Goal: Task Accomplishment & Management: Complete application form

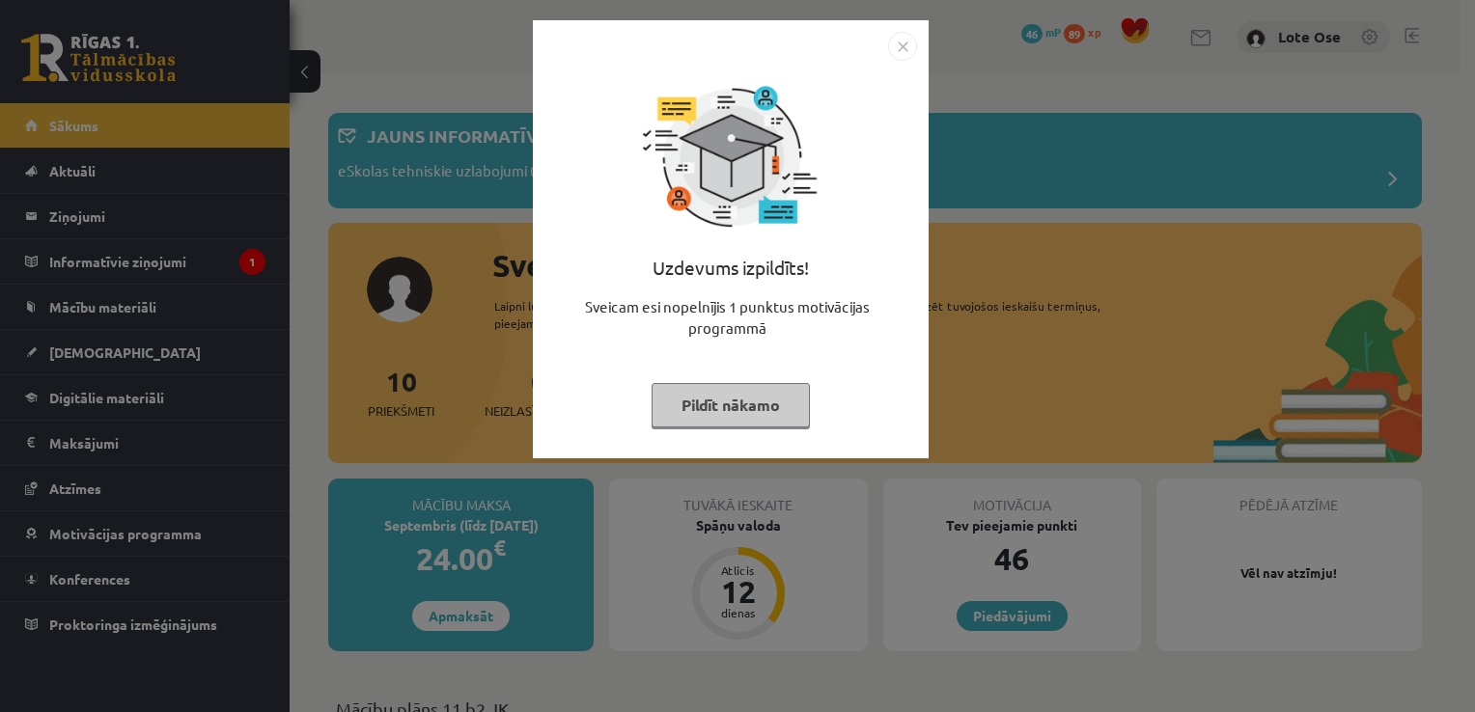
click at [744, 402] on button "Pildīt nākamo" at bounding box center [731, 405] width 158 height 44
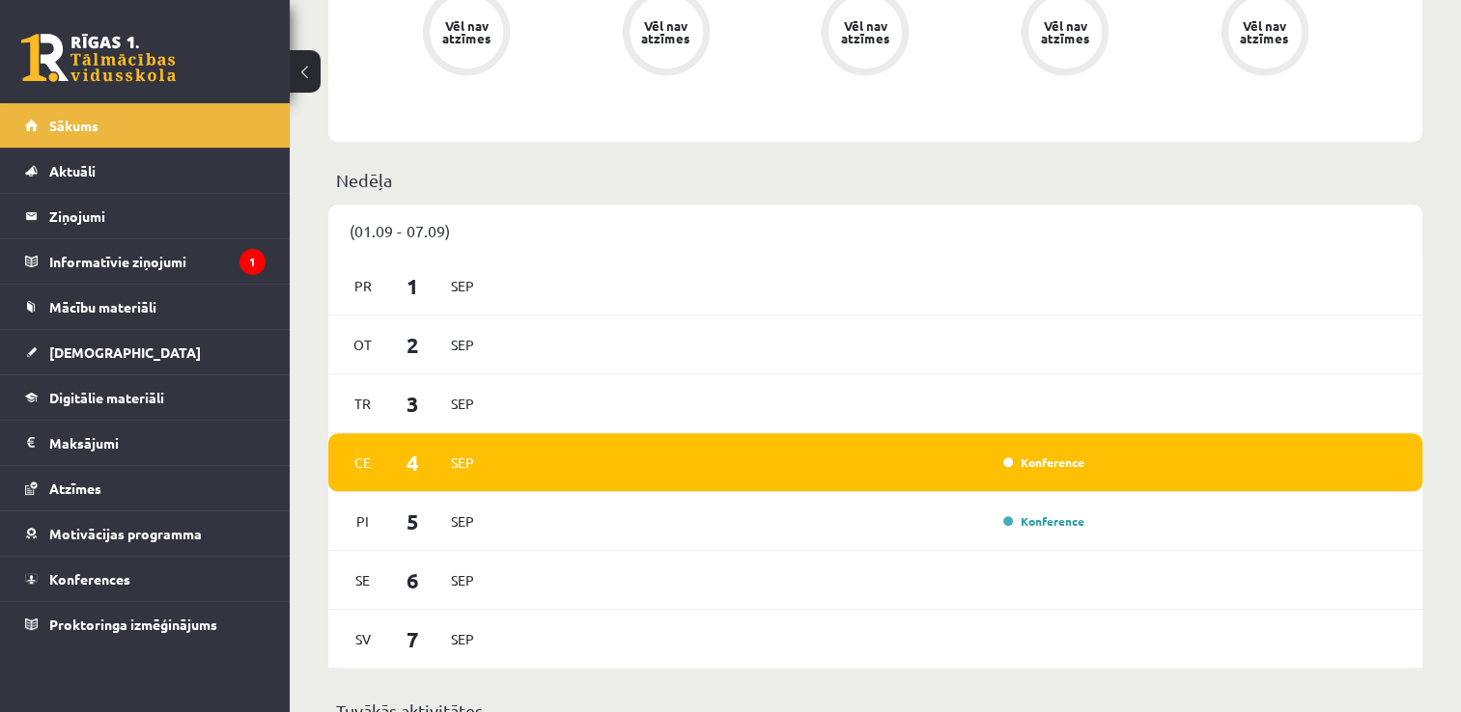
scroll to position [979, 0]
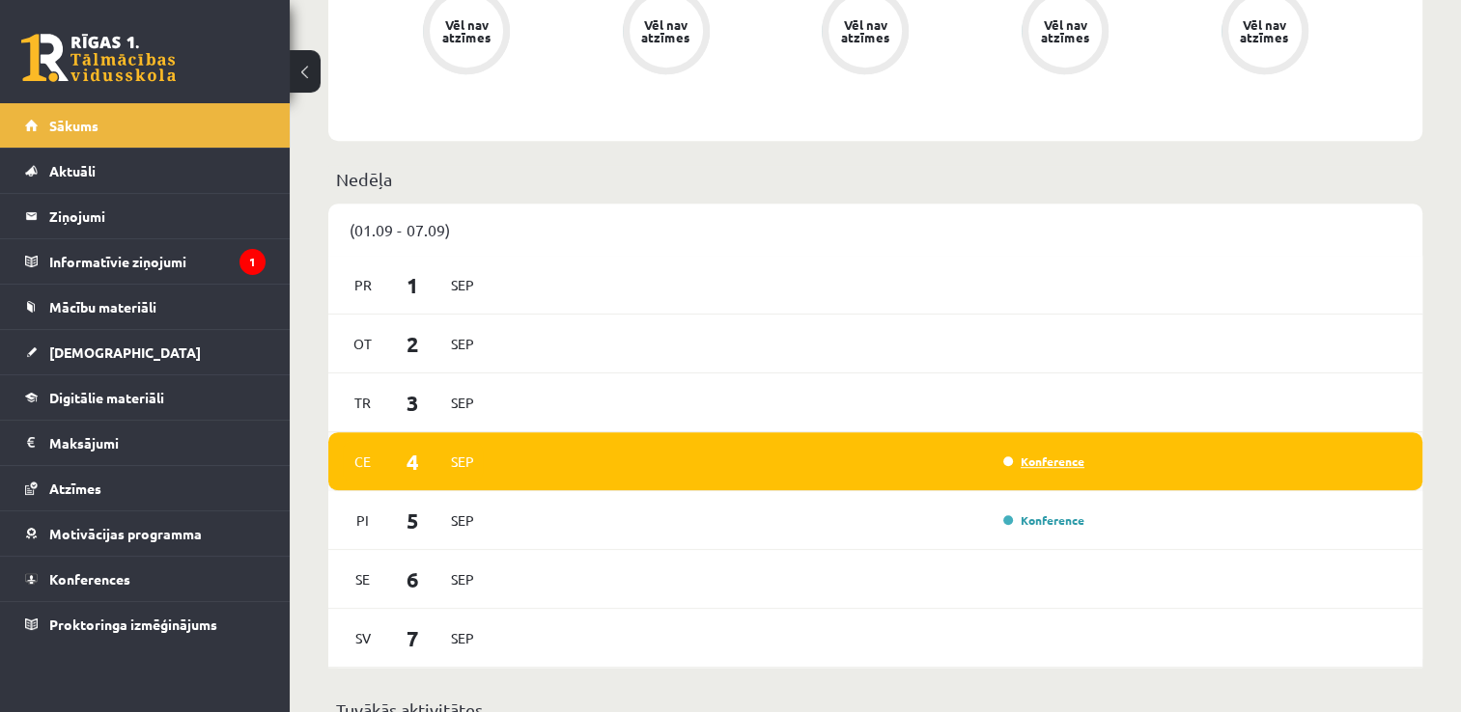
click at [1050, 465] on link "Konference" at bounding box center [1043, 461] width 81 height 15
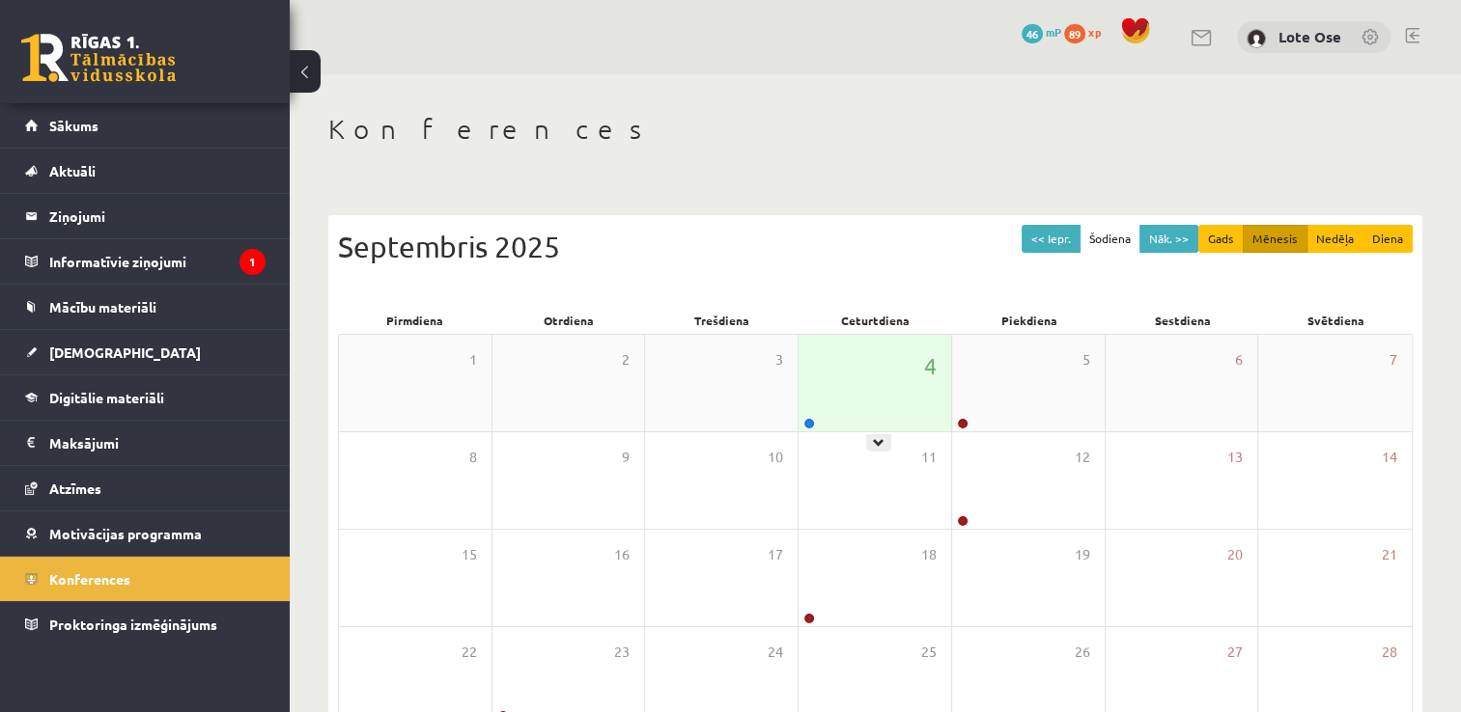
click at [876, 377] on div "4" at bounding box center [874, 383] width 153 height 97
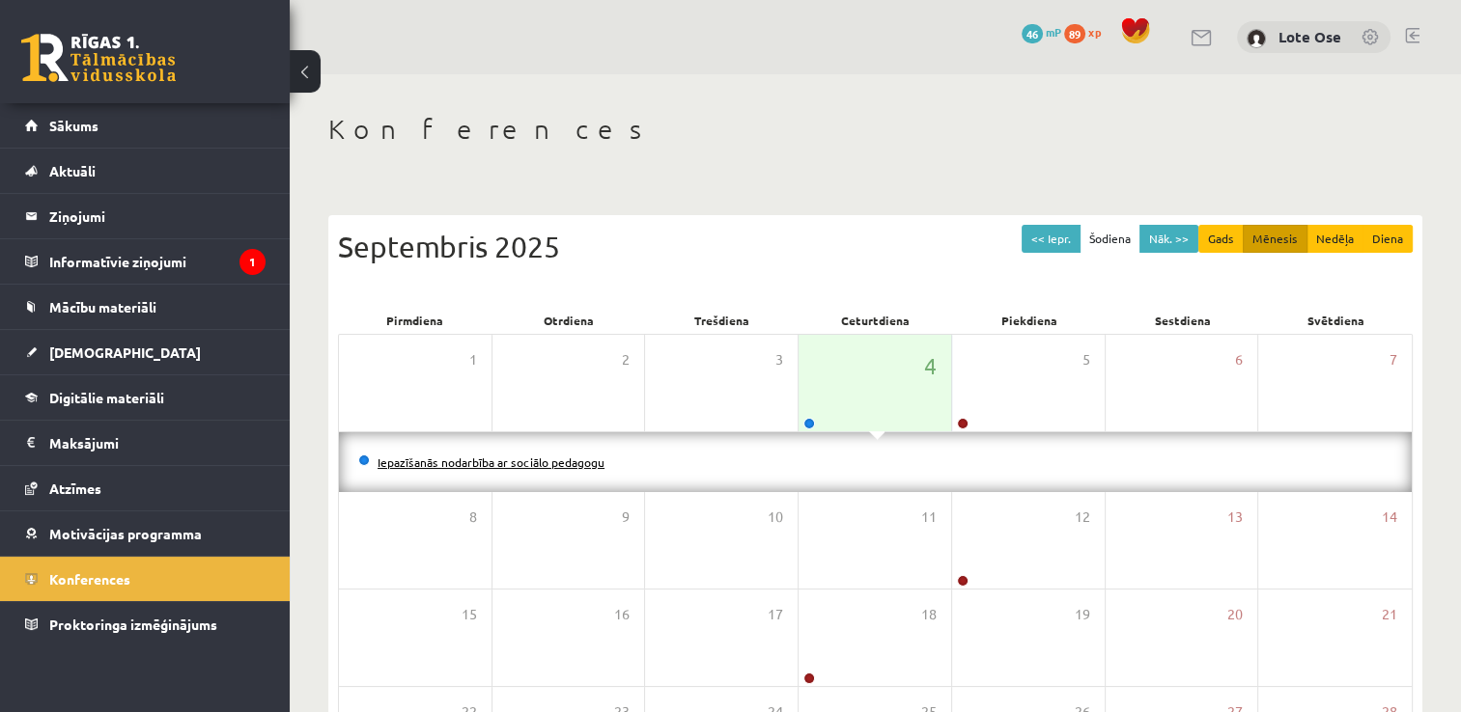
click at [457, 467] on link "Iepazīšanās nodarbība ar sociālo pedagogu" at bounding box center [490, 462] width 227 height 15
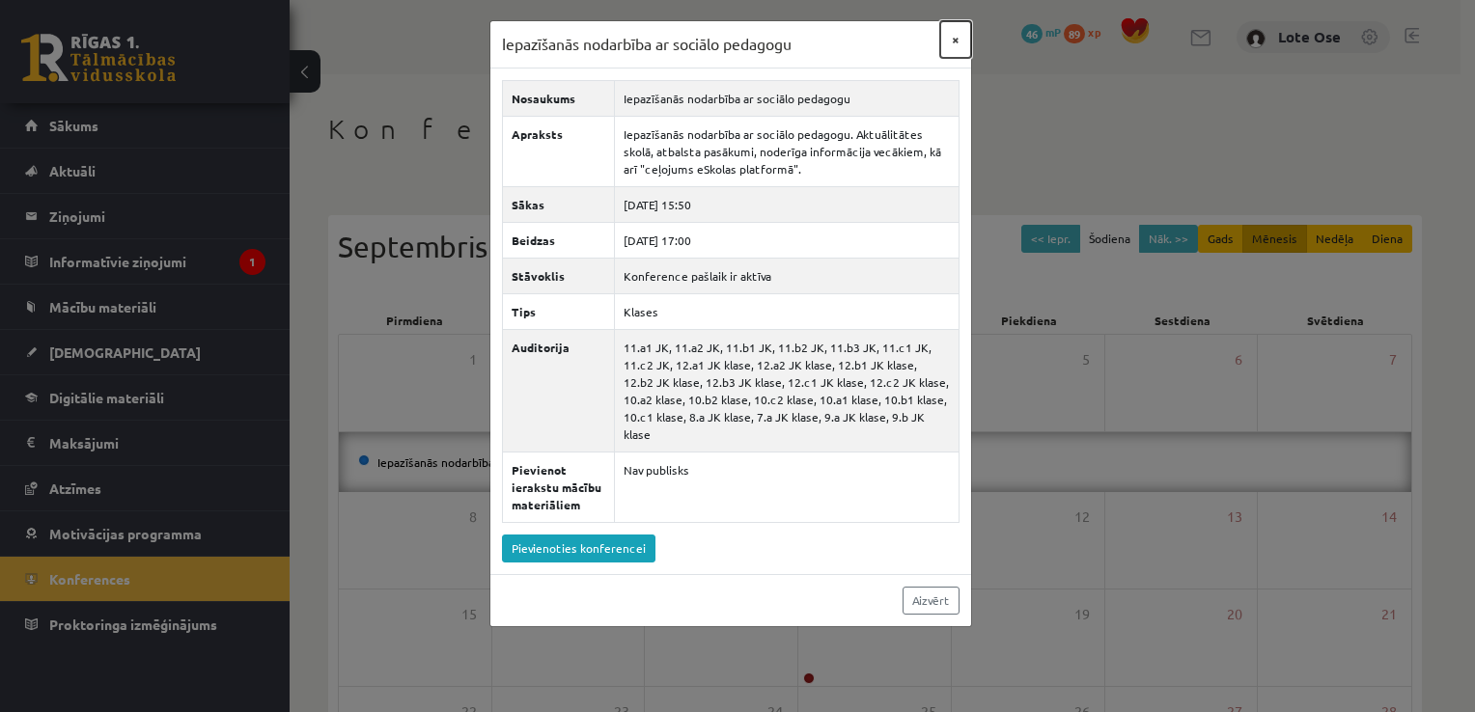
click at [954, 35] on button "×" at bounding box center [955, 39] width 31 height 37
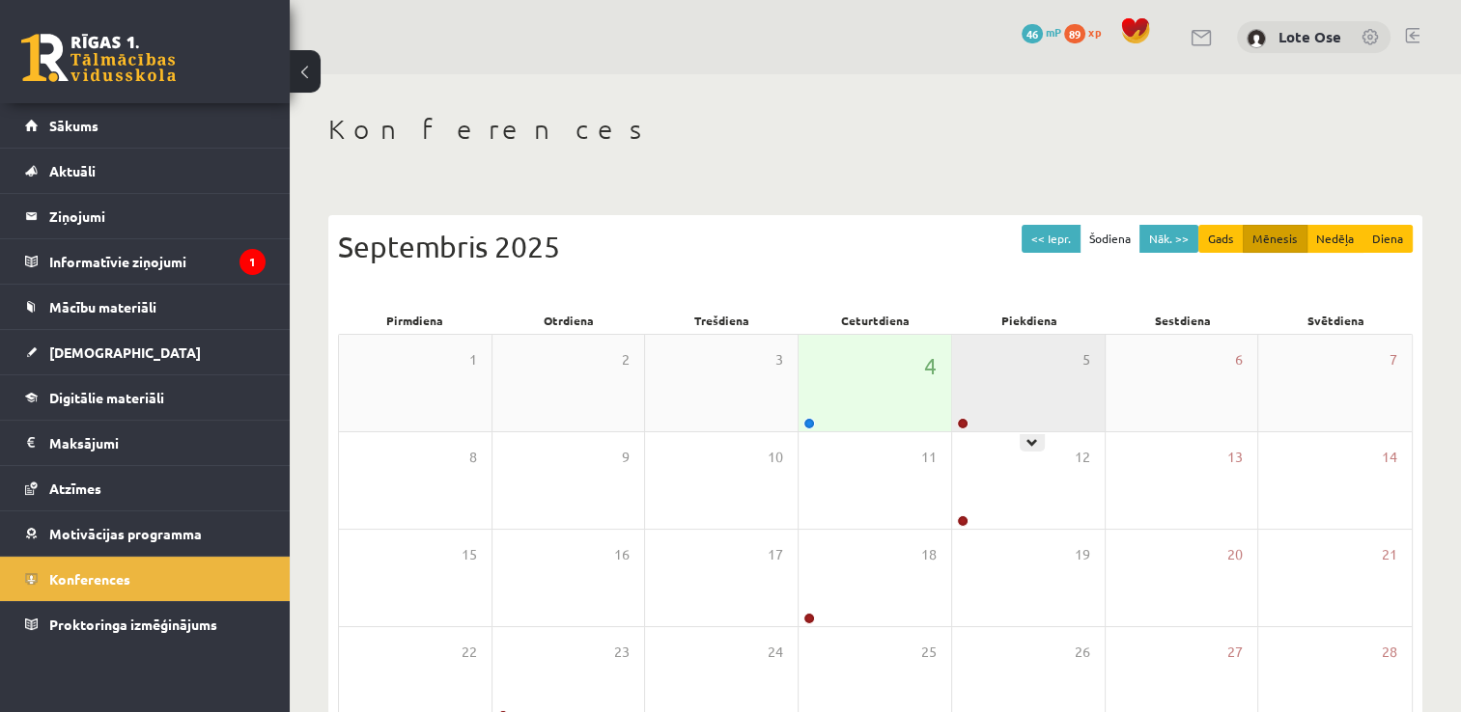
click at [992, 404] on div "5" at bounding box center [1028, 383] width 153 height 97
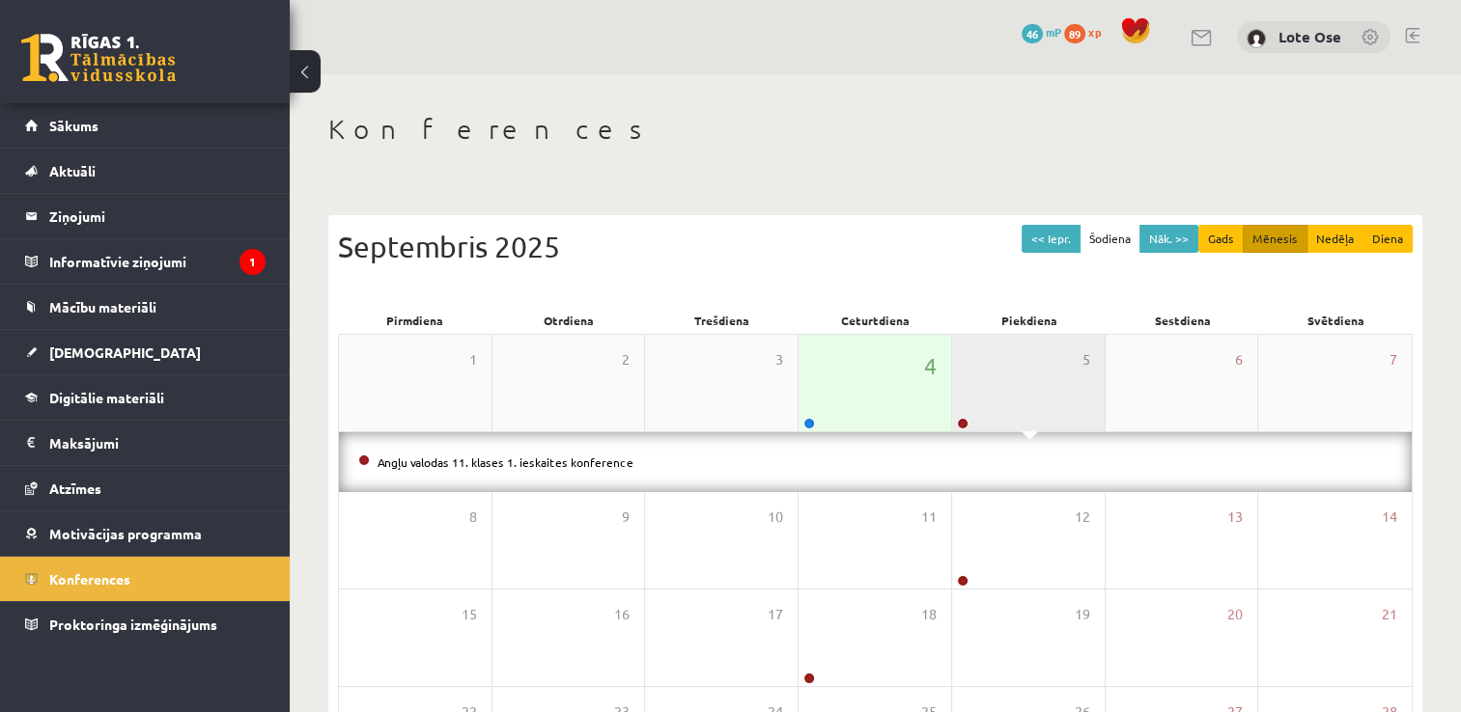
click at [1020, 377] on div "5" at bounding box center [1028, 383] width 153 height 97
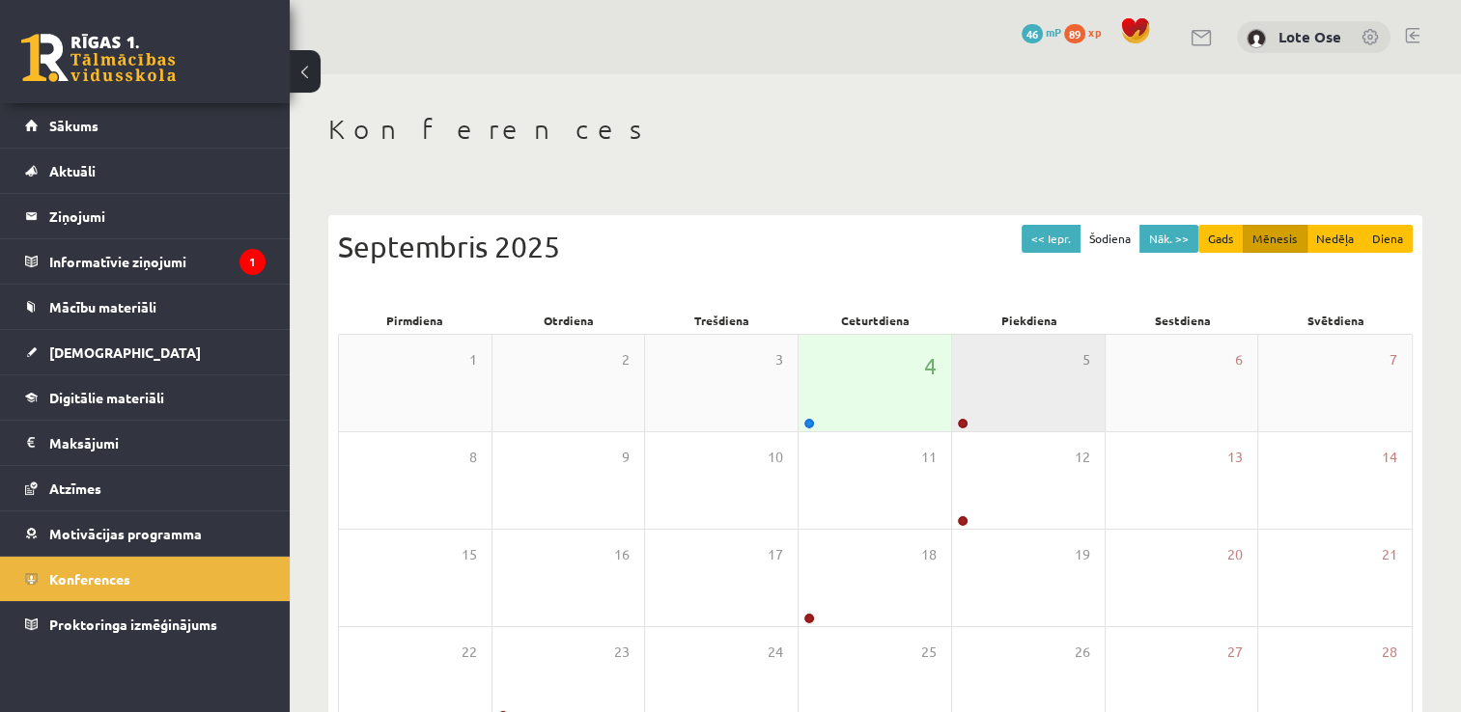
click at [1020, 377] on div "5" at bounding box center [1028, 383] width 153 height 97
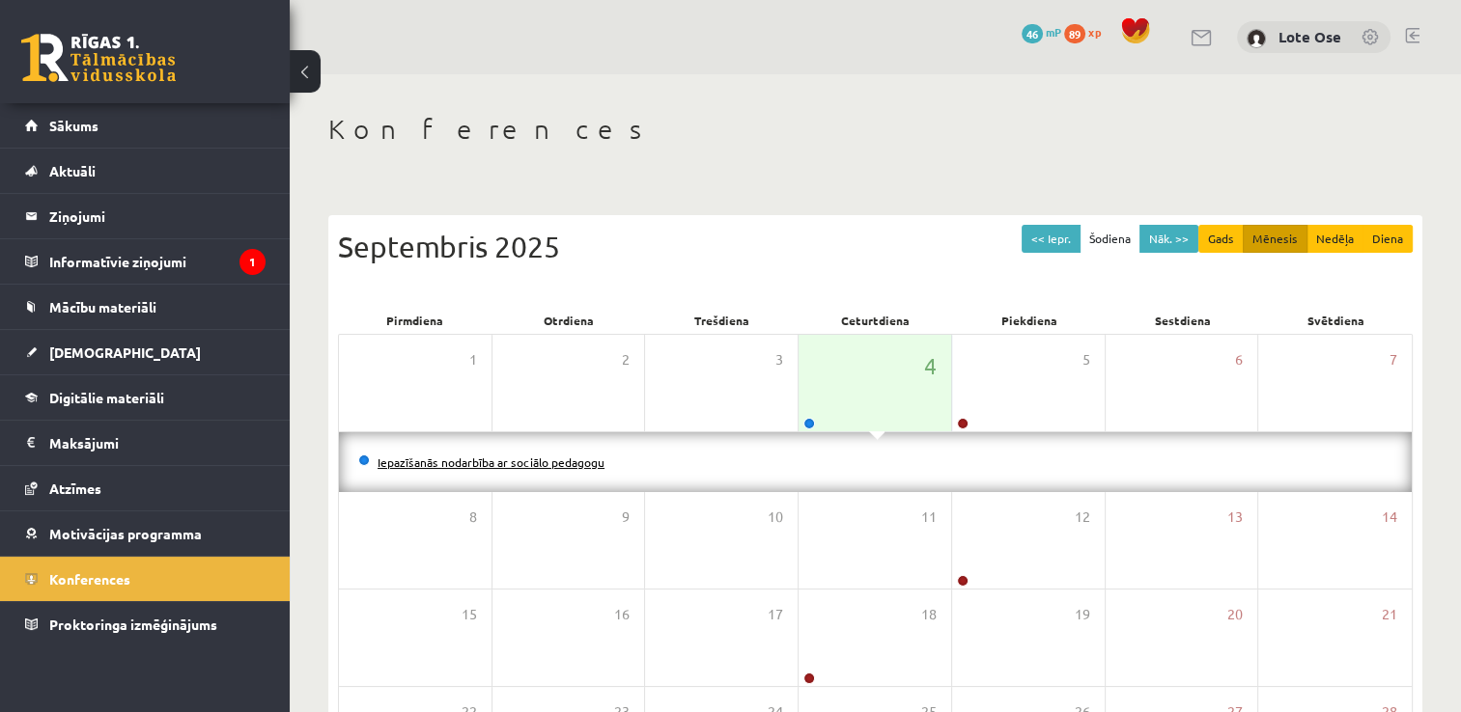
click at [498, 466] on link "Iepazīšanās nodarbība ar sociālo pedagogu" at bounding box center [490, 462] width 227 height 15
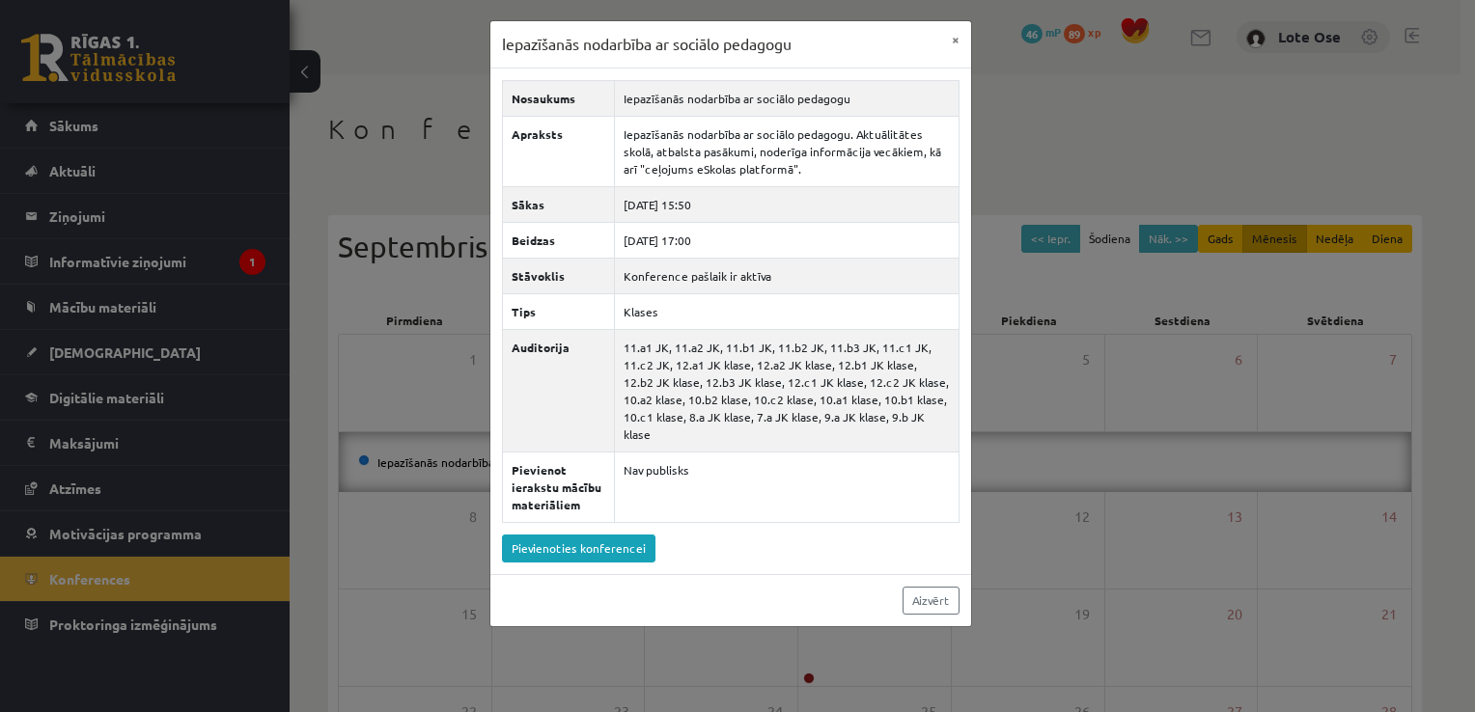
click at [1160, 446] on div "Iepazīšanās nodarbība ar sociālo pedagogu × Nosaukums Iepazīšanās nodarbība ar …" at bounding box center [737, 356] width 1475 height 712
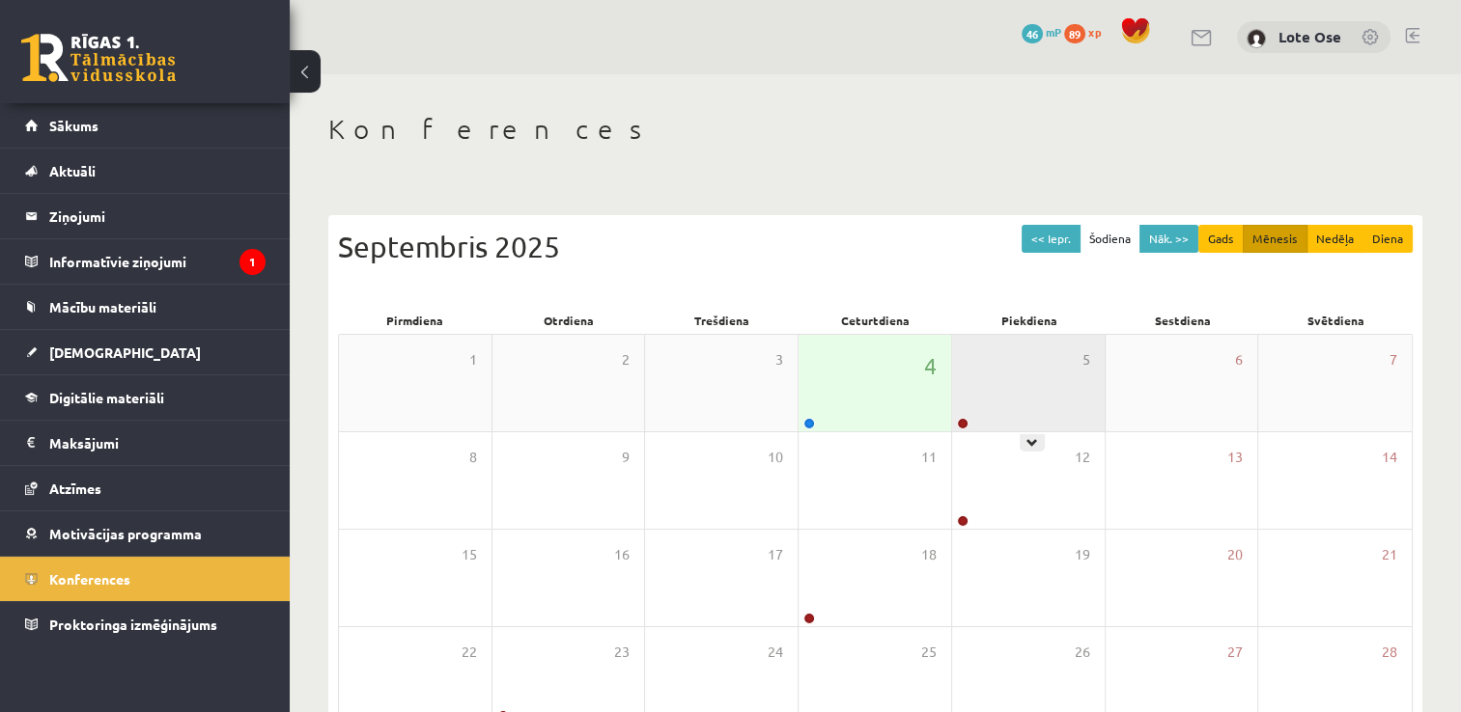
click at [1015, 382] on div "5" at bounding box center [1028, 383] width 153 height 97
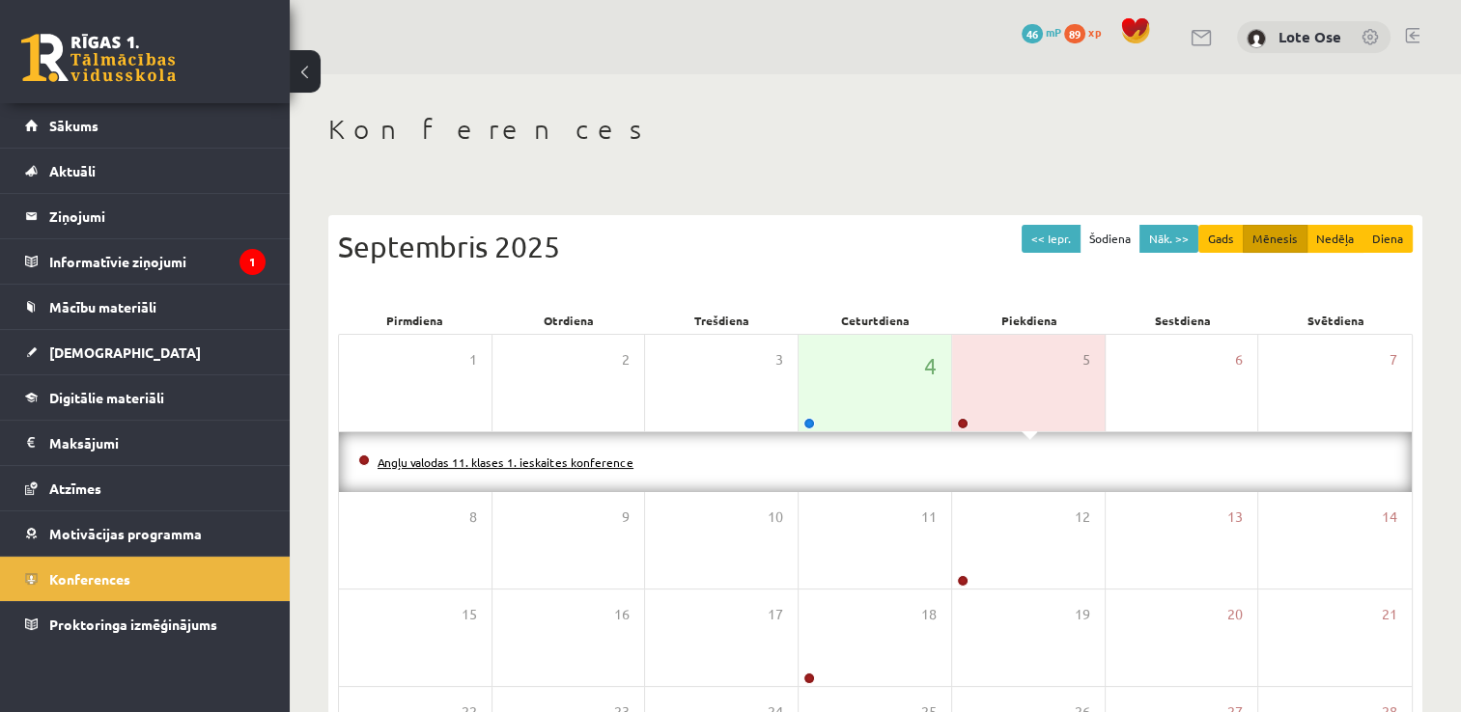
click at [501, 463] on link "Angļu valodas 11. klases 1. ieskaites konference" at bounding box center [505, 462] width 256 height 15
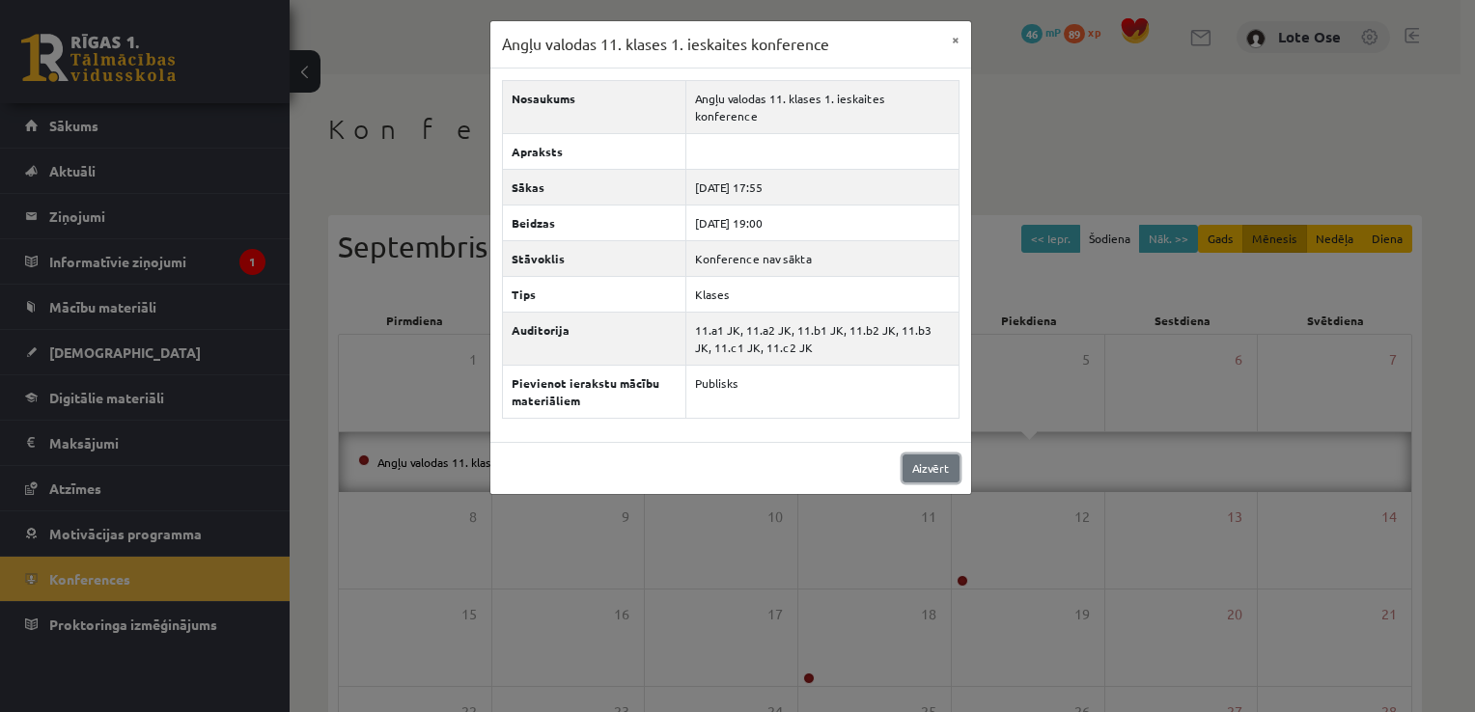
click at [929, 455] on link "Aizvērt" at bounding box center [931, 469] width 57 height 28
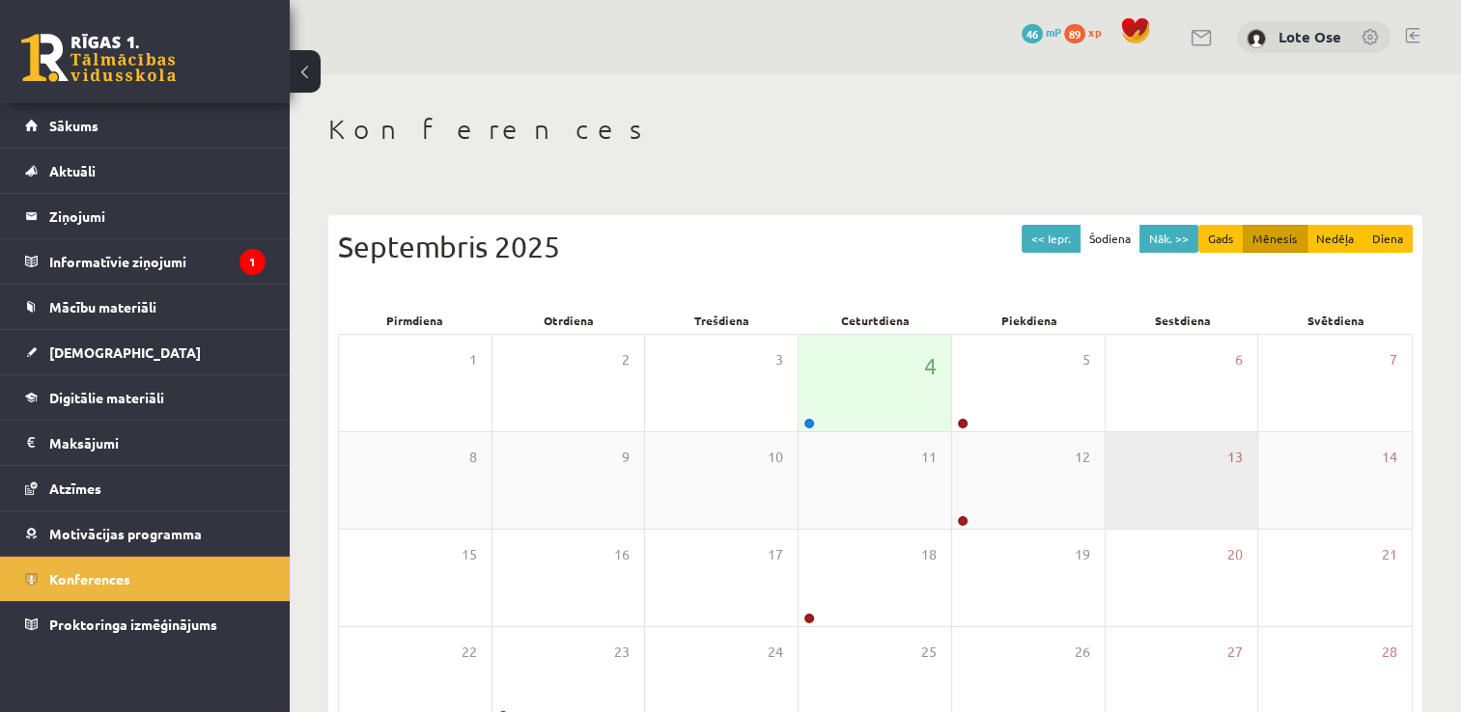
scroll to position [209, 0]
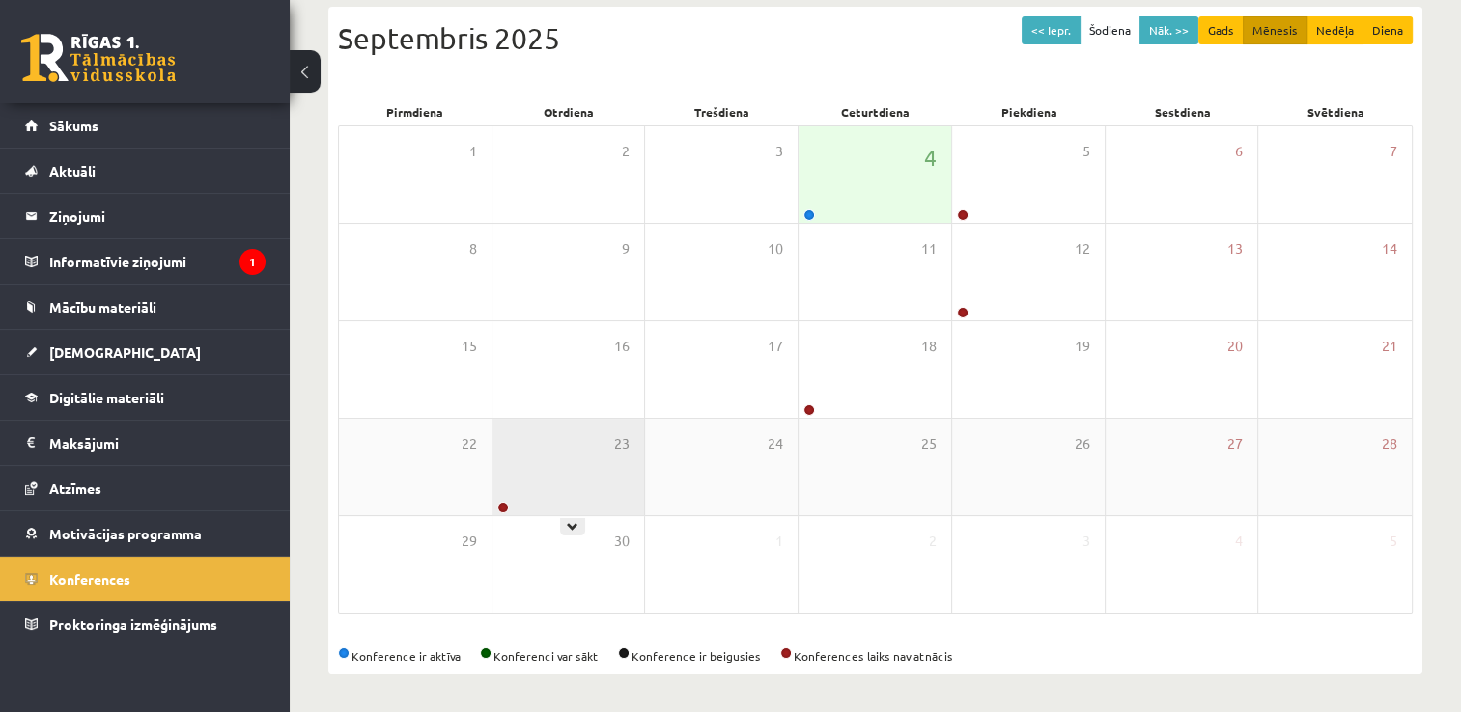
click at [590, 463] on div "23" at bounding box center [568, 467] width 153 height 97
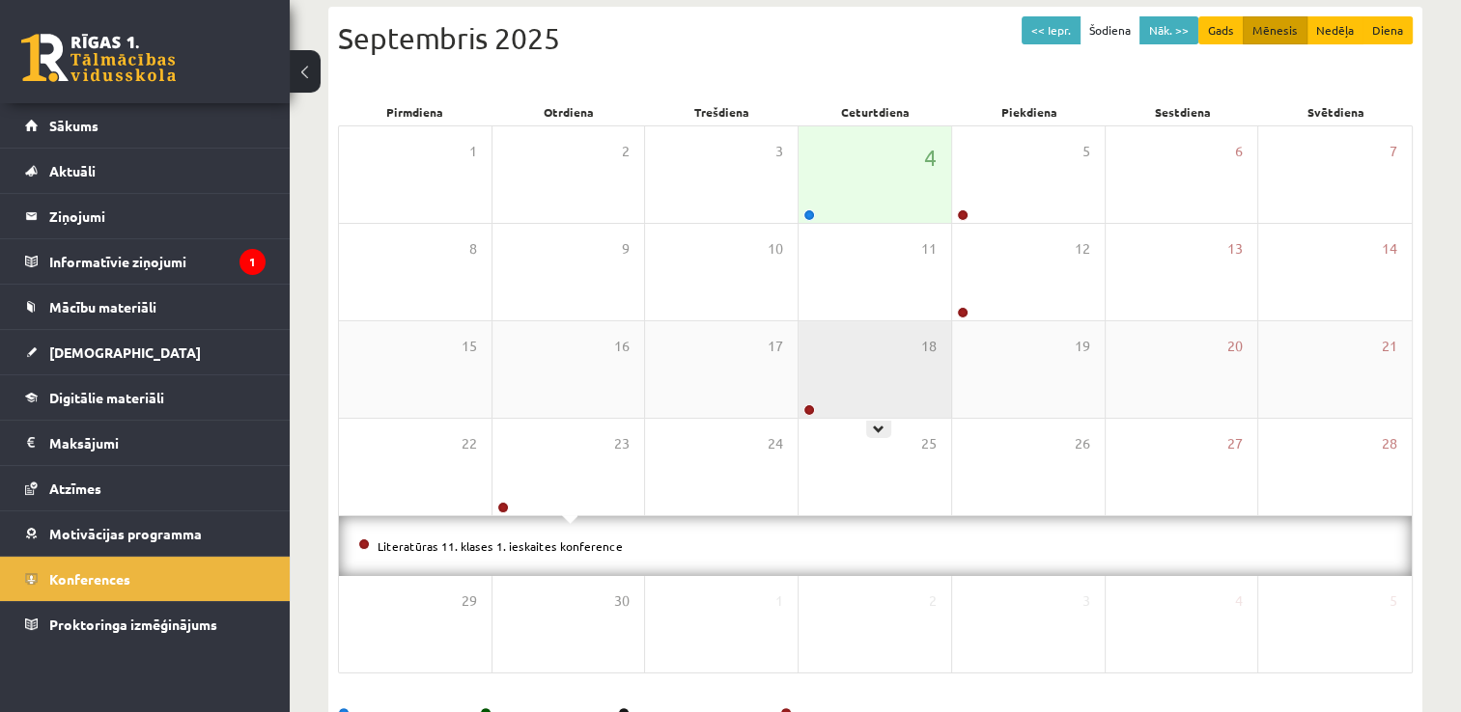
click at [893, 342] on div "18" at bounding box center [874, 369] width 153 height 97
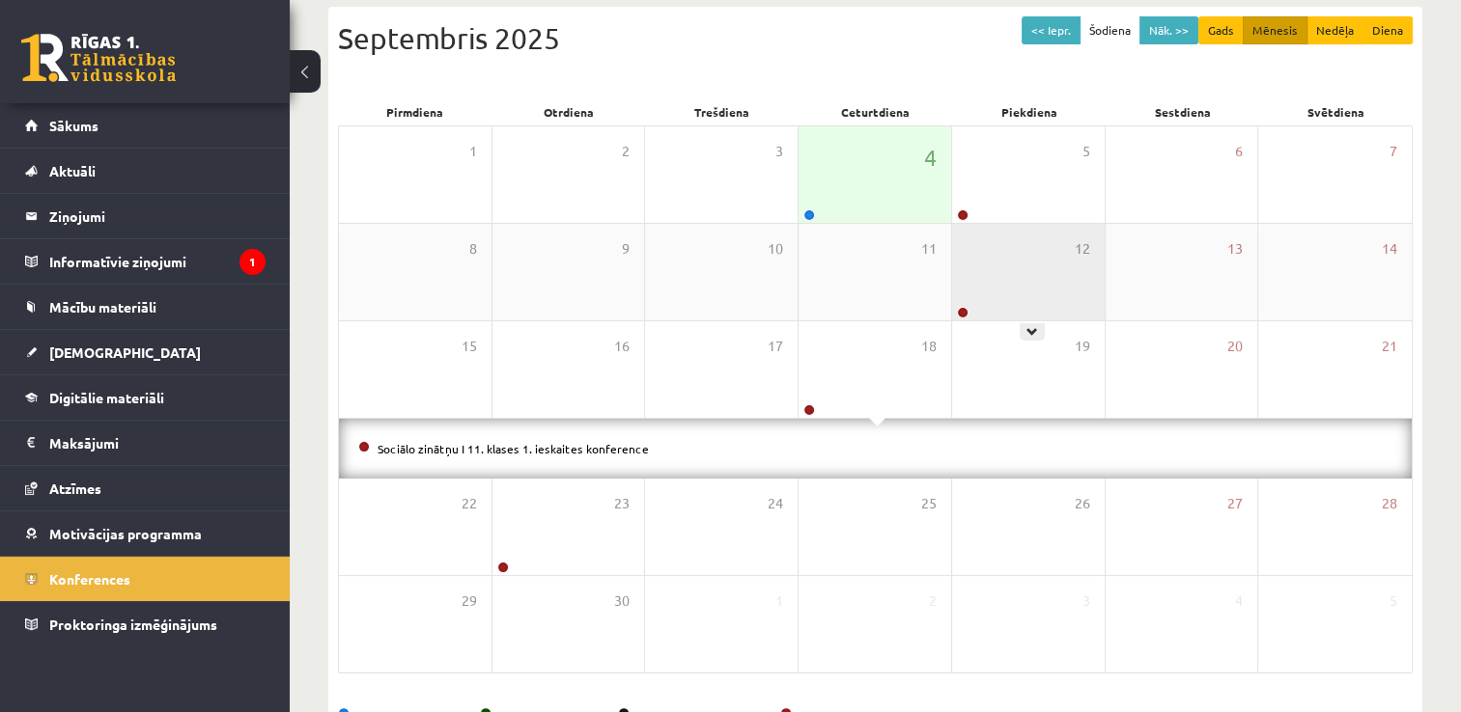
click at [1016, 269] on div "12" at bounding box center [1028, 272] width 153 height 97
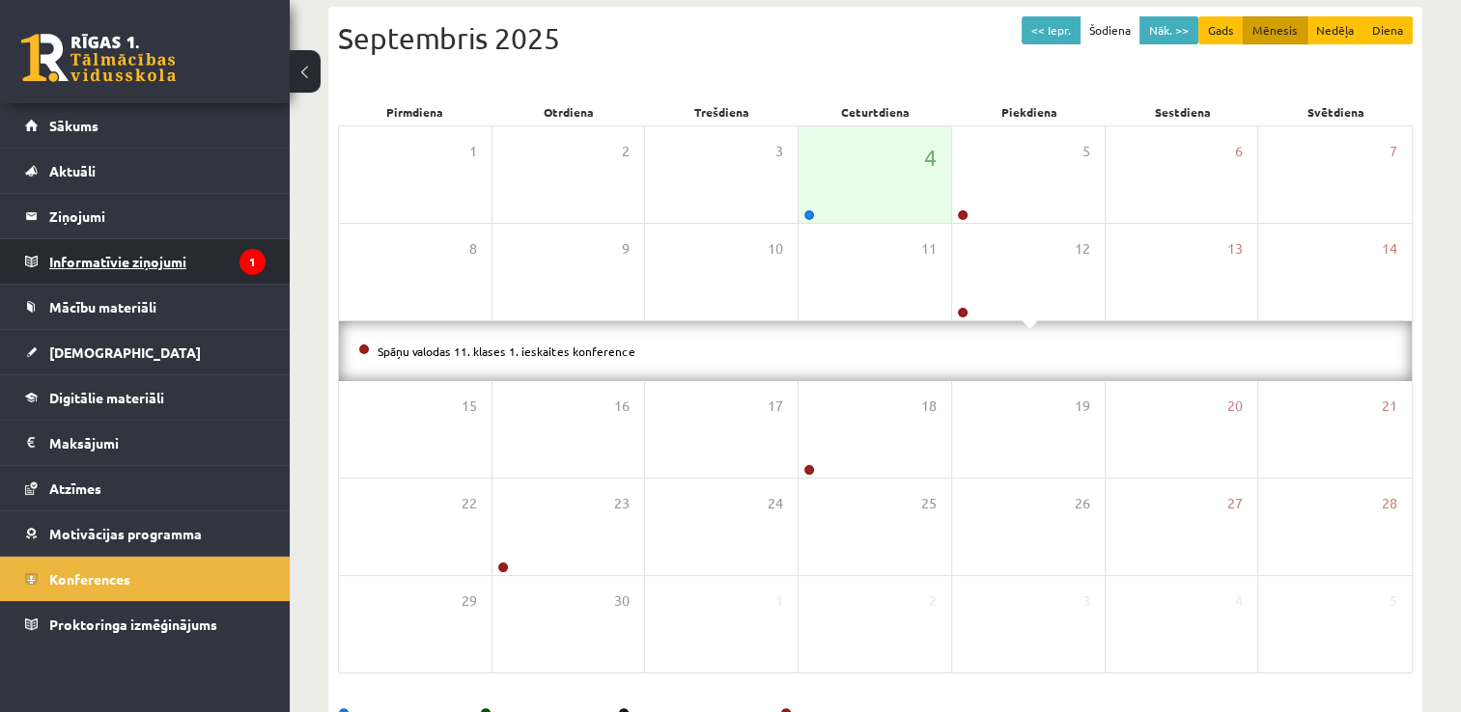
click at [147, 264] on legend "Informatīvie ziņojumi 1" at bounding box center [157, 261] width 216 height 44
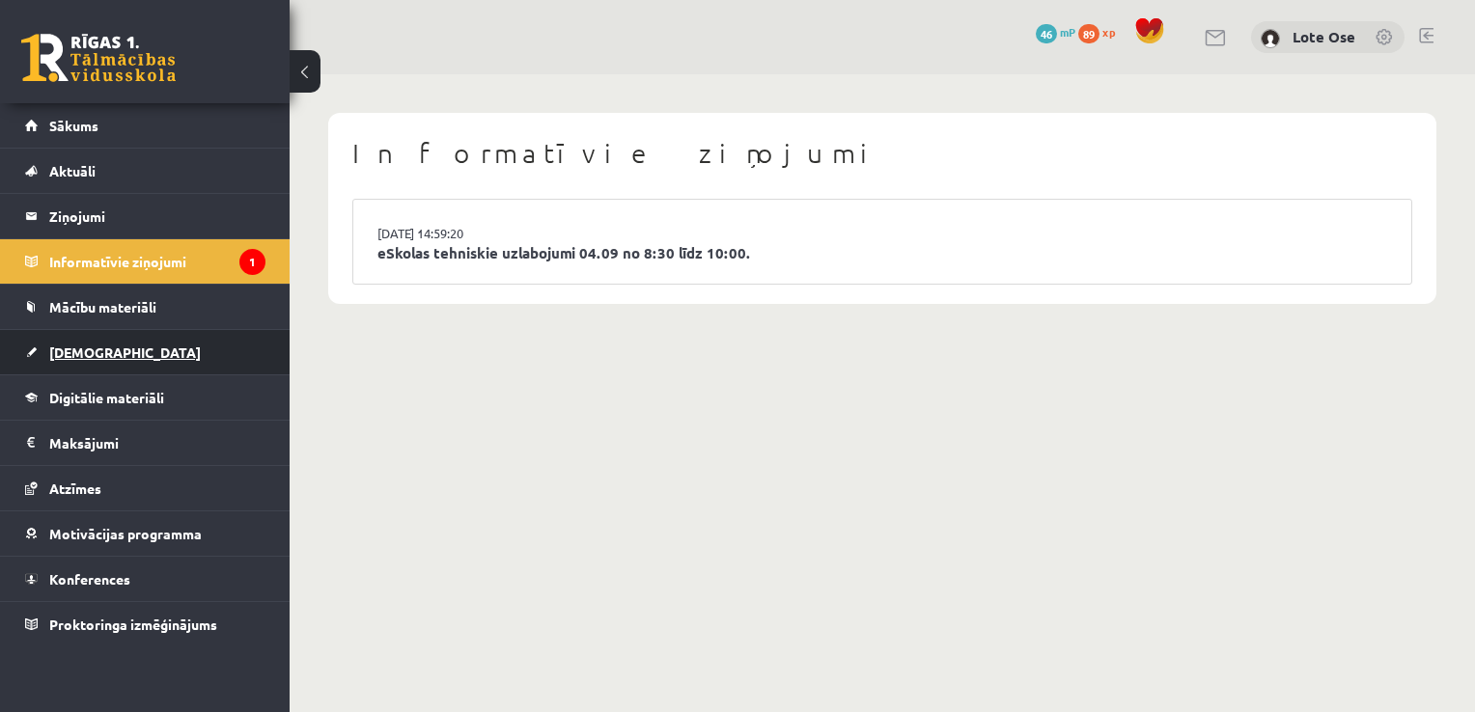
click at [81, 352] on span "[DEMOGRAPHIC_DATA]" at bounding box center [125, 352] width 152 height 17
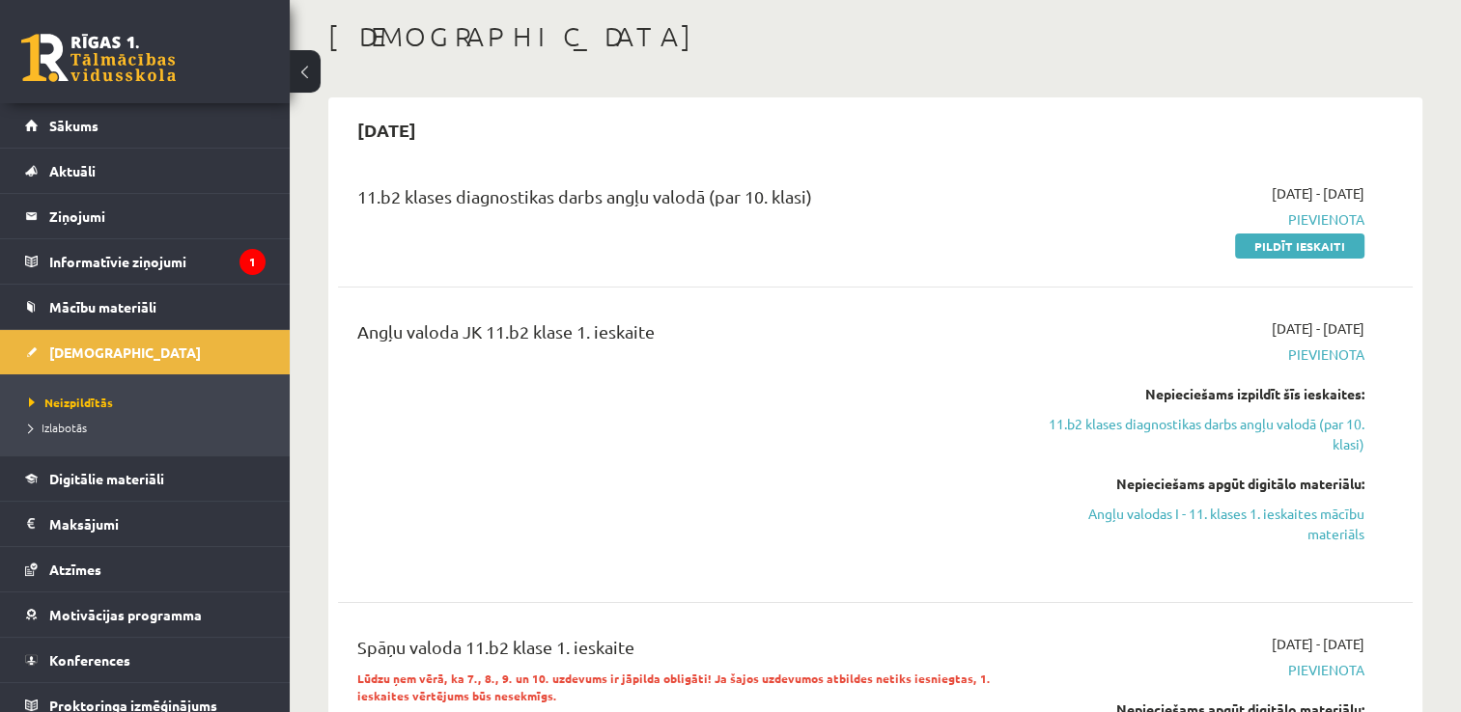
scroll to position [91, 0]
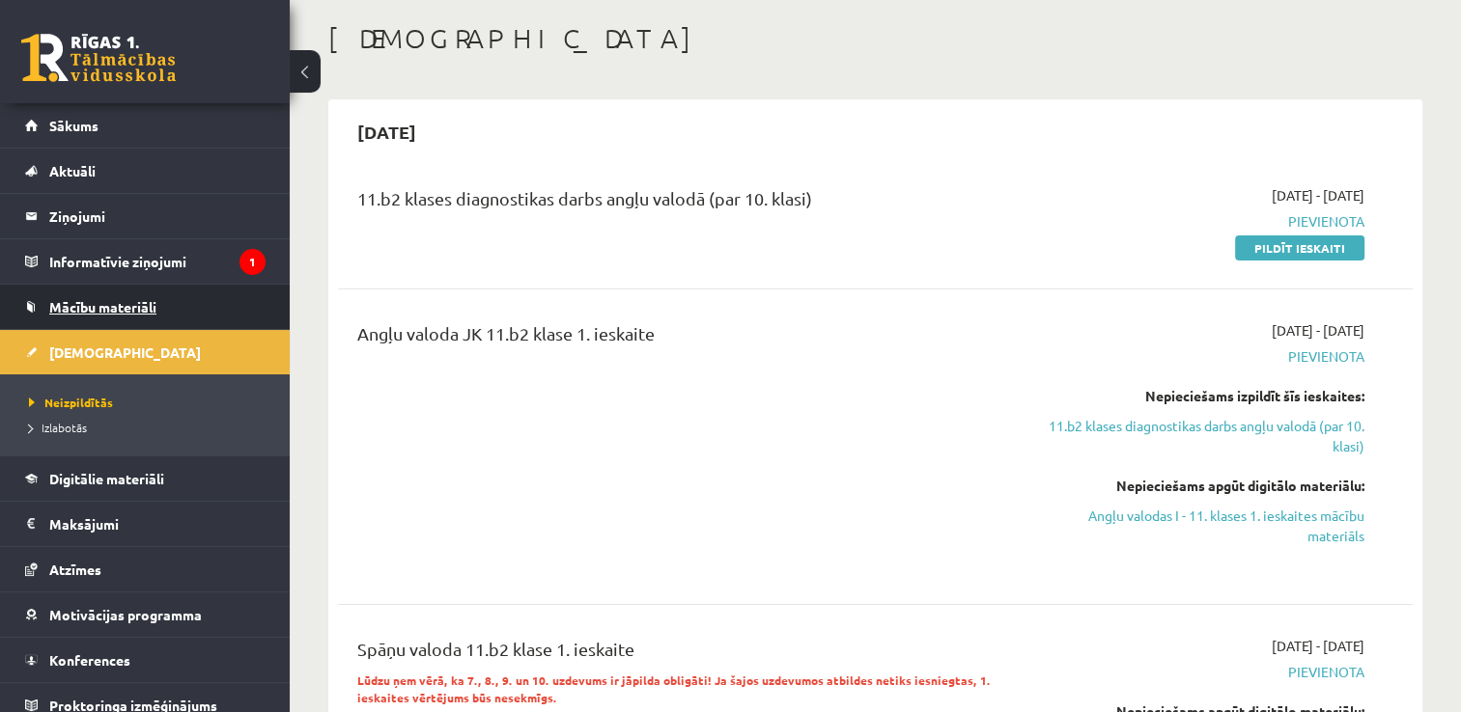
click at [91, 307] on span "Mācību materiāli" at bounding box center [102, 306] width 107 height 17
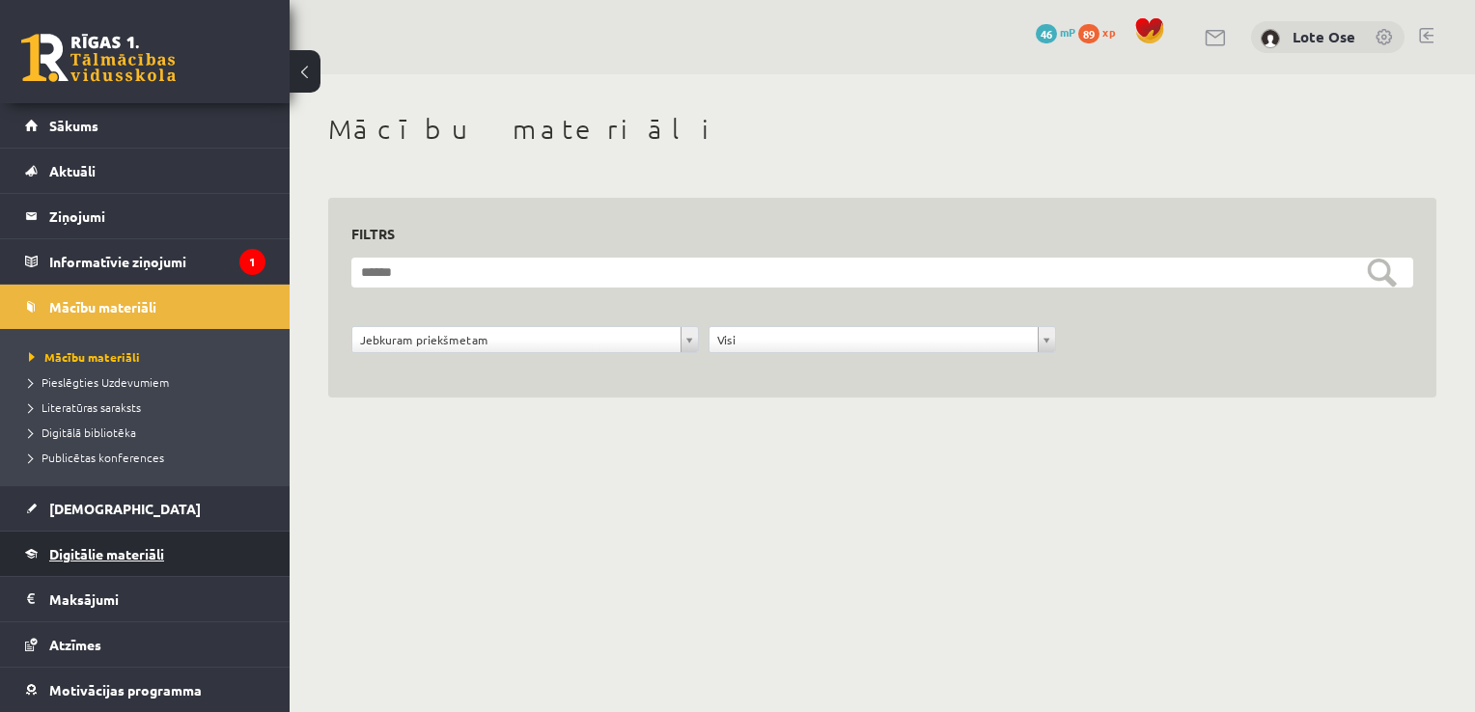
click at [70, 554] on span "Digitālie materiāli" at bounding box center [106, 553] width 115 height 17
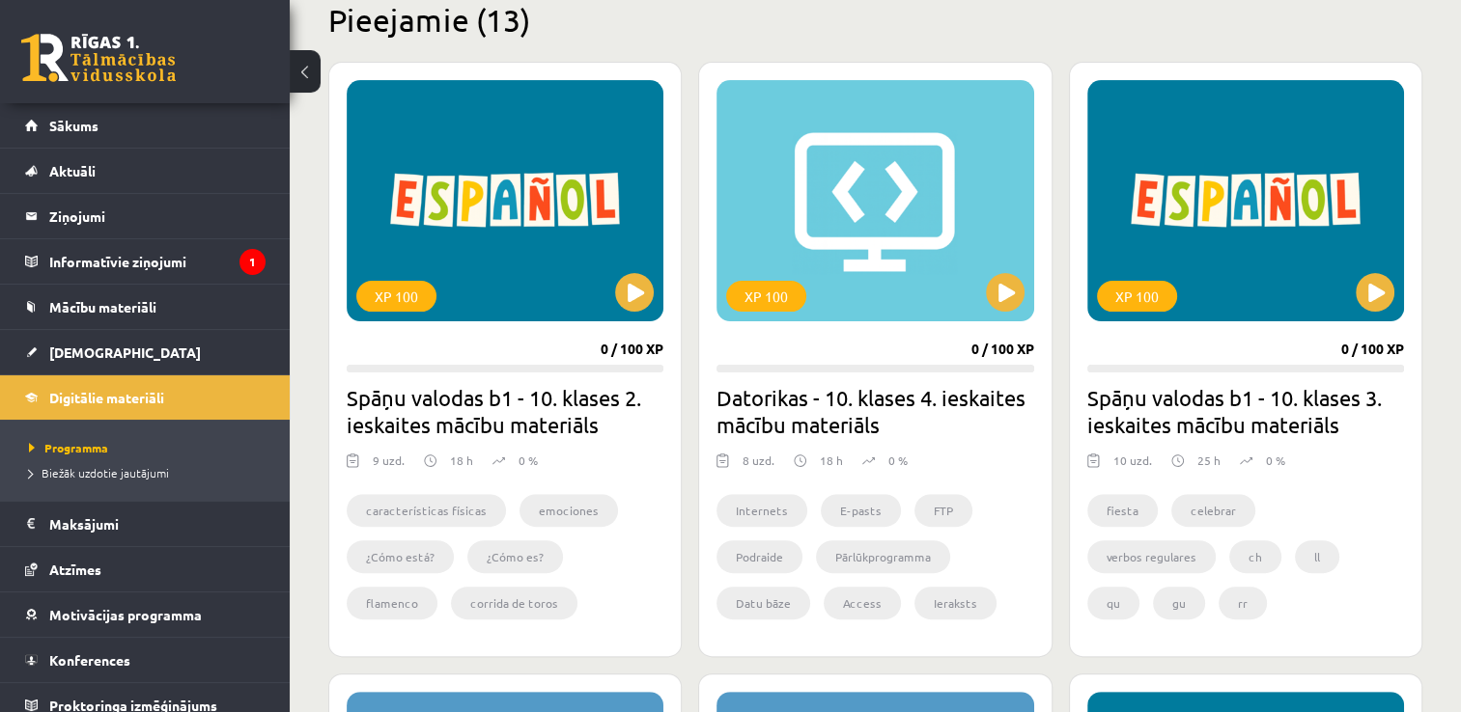
scroll to position [467, 0]
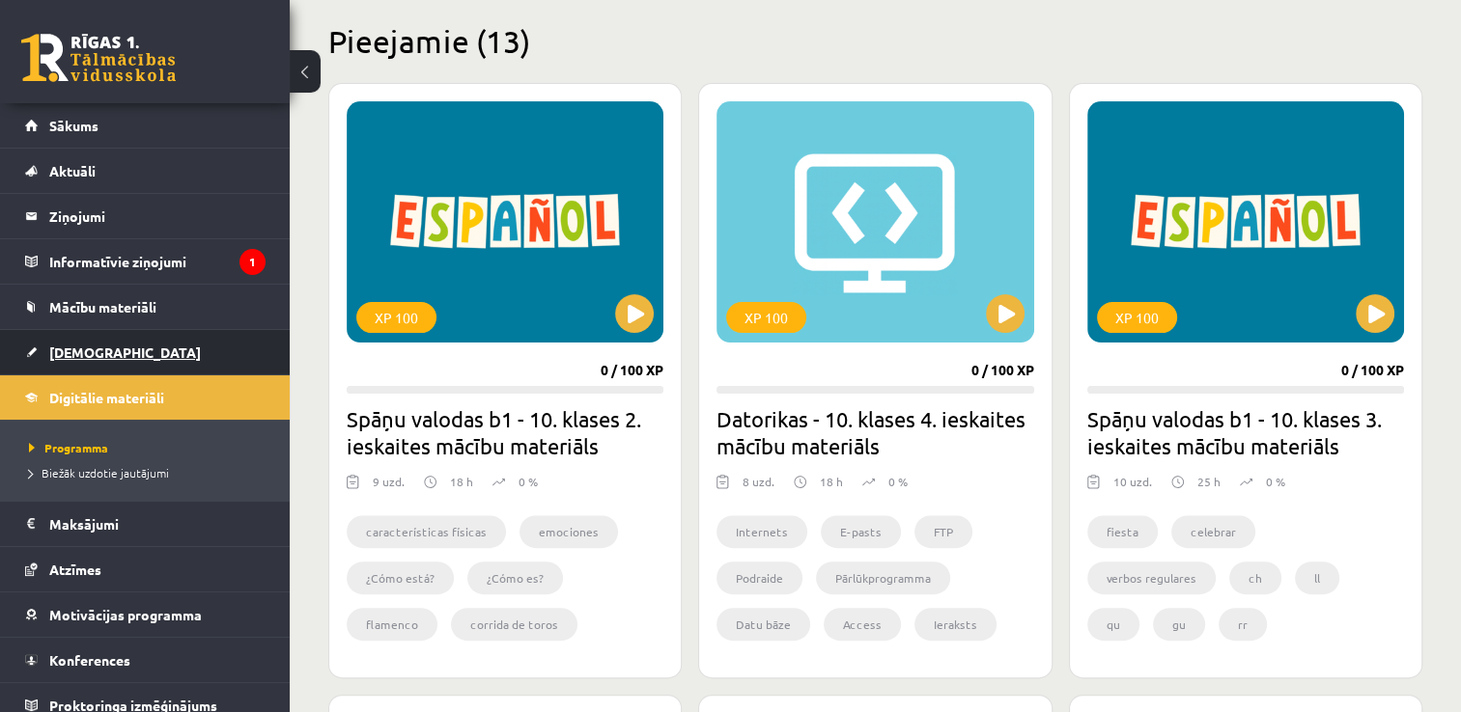
click at [102, 359] on link "[DEMOGRAPHIC_DATA]" at bounding box center [145, 352] width 240 height 44
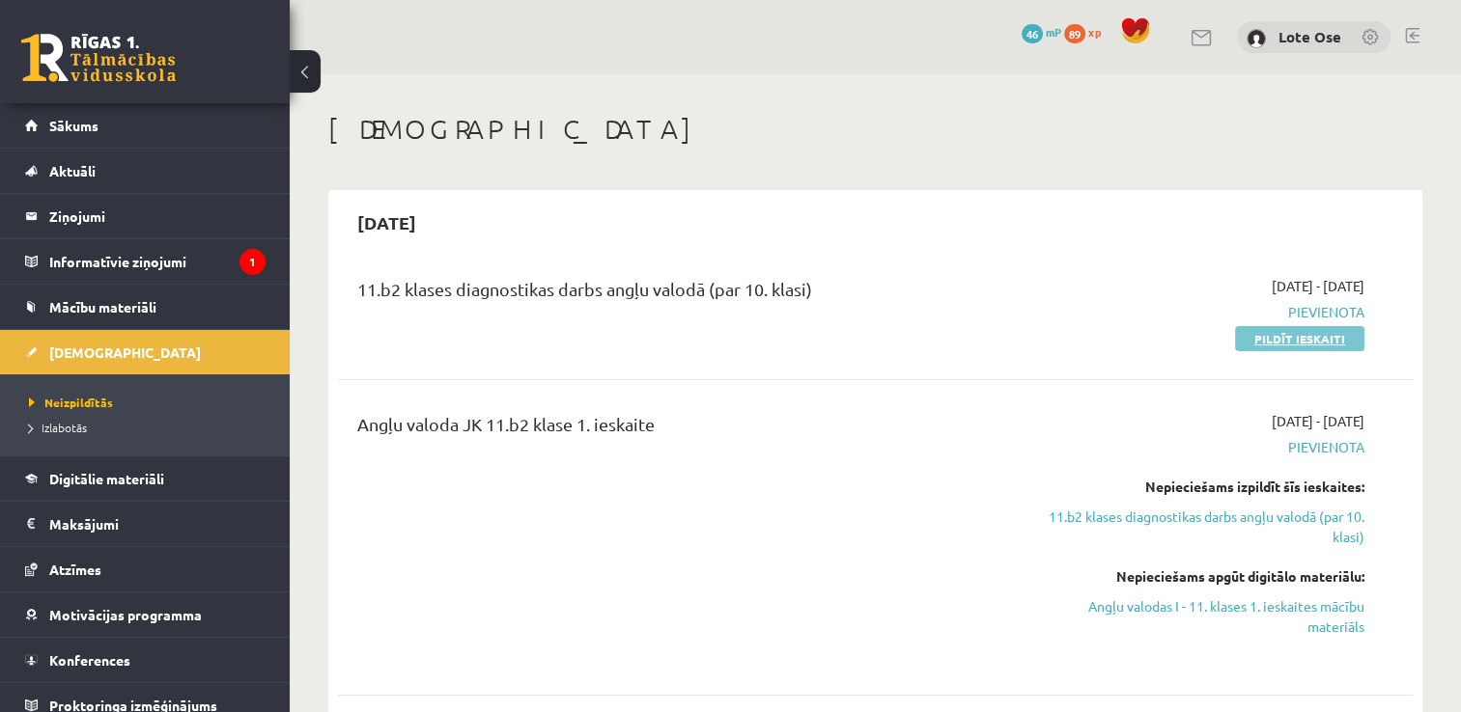
click at [1291, 338] on link "Pildīt ieskaiti" at bounding box center [1299, 338] width 129 height 25
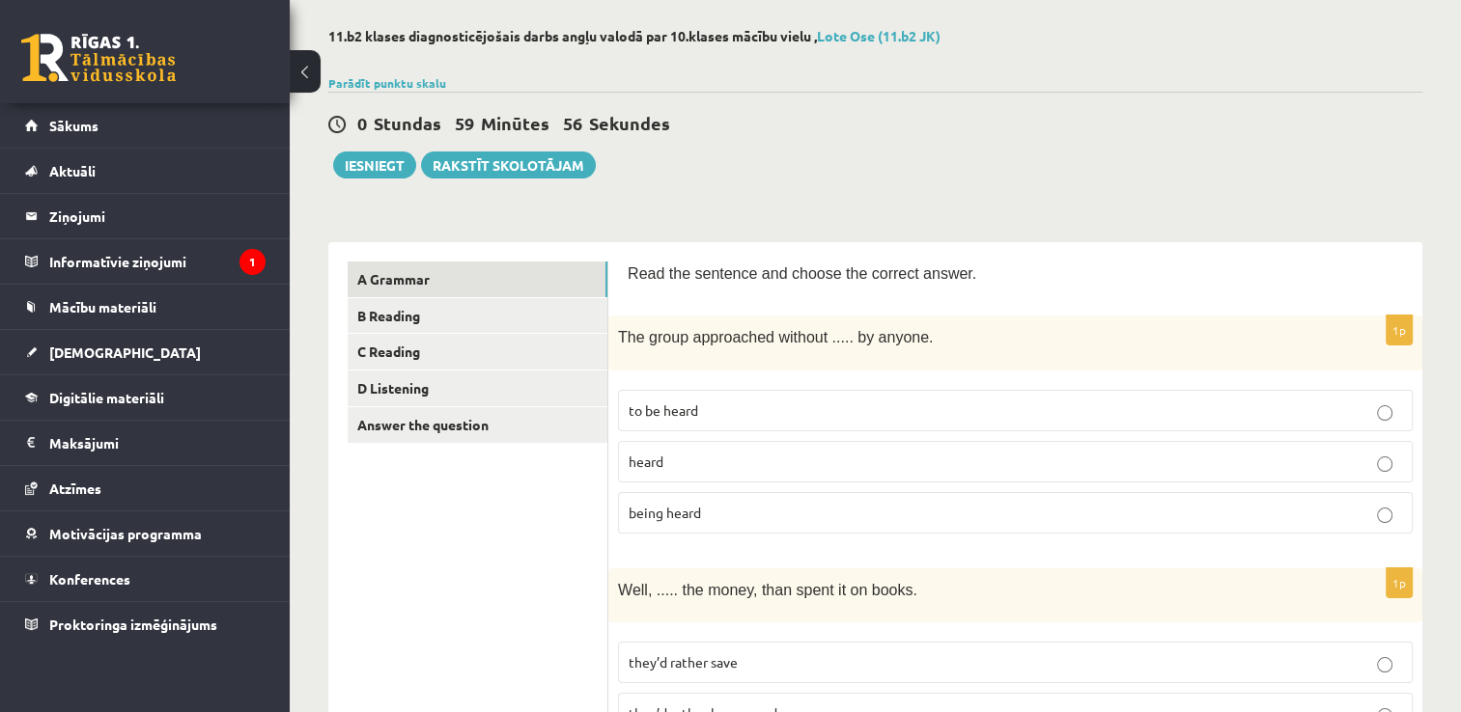
scroll to position [85, 0]
click at [706, 510] on p "being heard" at bounding box center [1014, 513] width 773 height 20
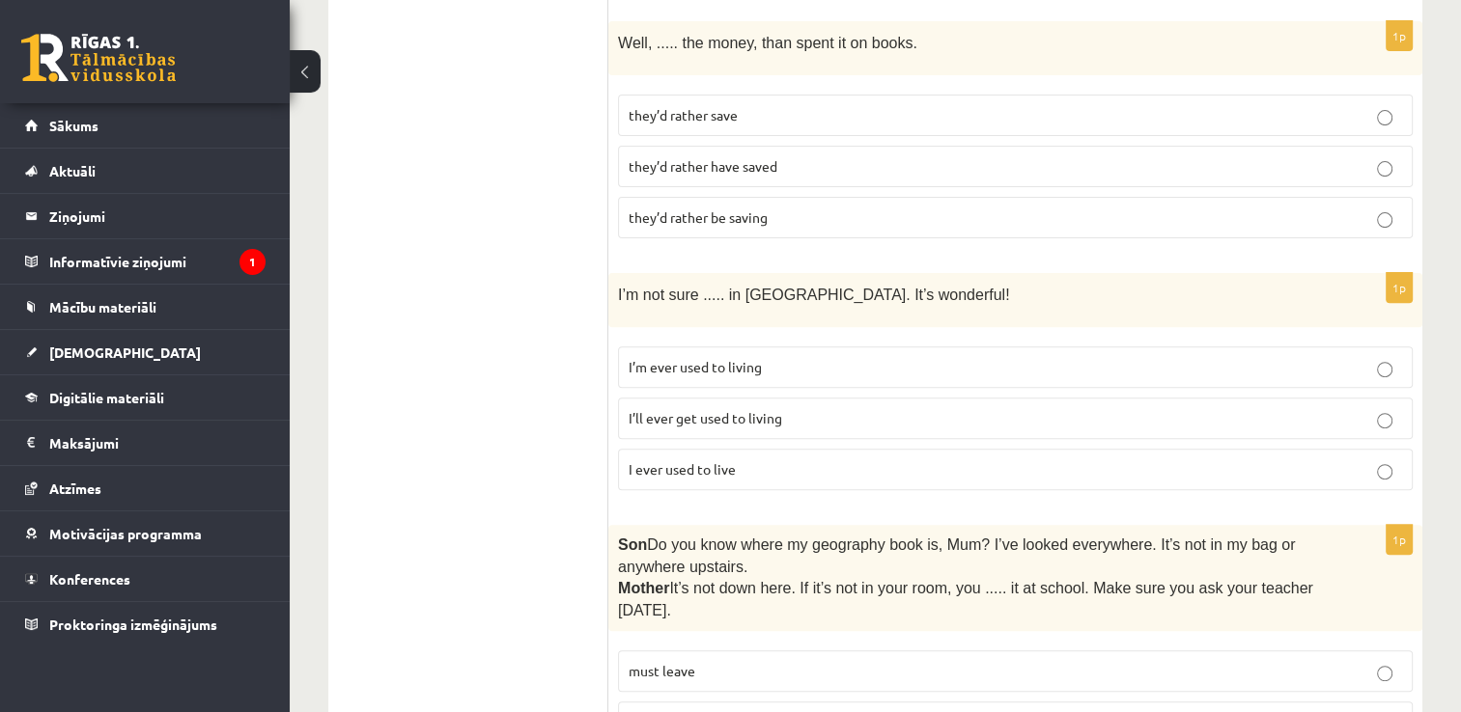
scroll to position [629, 0]
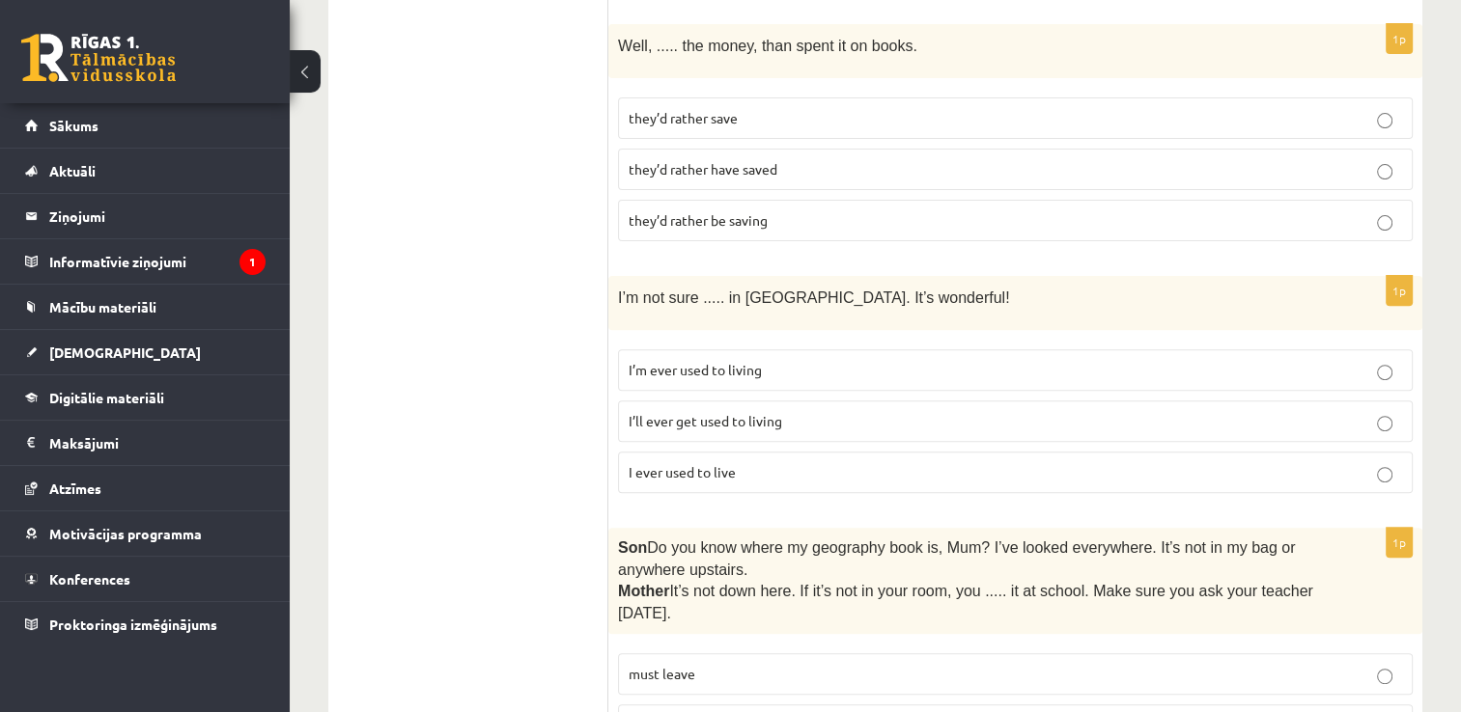
click at [919, 117] on p "they’d rather save" at bounding box center [1014, 118] width 773 height 20
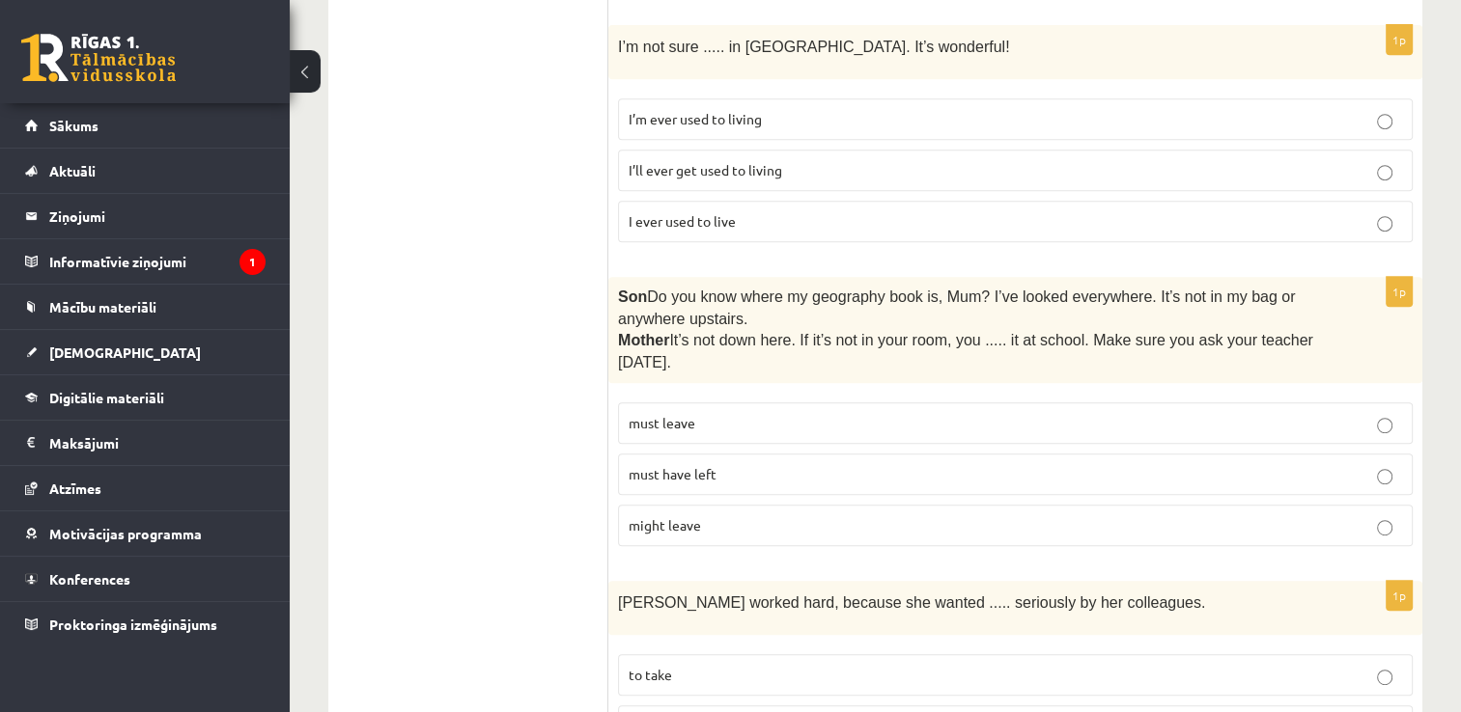
scroll to position [880, 0]
click at [699, 172] on label "I’ll ever get used to living" at bounding box center [1015, 171] width 795 height 42
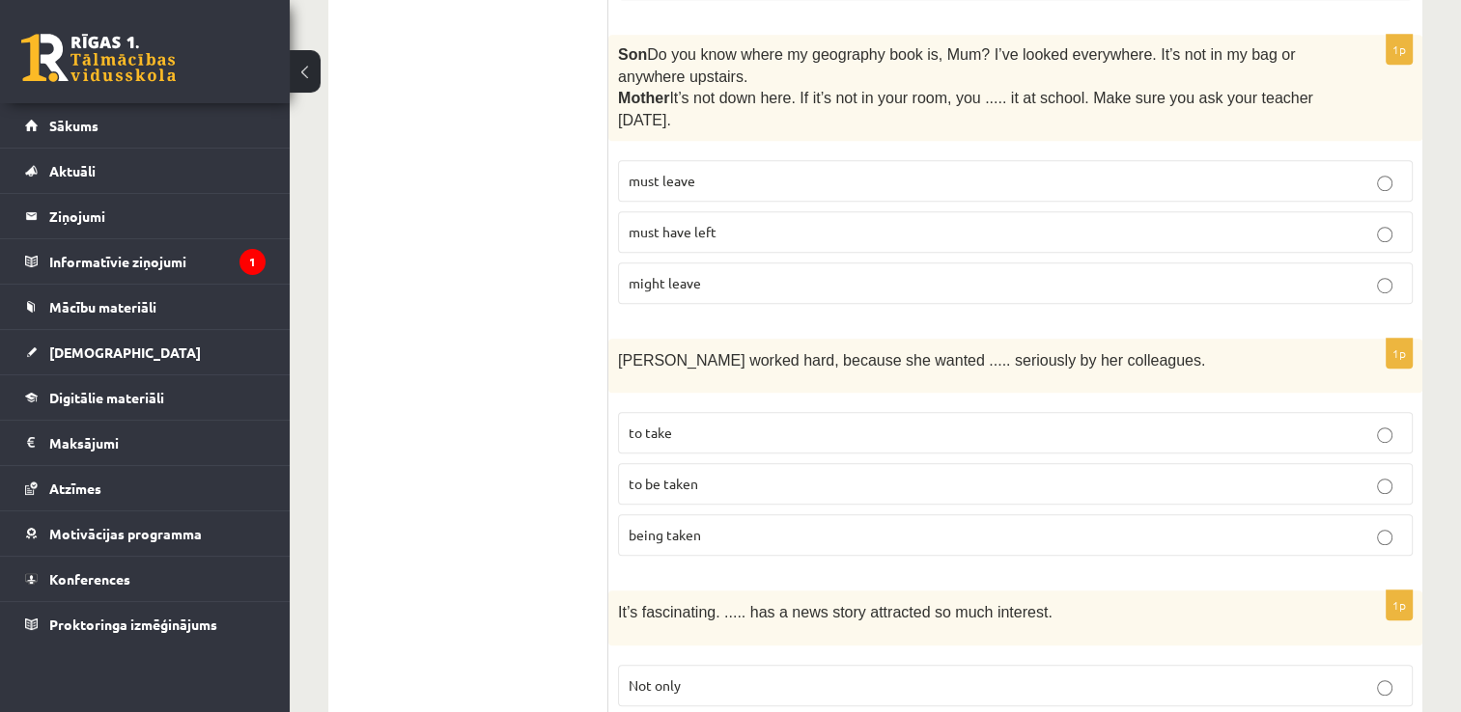
scroll to position [1122, 0]
click at [996, 212] on label "must have left" at bounding box center [1015, 233] width 795 height 42
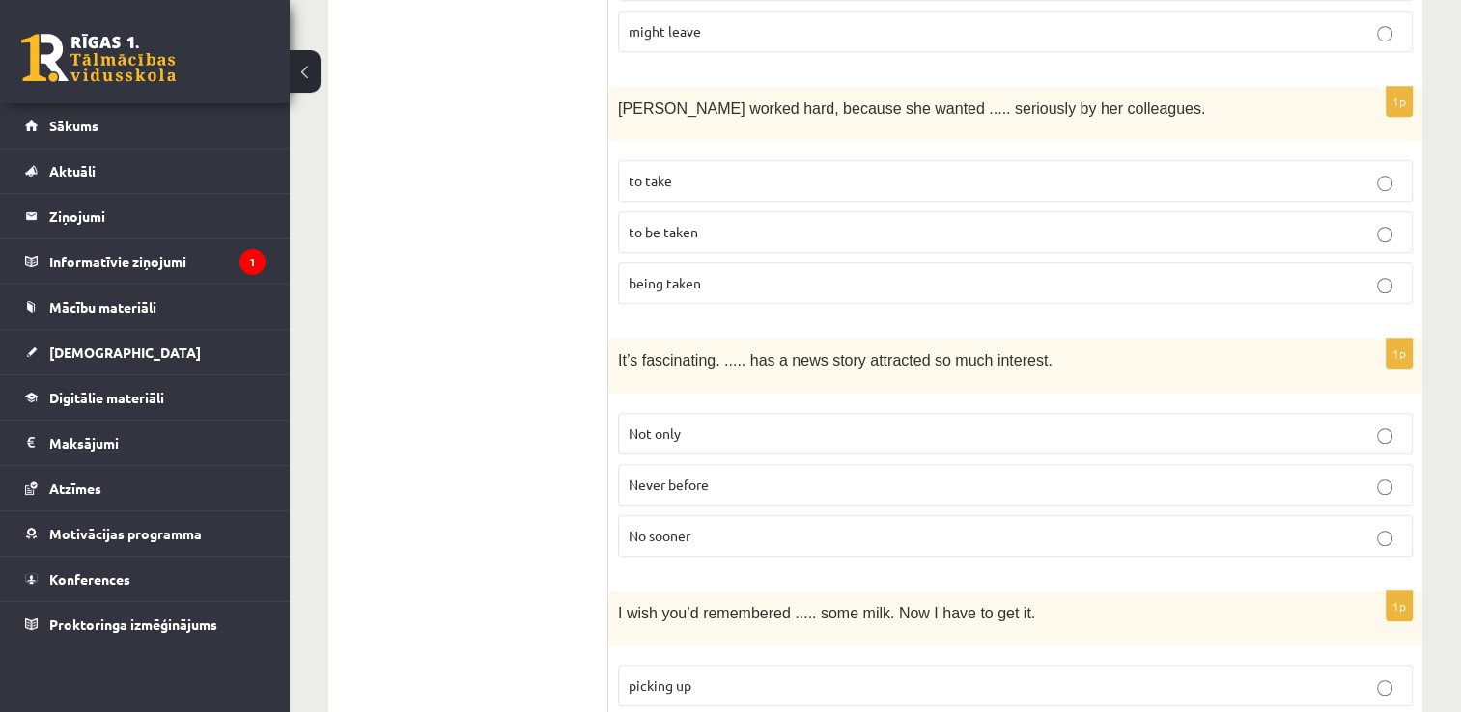
scroll to position [1371, 0]
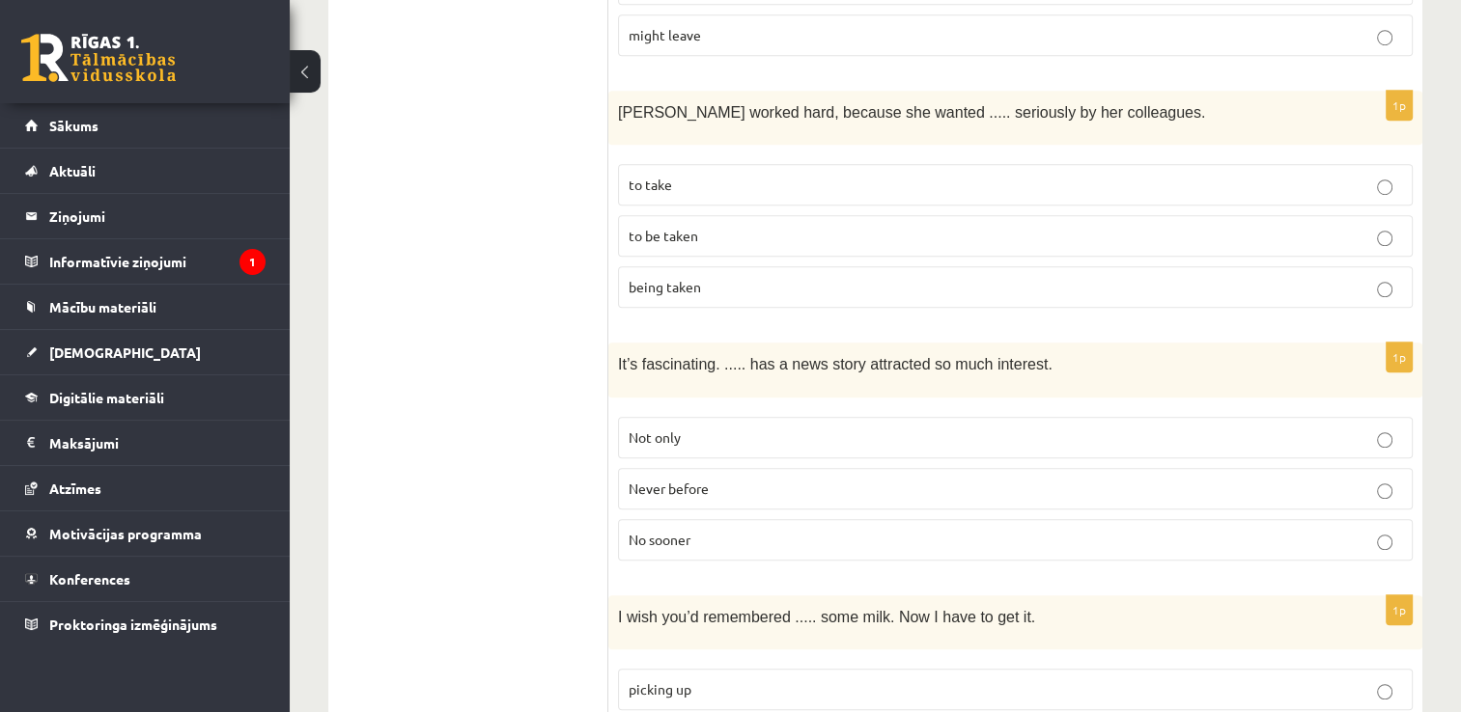
click at [684, 181] on p "to take" at bounding box center [1014, 185] width 773 height 20
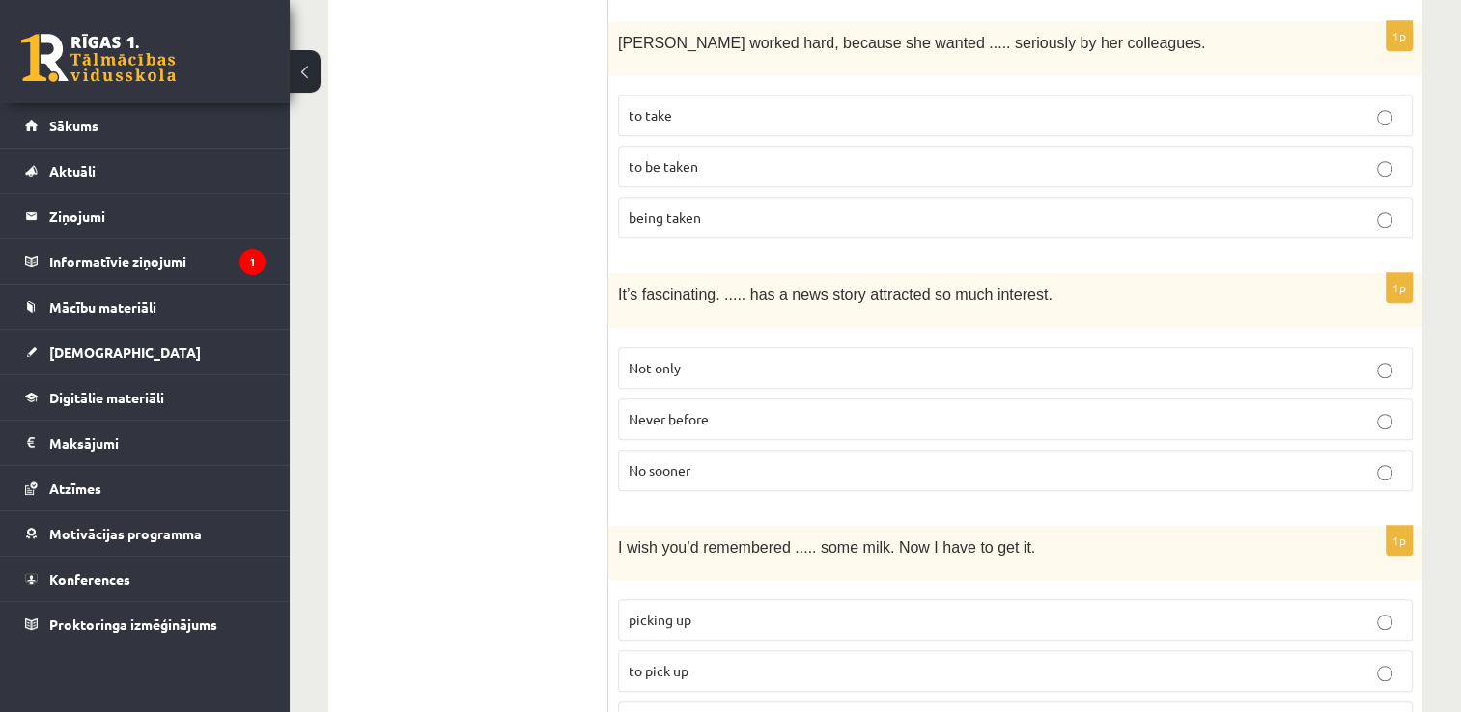
scroll to position [1439, 0]
click at [797, 160] on p "to be taken" at bounding box center [1014, 167] width 773 height 20
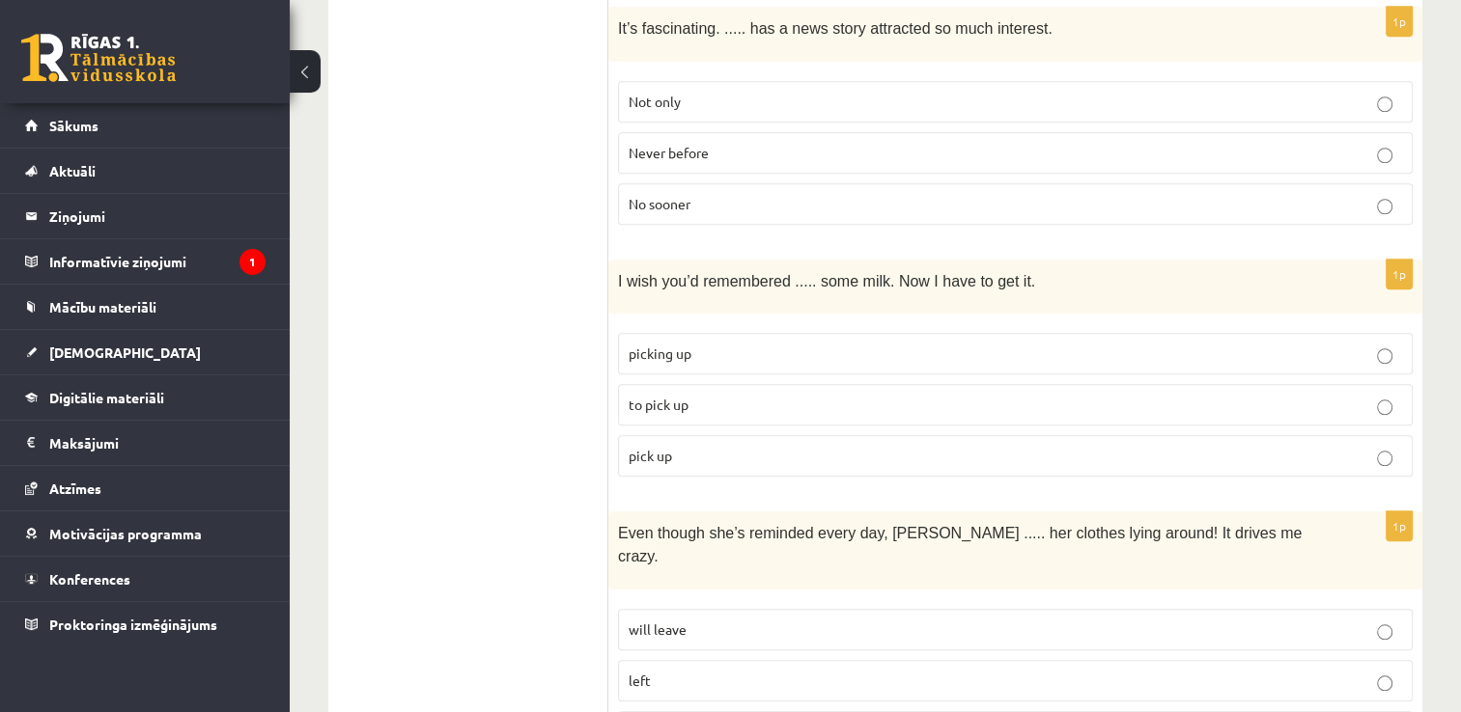
scroll to position [1706, 0]
click at [691, 145] on span "Never before" at bounding box center [668, 153] width 80 height 17
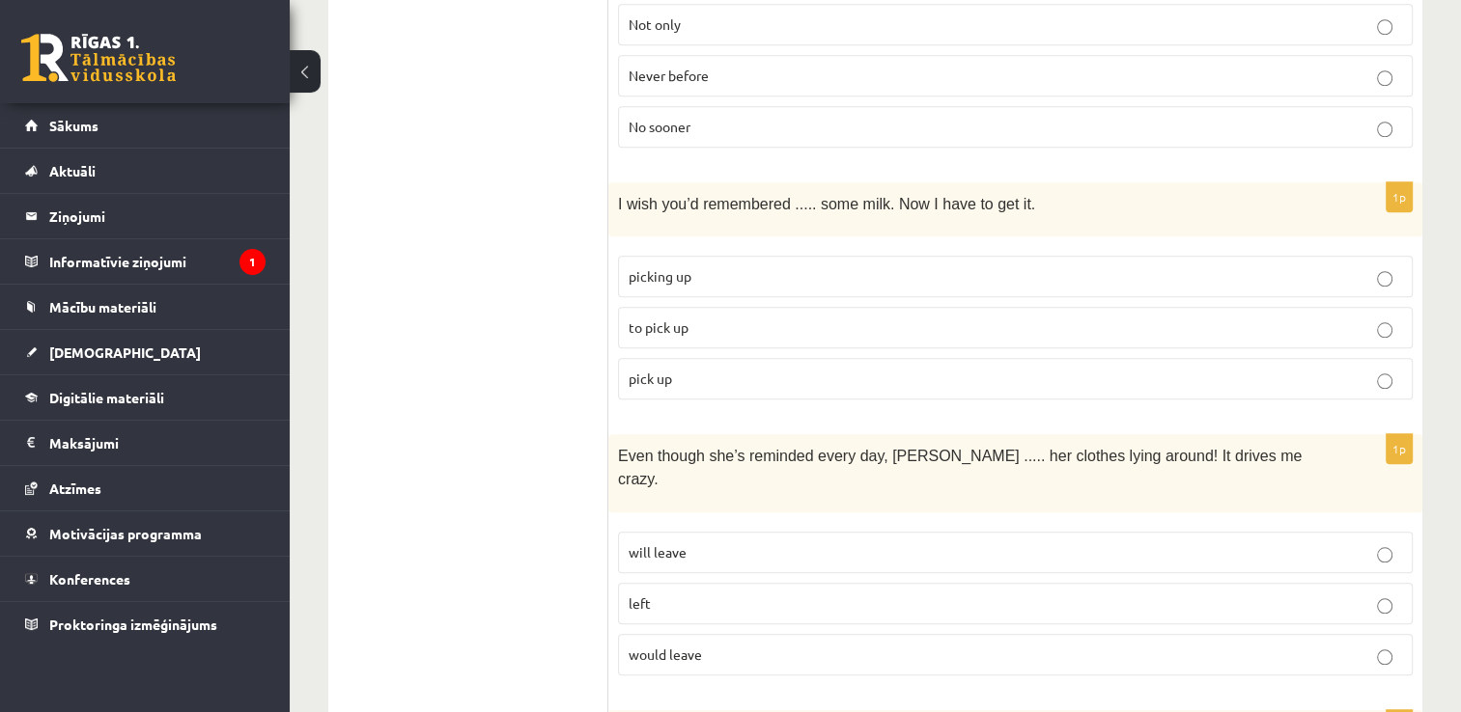
scroll to position [1783, 0]
click at [651, 320] on span "to pick up" at bounding box center [658, 328] width 60 height 17
click at [722, 370] on p "pick up" at bounding box center [1014, 380] width 773 height 20
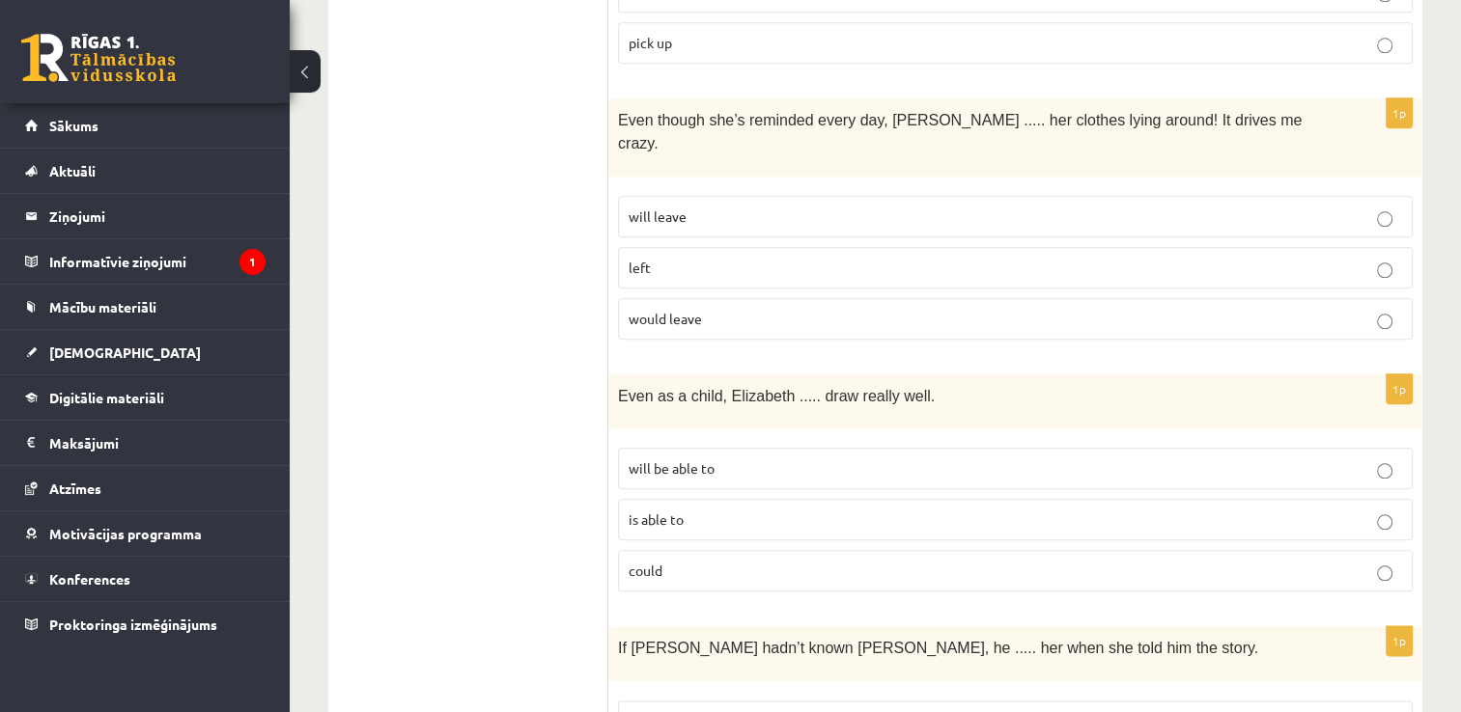
scroll to position [2119, 0]
click at [684, 208] on p "will leave" at bounding box center [1014, 218] width 773 height 20
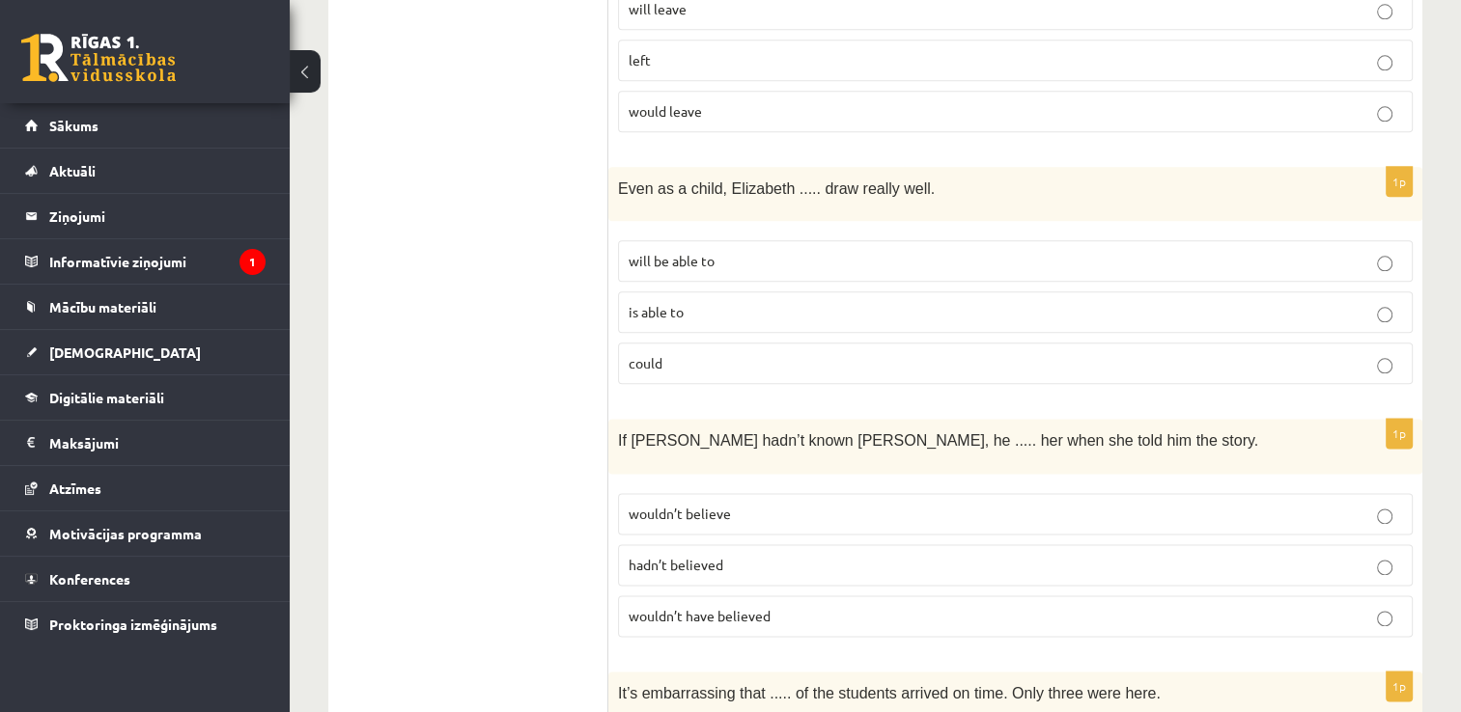
scroll to position [2332, 0]
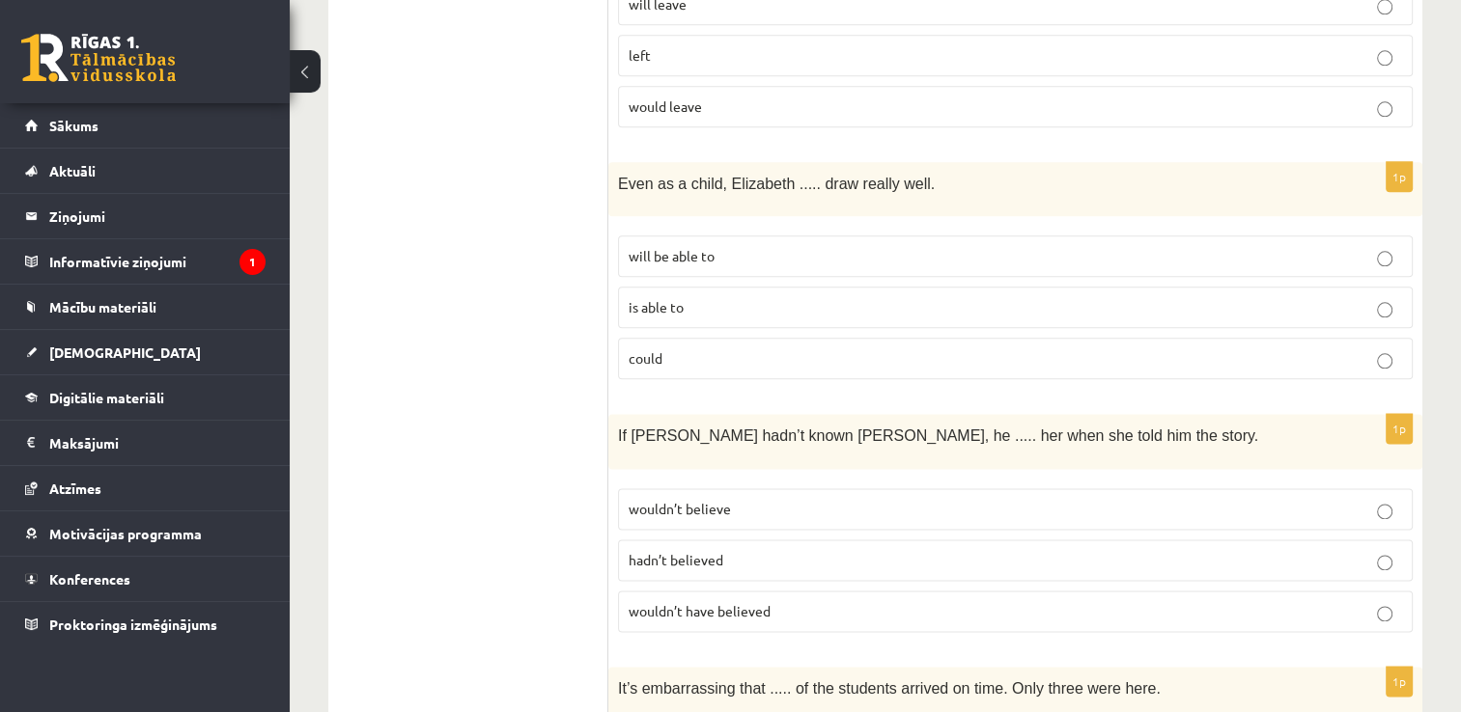
click at [672, 349] on p "could" at bounding box center [1014, 359] width 773 height 20
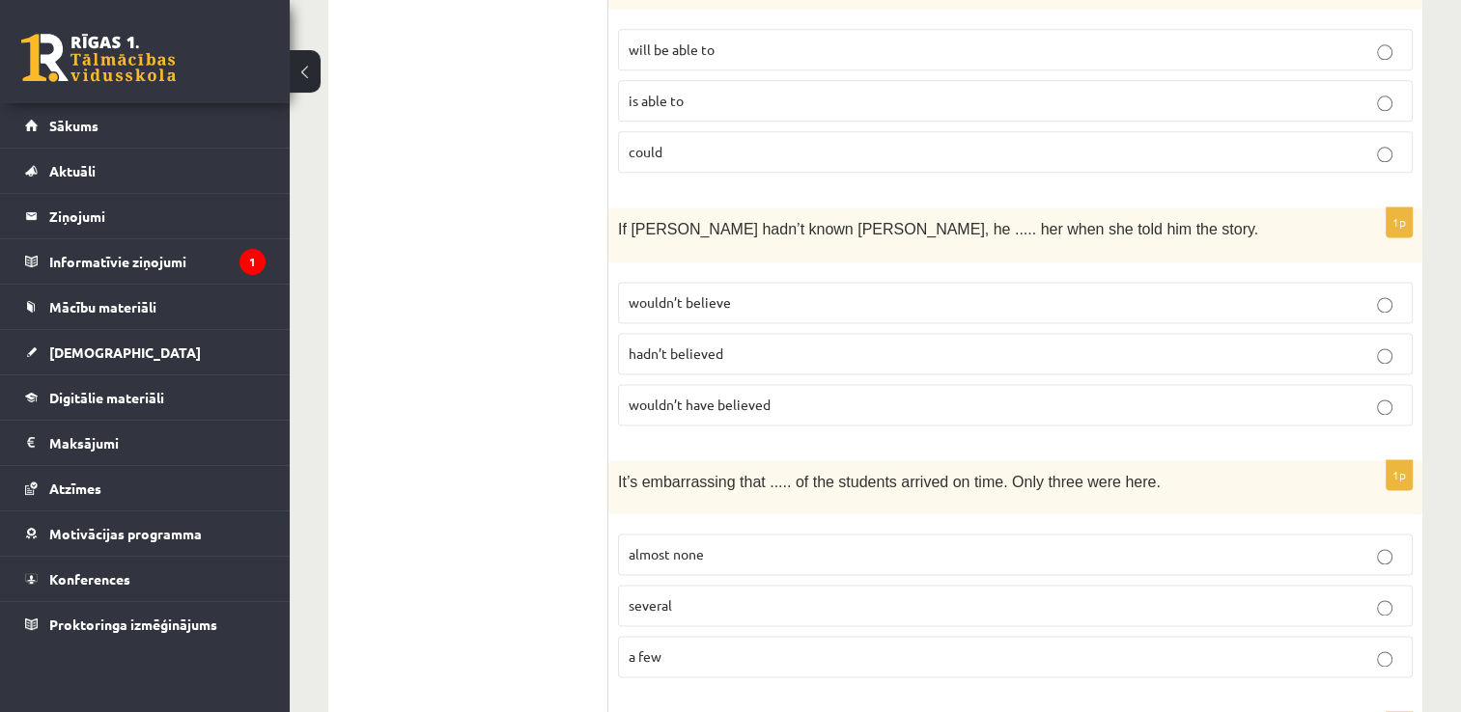
click at [776, 395] on p "wouldn’t have believed" at bounding box center [1014, 405] width 773 height 20
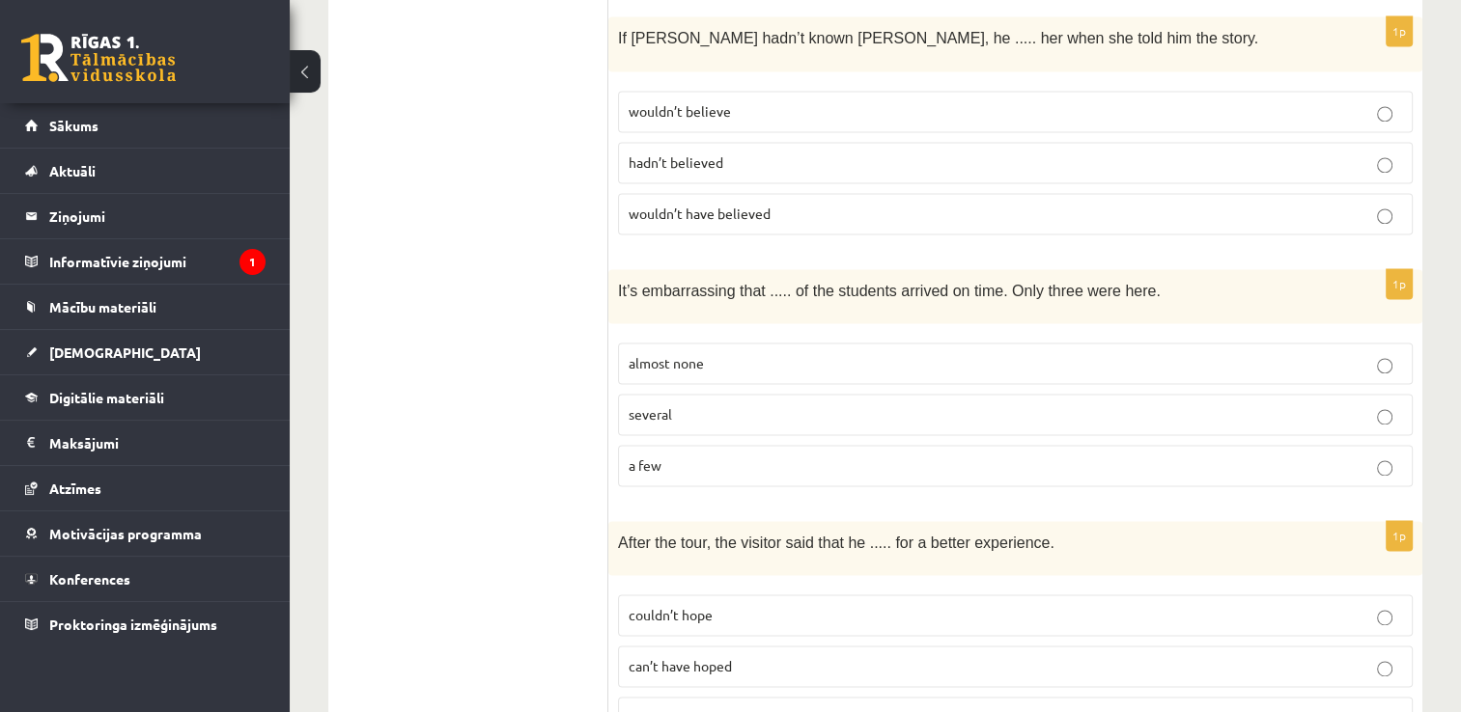
scroll to position [2730, 0]
click at [698, 354] on span "almost none" at bounding box center [665, 362] width 75 height 17
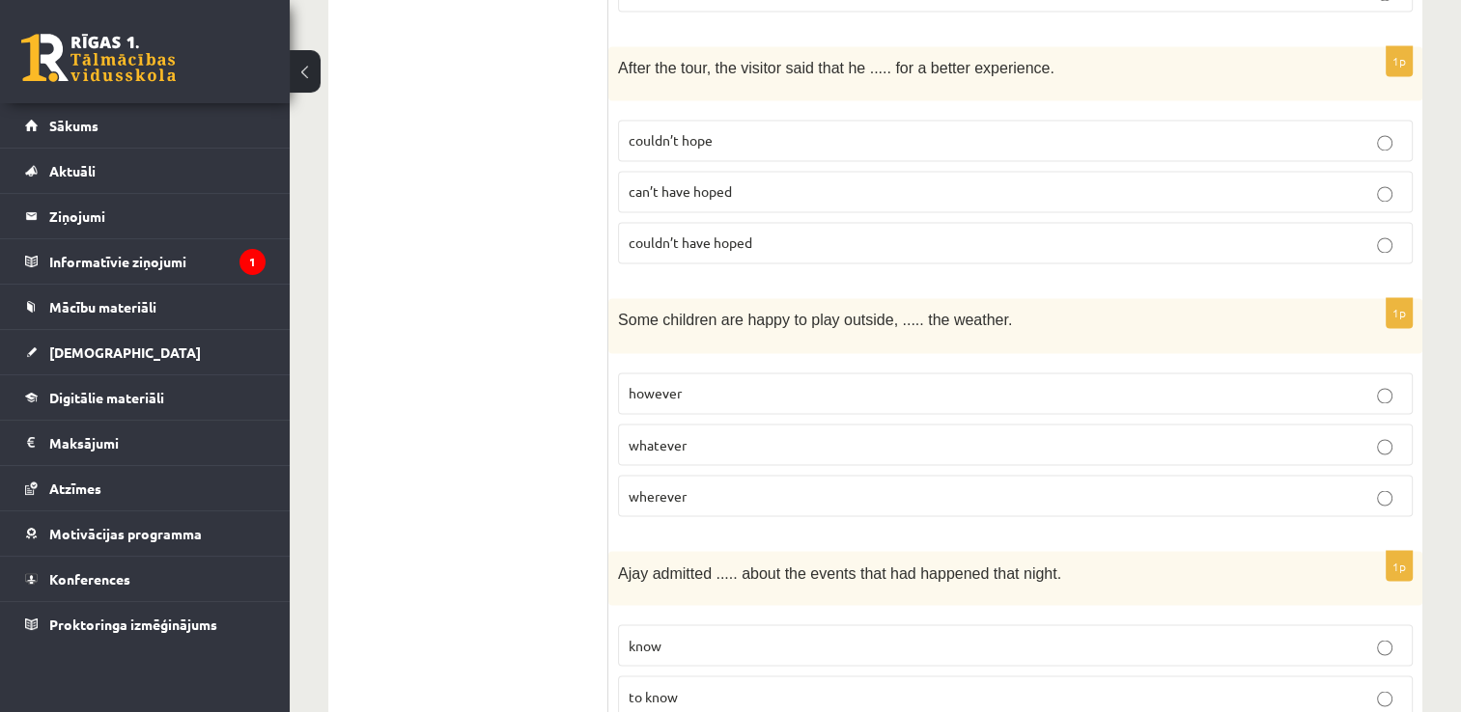
scroll to position [3203, 0]
click at [738, 235] on p "couldn’t have hoped" at bounding box center [1014, 245] width 773 height 20
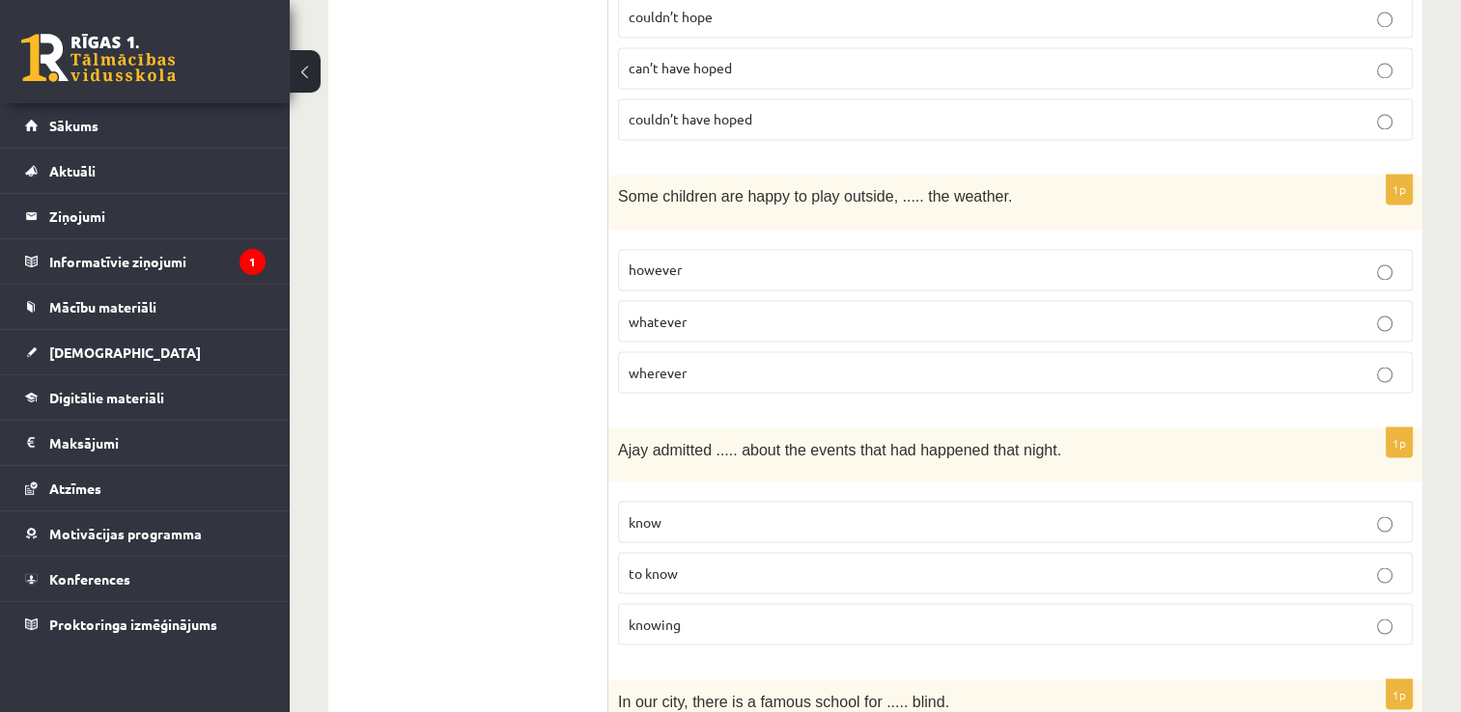
scroll to position [3331, 0]
click at [741, 309] on p "whatever" at bounding box center [1014, 319] width 773 height 20
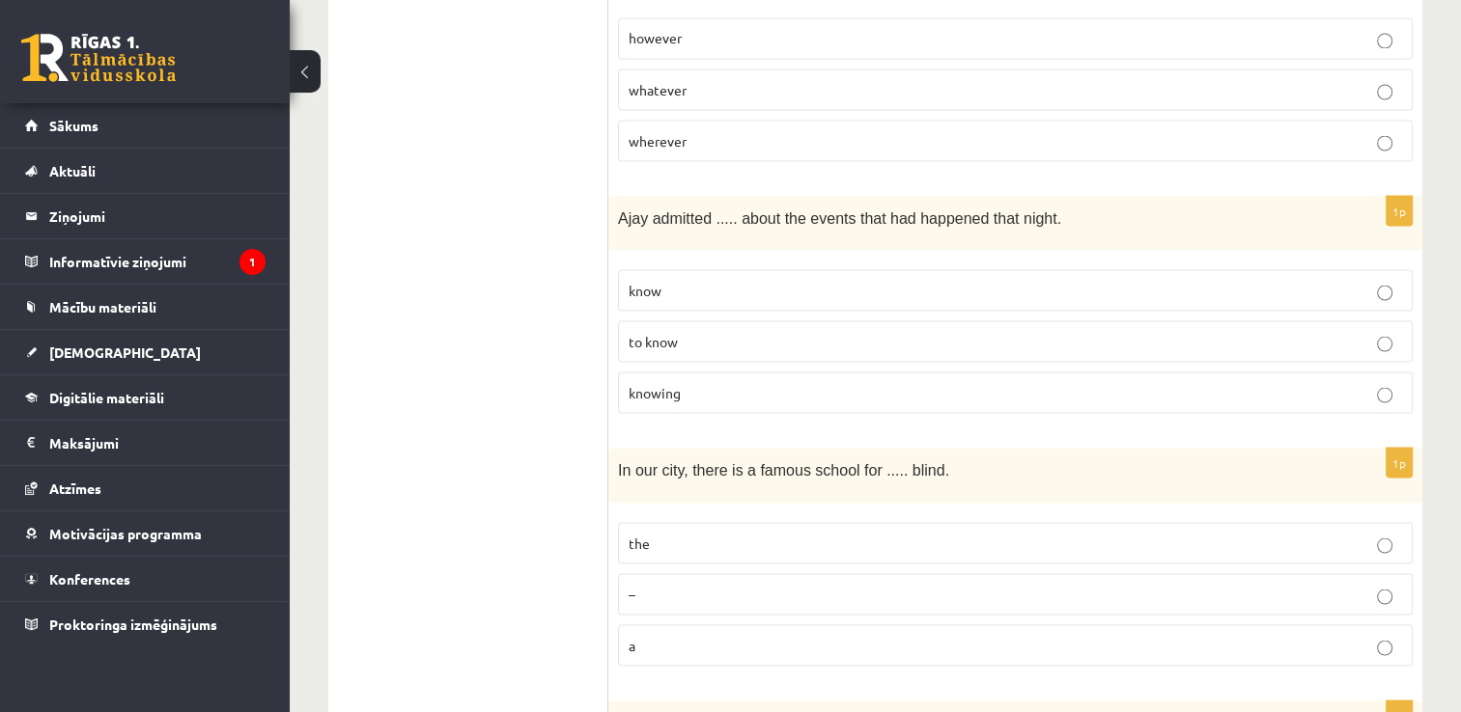
drag, startPoint x: 726, startPoint y: 324, endPoint x: 1382, endPoint y: 340, distance: 655.7
click at [1382, 372] on label "knowing" at bounding box center [1015, 393] width 795 height 42
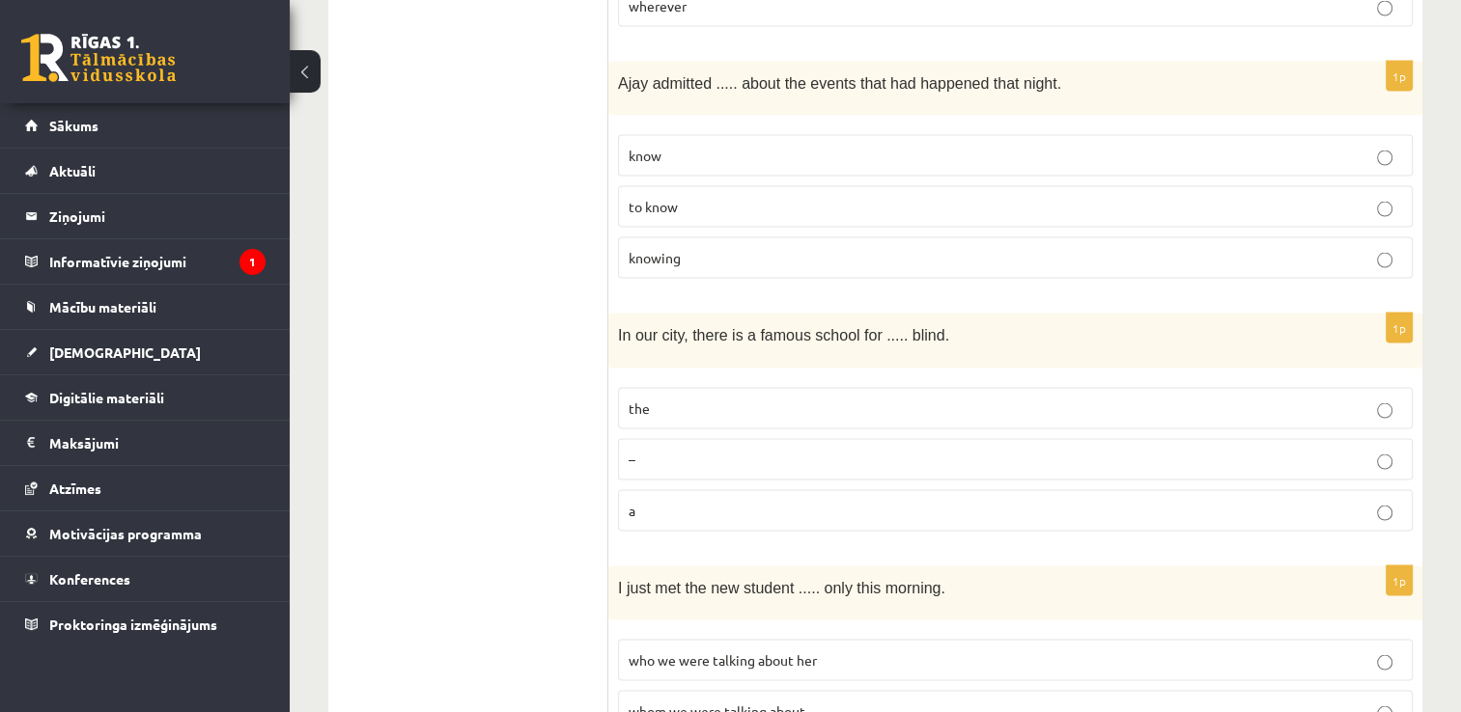
scroll to position [3696, 0]
click at [732, 398] on p "the" at bounding box center [1014, 408] width 773 height 20
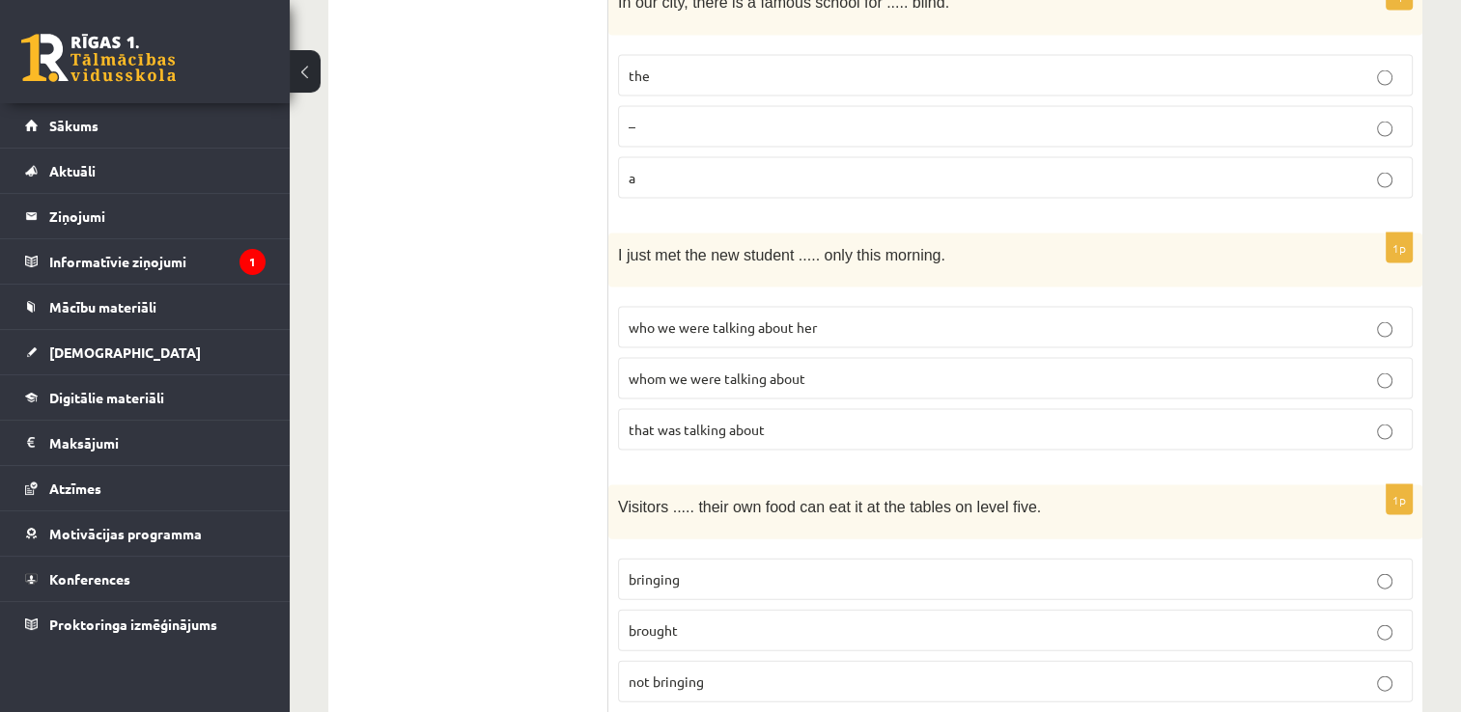
scroll to position [4026, 0]
click at [741, 372] on span "whom we were talking about" at bounding box center [716, 380] width 177 height 17
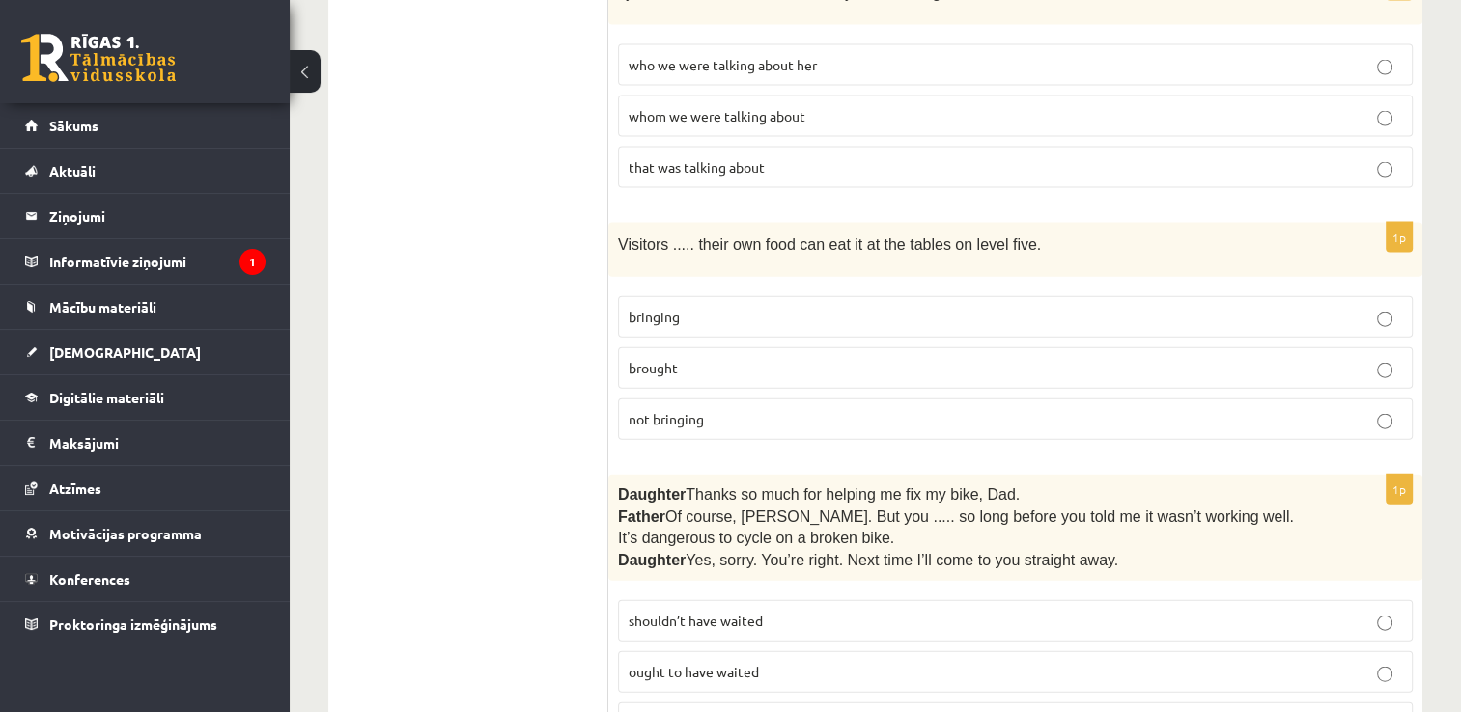
scroll to position [4290, 0]
click at [792, 358] on p "brought" at bounding box center [1014, 368] width 773 height 20
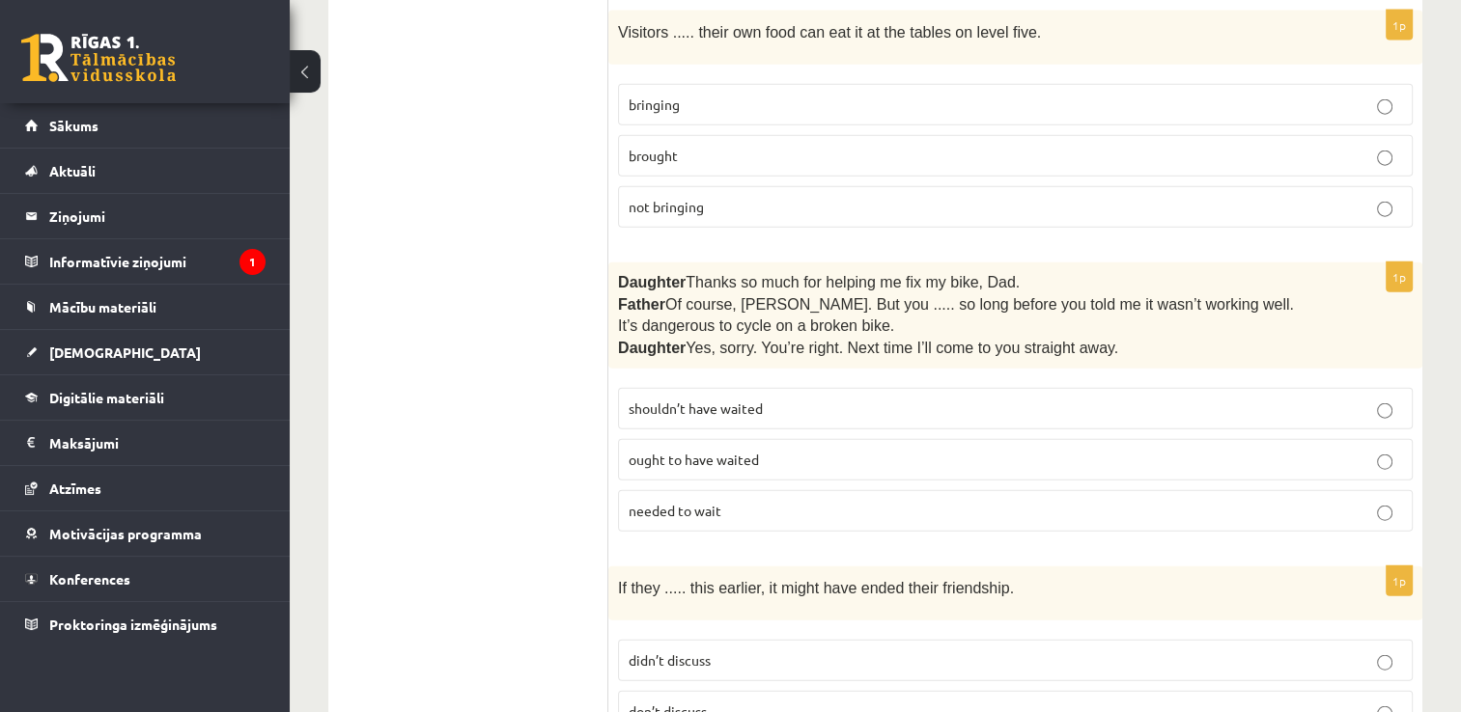
scroll to position [4505, 0]
click at [922, 397] on p "shouldn’t have waited" at bounding box center [1014, 407] width 773 height 20
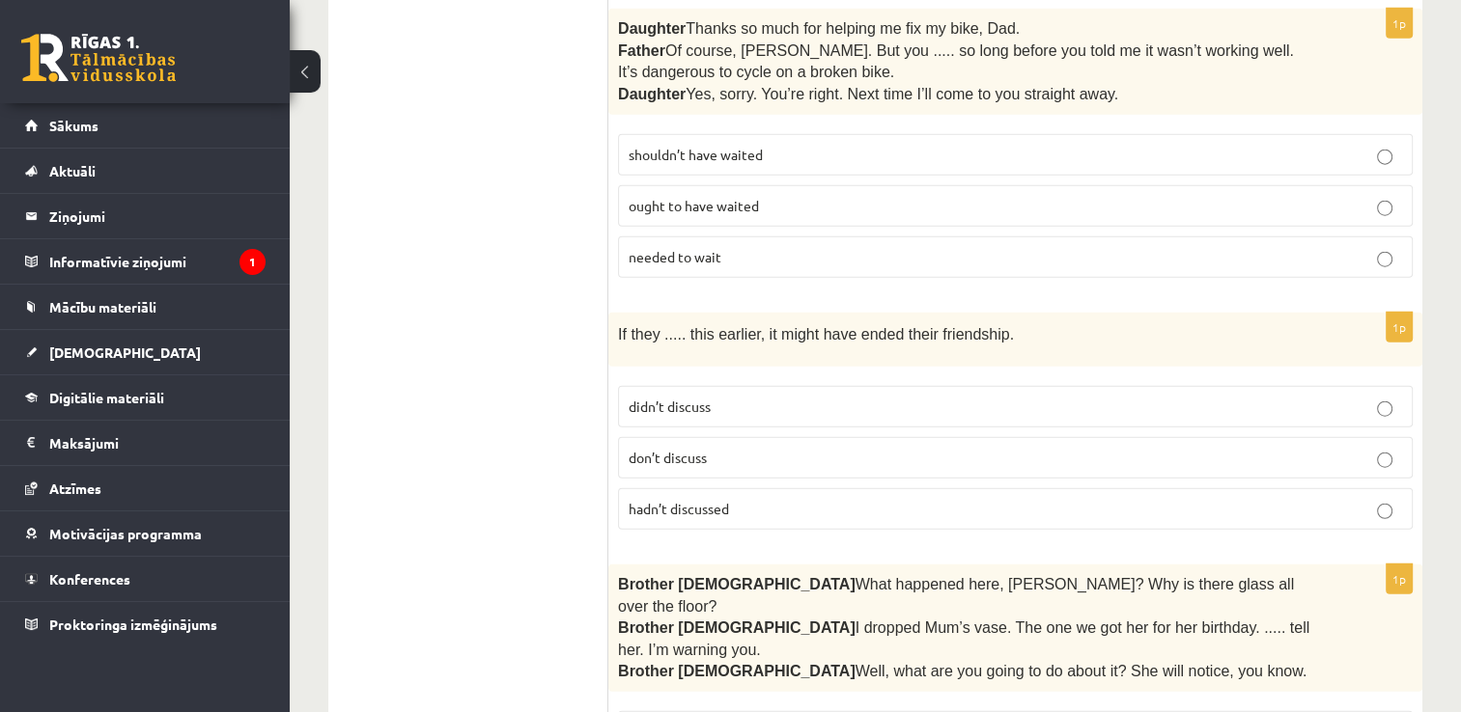
scroll to position [4854, 0]
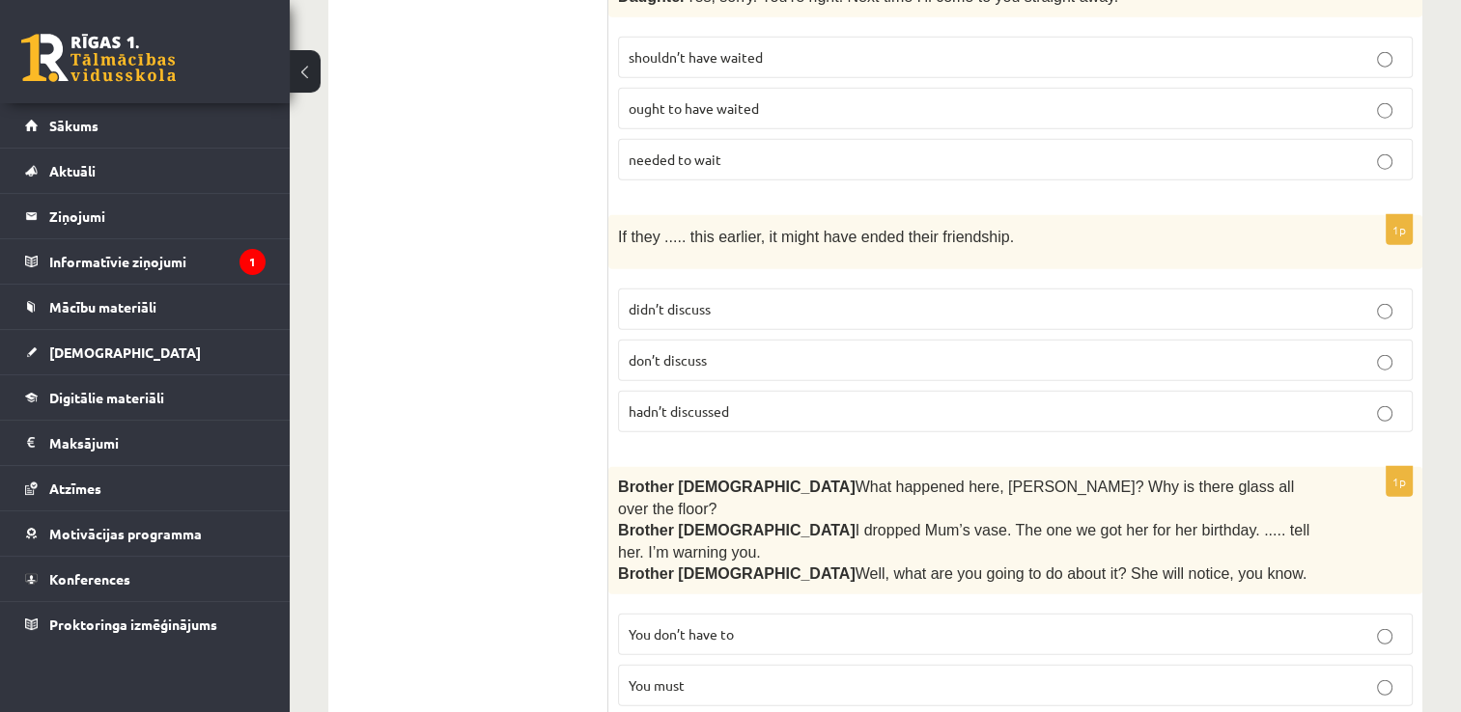
click at [733, 402] on p "hadn’t discussed" at bounding box center [1014, 412] width 773 height 20
click at [851, 676] on p "You must" at bounding box center [1014, 686] width 773 height 20
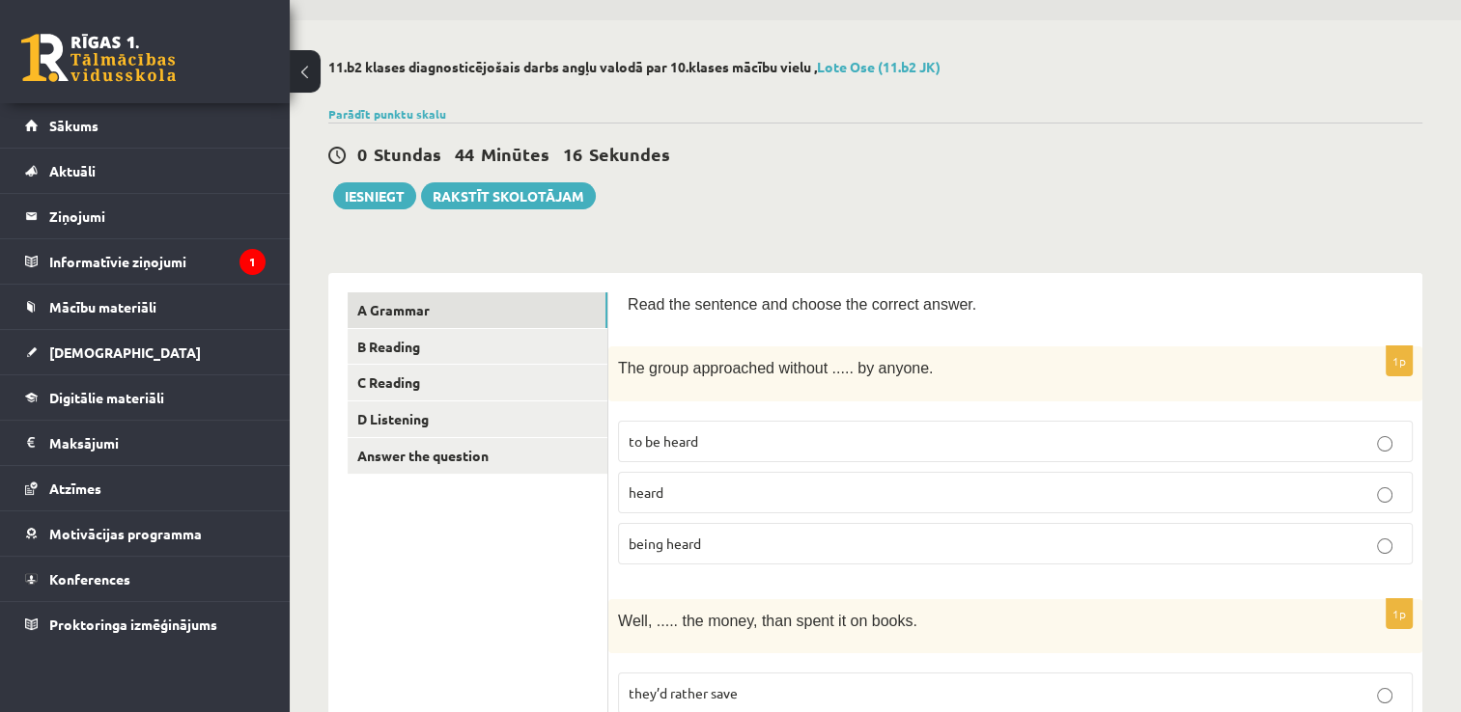
scroll to position [42, 0]
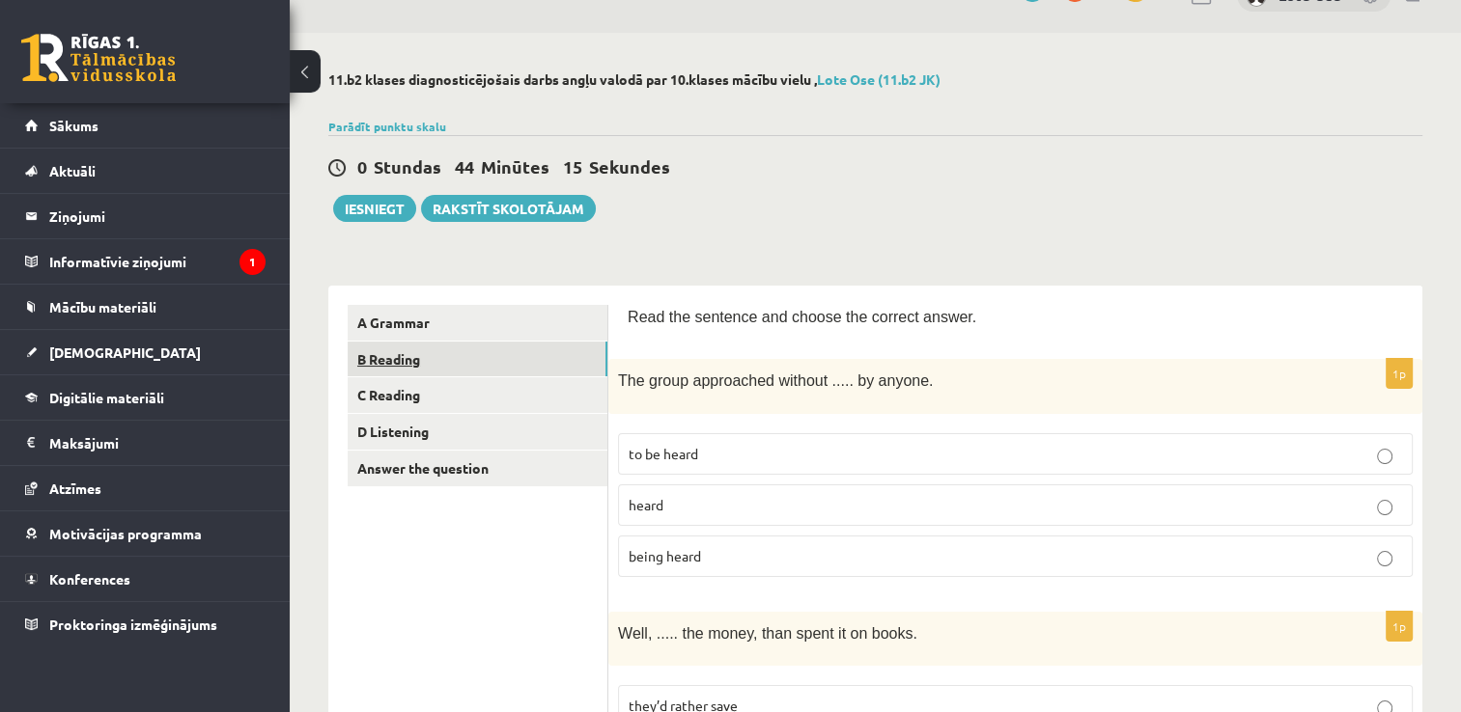
click at [386, 362] on link "B Reading" at bounding box center [478, 360] width 260 height 36
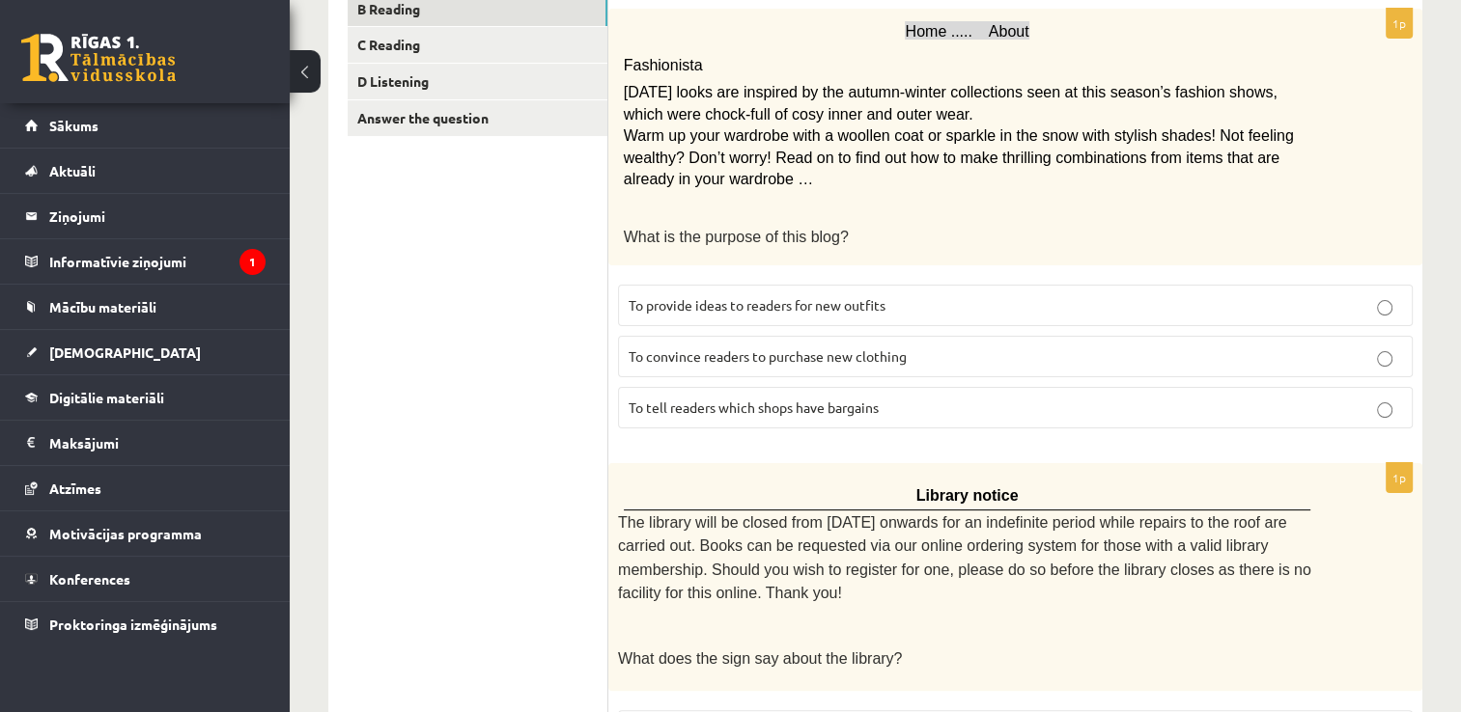
scroll to position [390, 0]
click at [821, 349] on p "To convince readers to purchase new clothing" at bounding box center [1014, 359] width 773 height 20
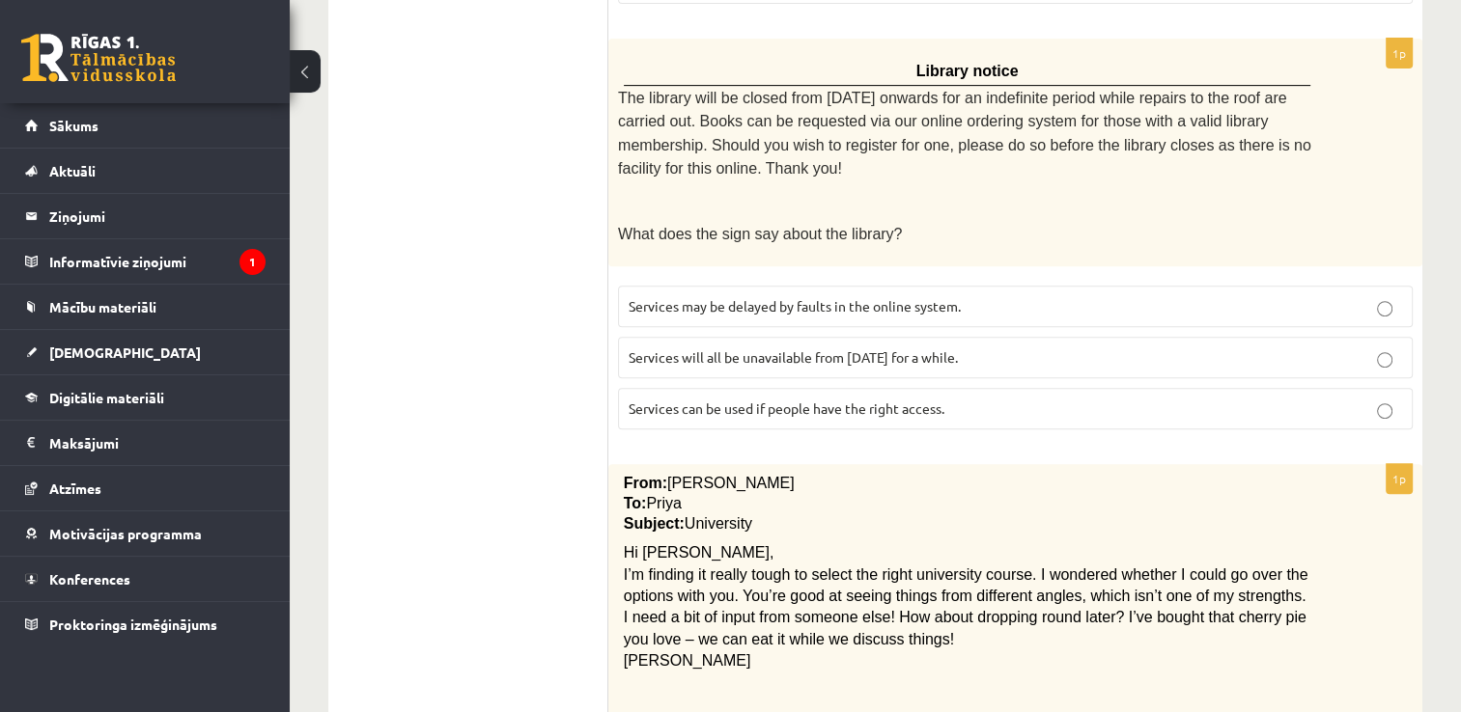
scroll to position [815, 0]
click at [924, 349] on p "Services will all be unavailable from [DATE] for a while." at bounding box center [1014, 359] width 773 height 20
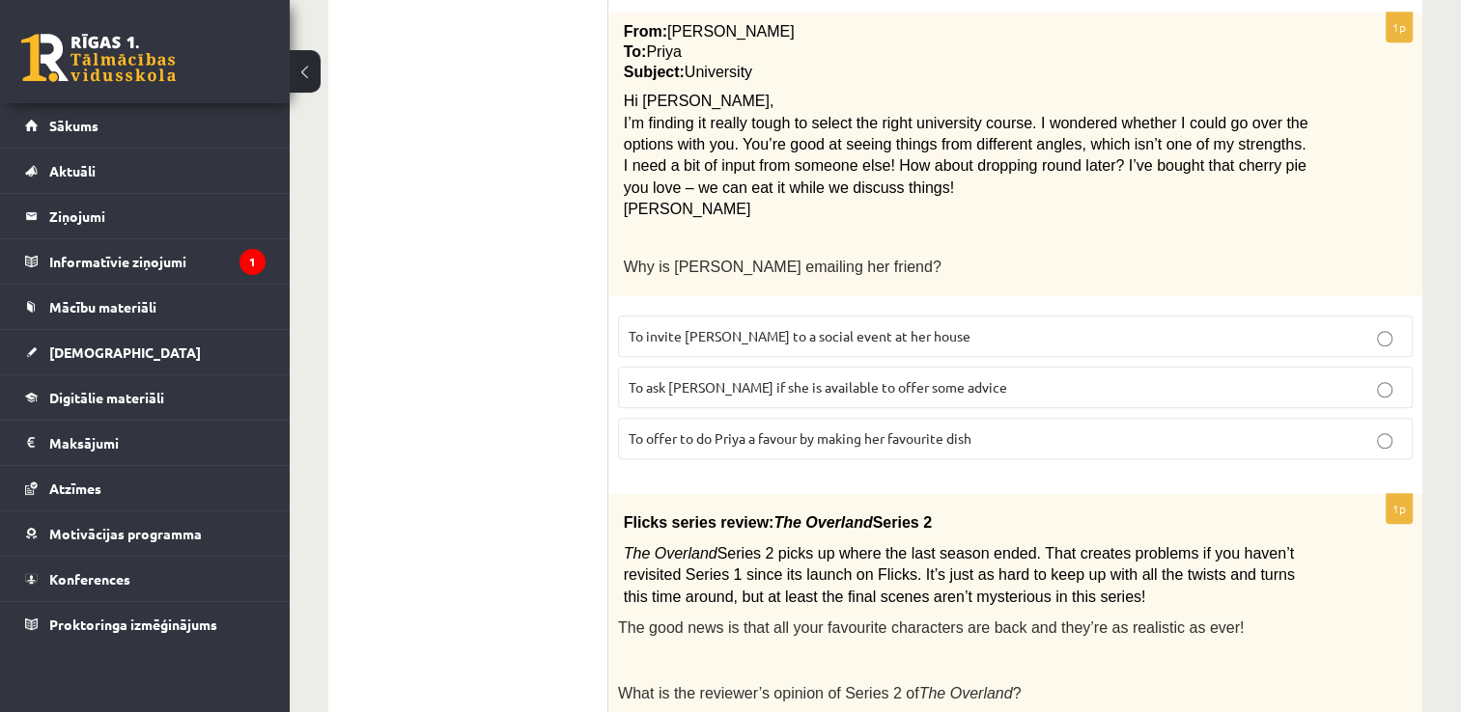
scroll to position [1270, 0]
click at [903, 377] on span "To ask [PERSON_NAME] if she is available to offer some advice" at bounding box center [817, 385] width 378 height 17
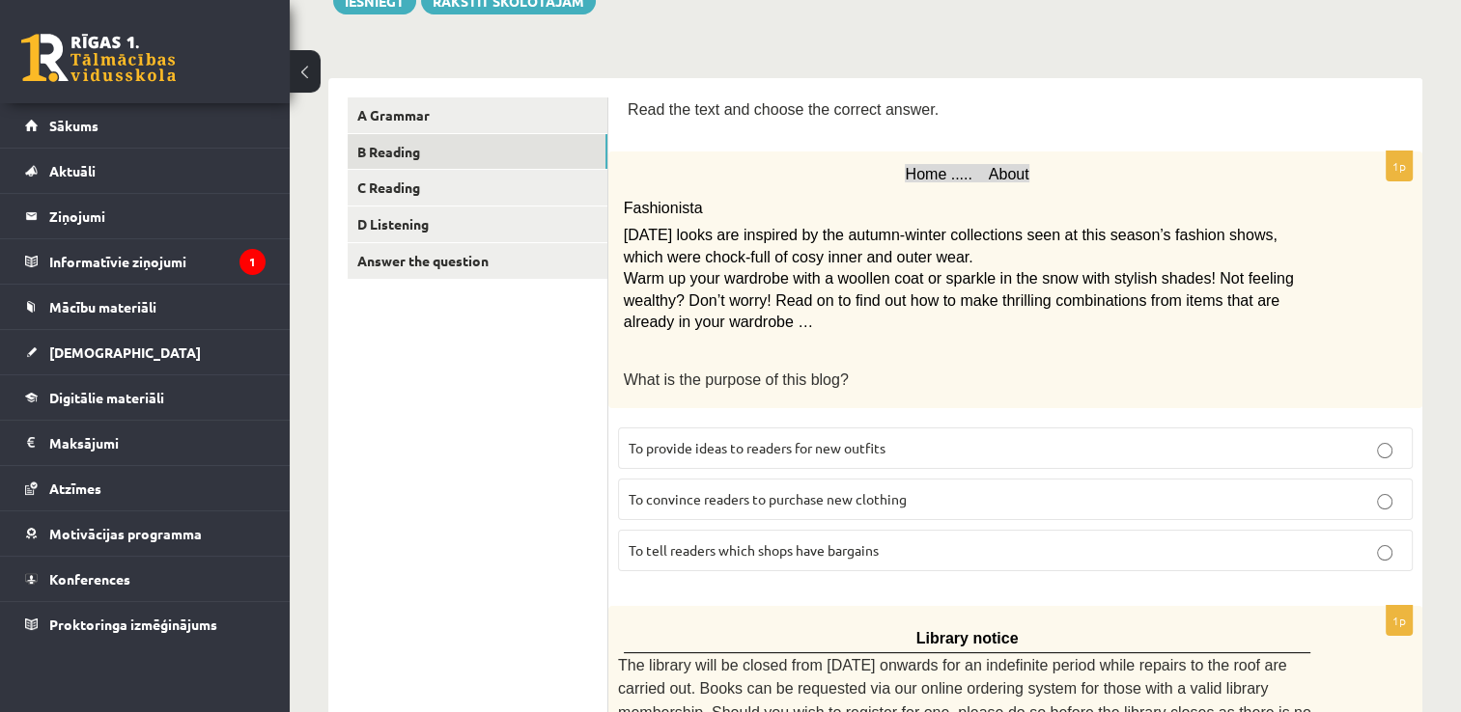
scroll to position [246, 0]
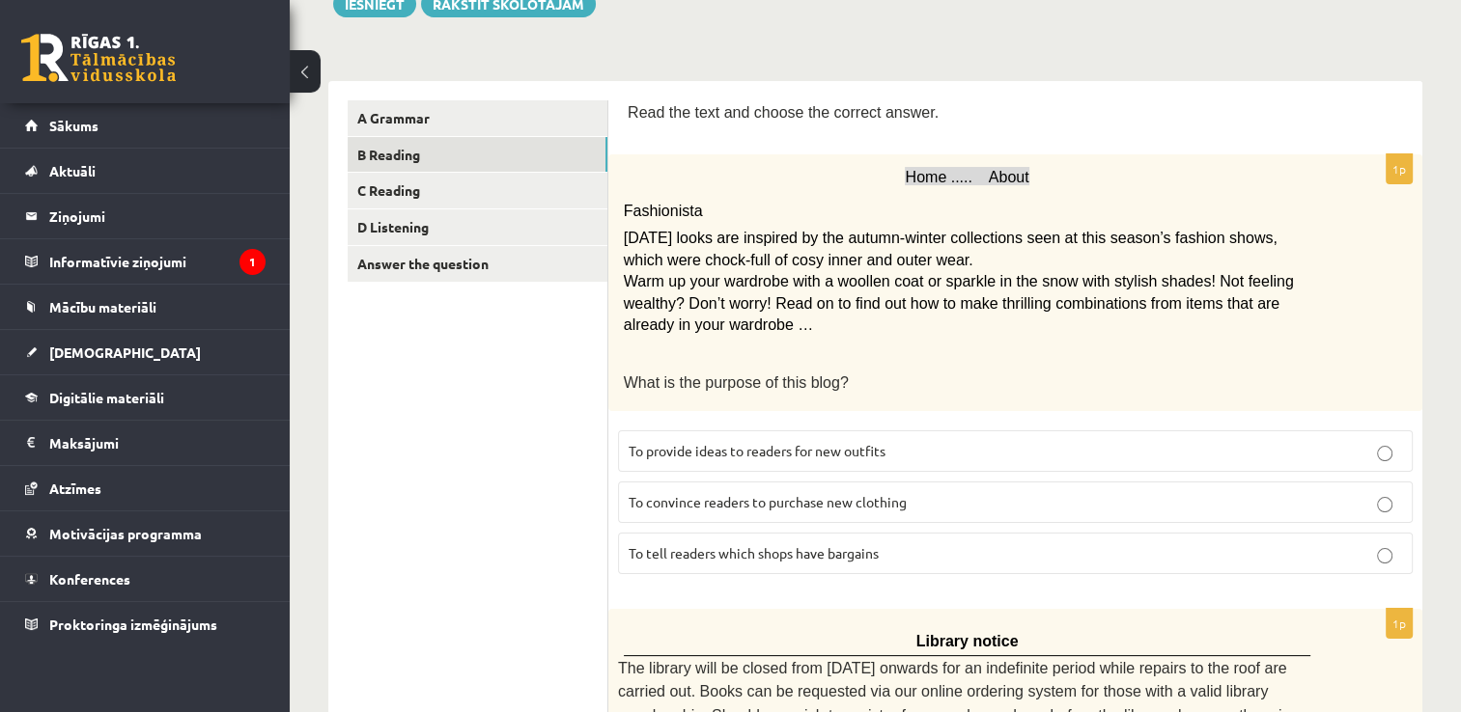
click at [911, 443] on p "To provide ideas to readers for new outfits" at bounding box center [1014, 451] width 773 height 20
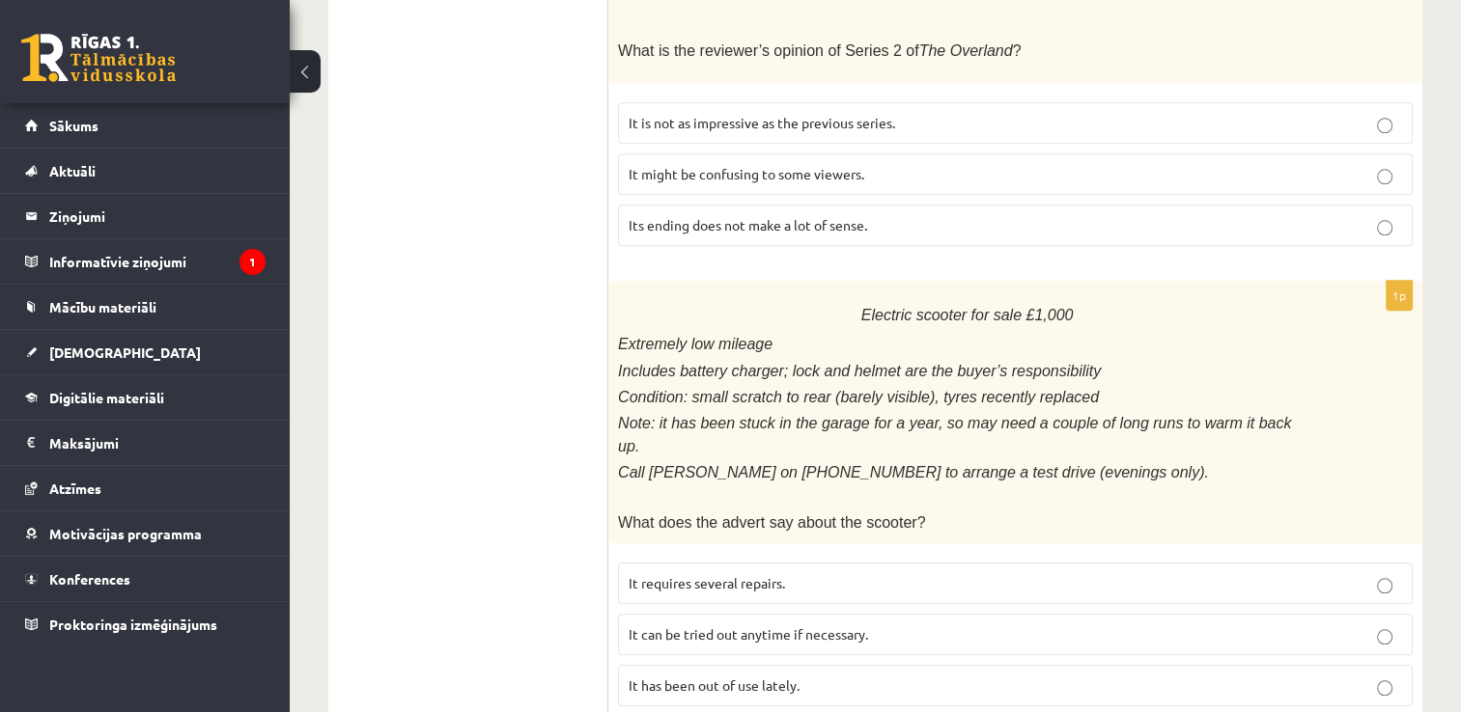
scroll to position [1911, 0]
click at [820, 115] on span "It is not as impressive as the previous series." at bounding box center [761, 123] width 266 height 17
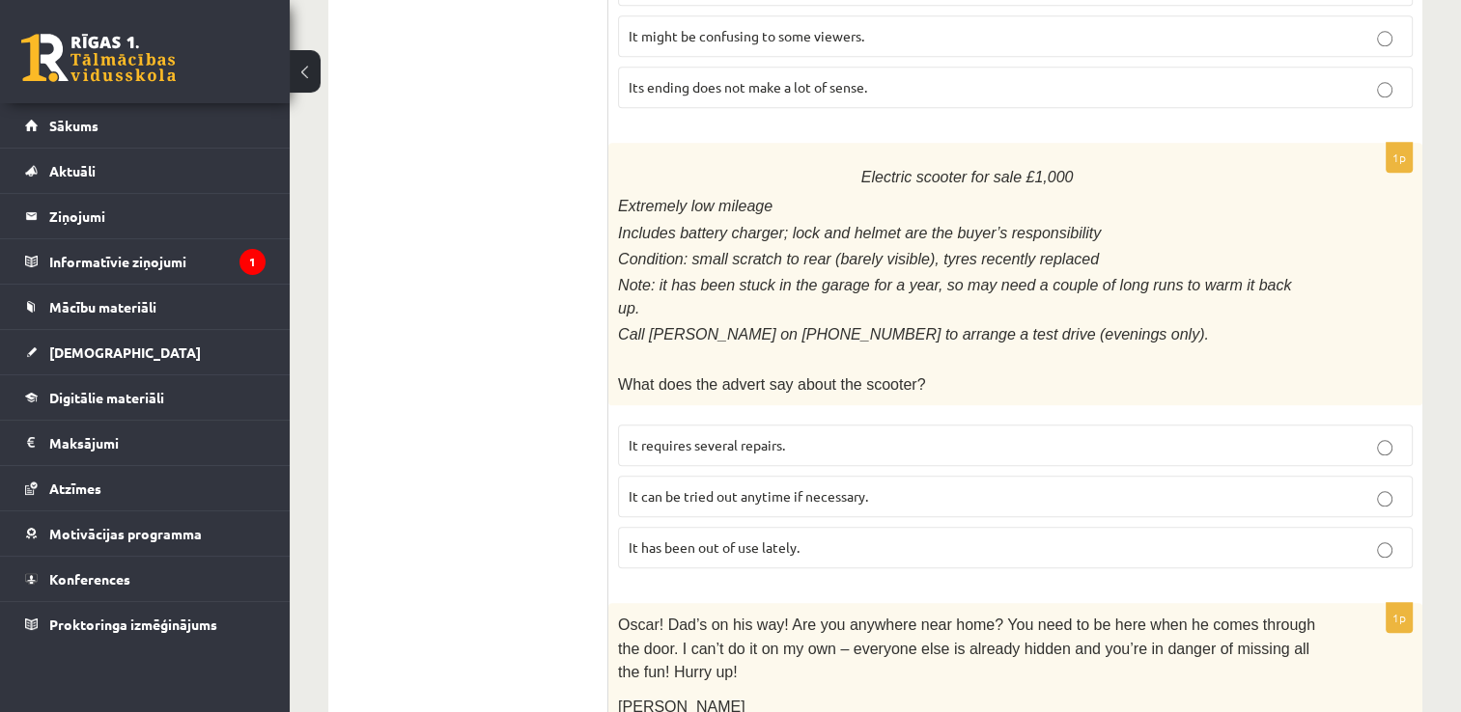
scroll to position [2101, 0]
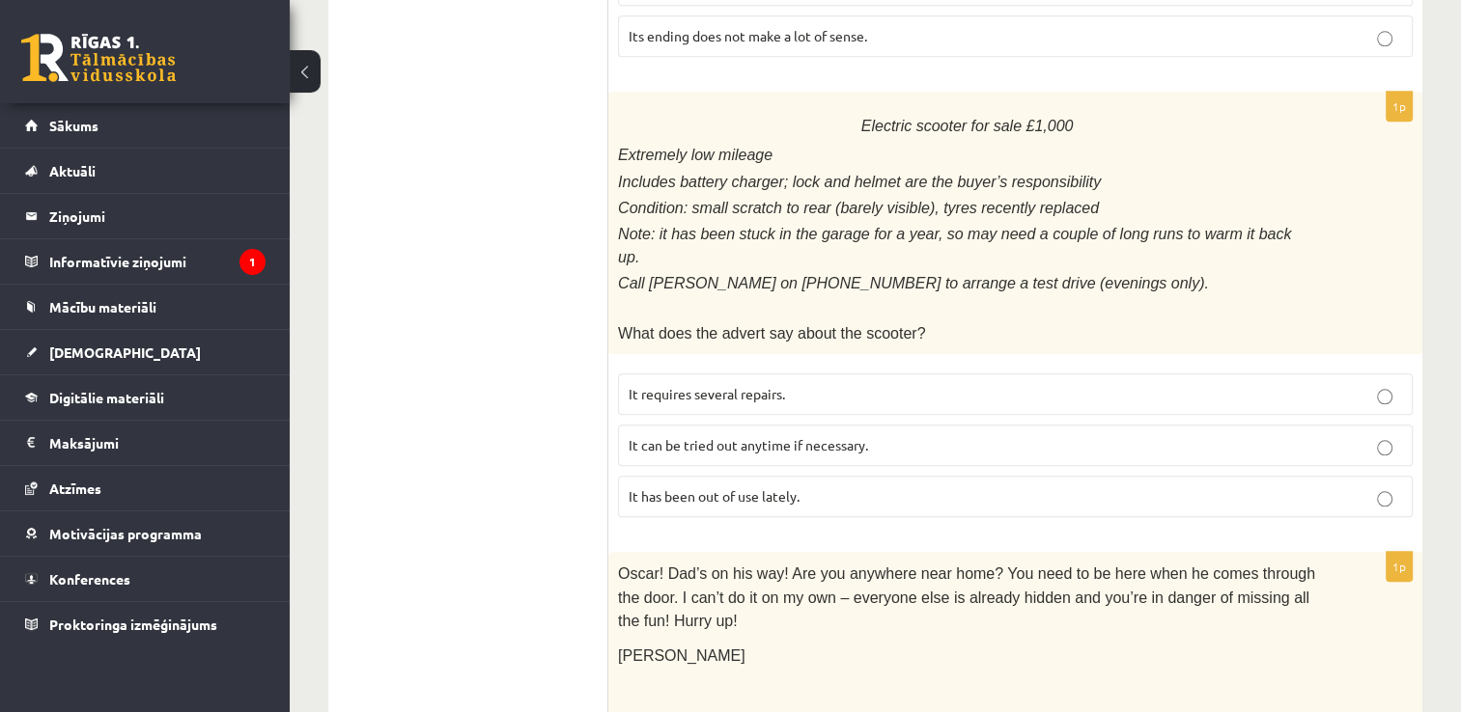
click at [906, 476] on label "It has been out of use lately." at bounding box center [1015, 497] width 795 height 42
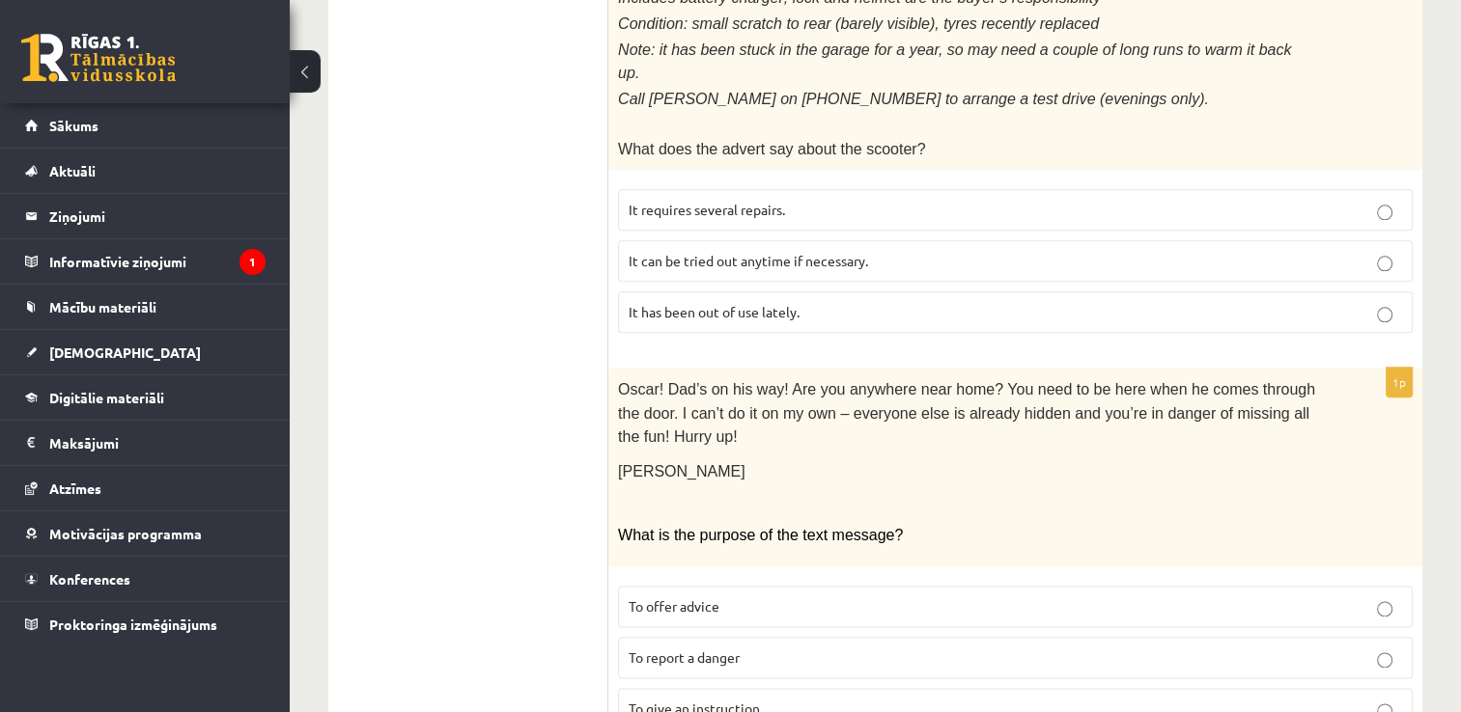
click at [737, 699] on p "To give an instruction" at bounding box center [1014, 709] width 773 height 20
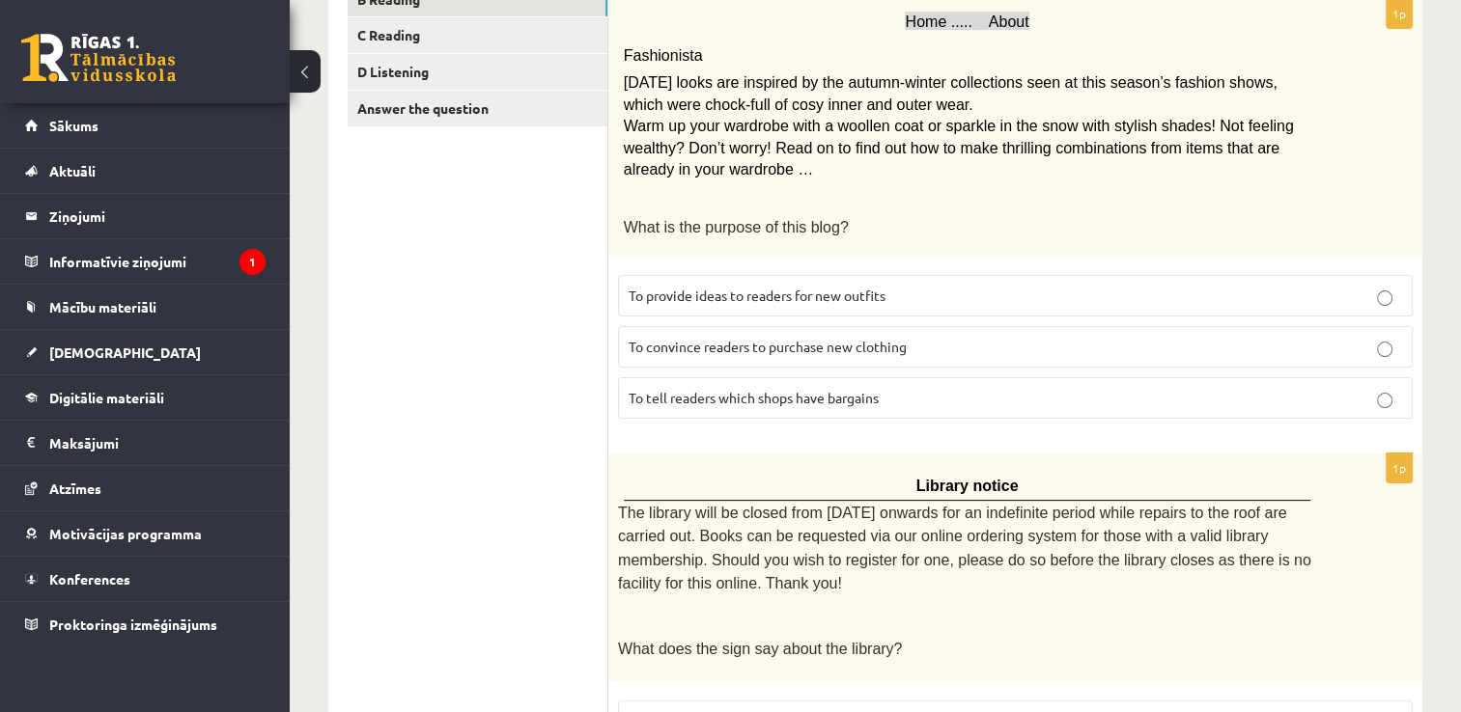
scroll to position [0, 0]
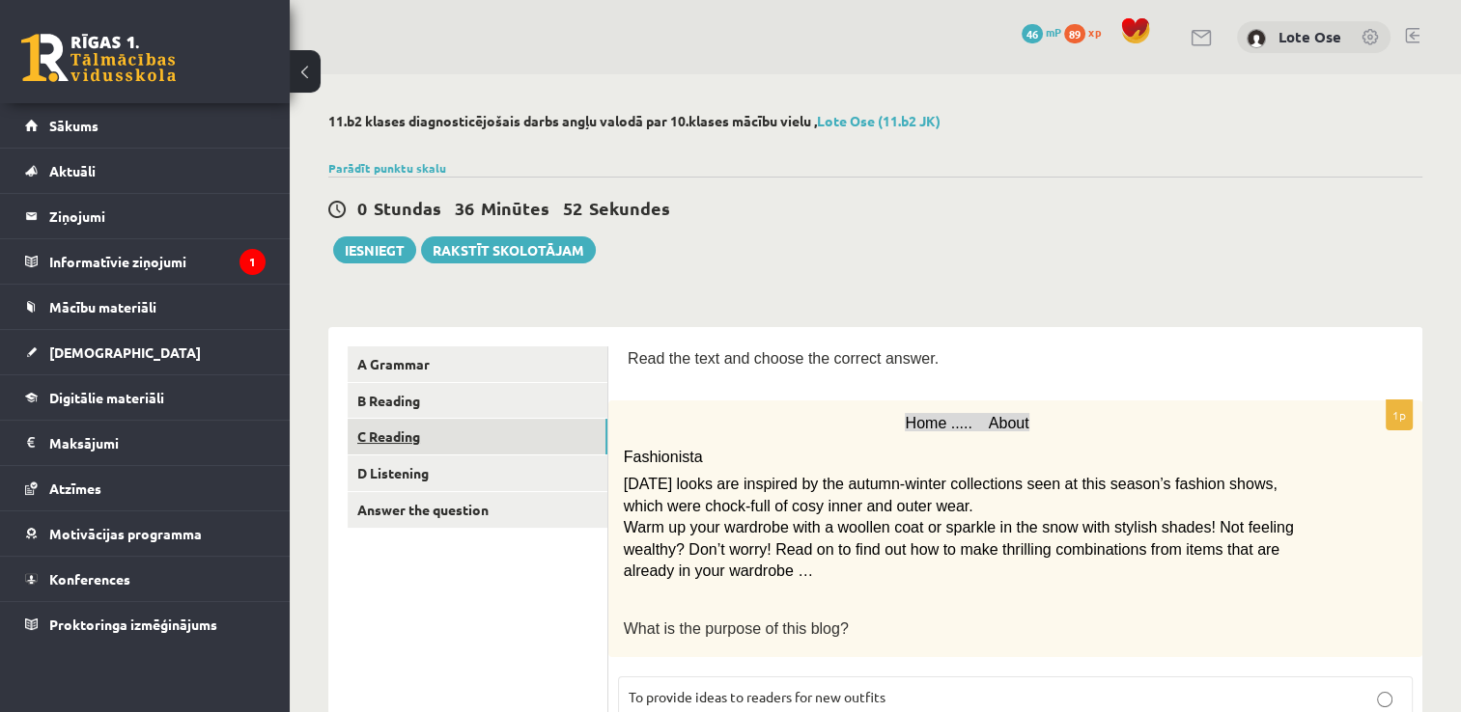
click at [413, 435] on link "C Reading" at bounding box center [478, 437] width 260 height 36
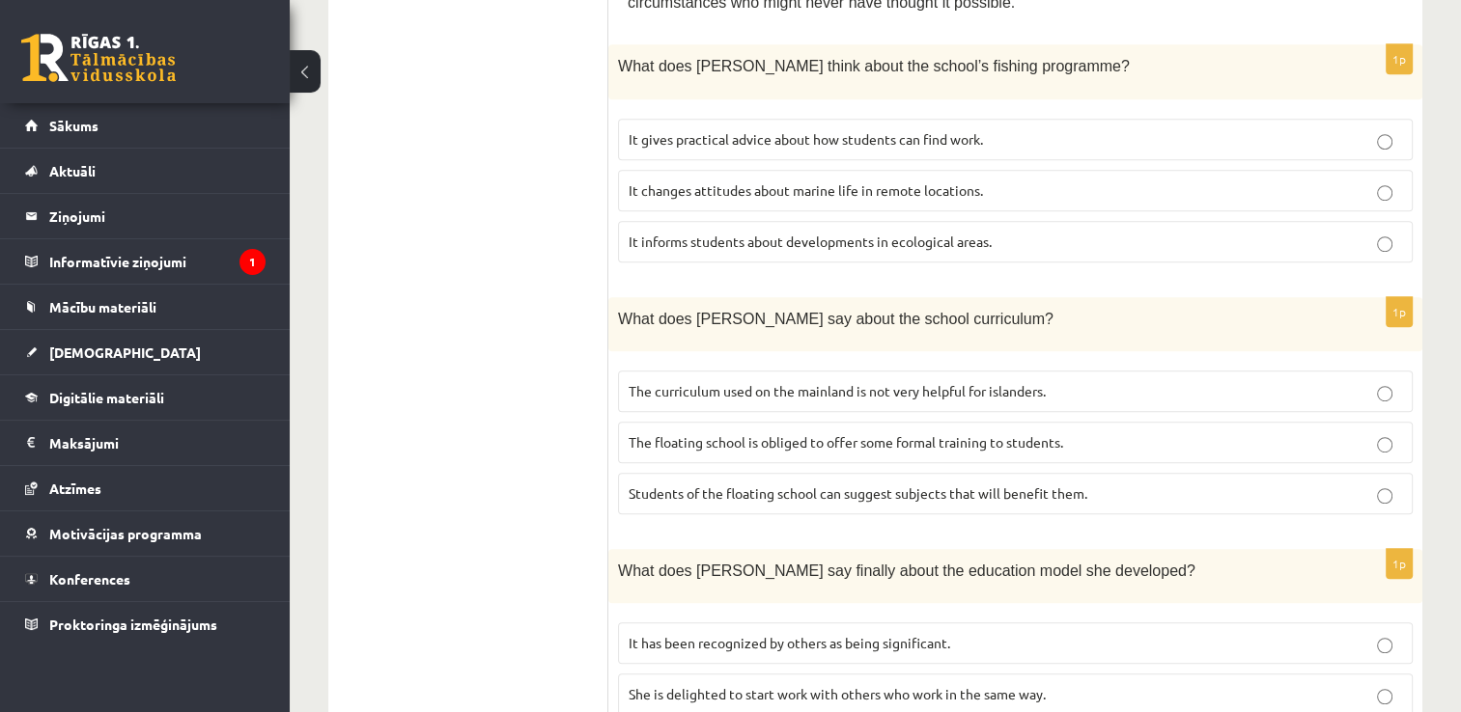
scroll to position [1097, 0]
click at [898, 232] on p "It informs students about developments in ecological areas." at bounding box center [1014, 242] width 773 height 20
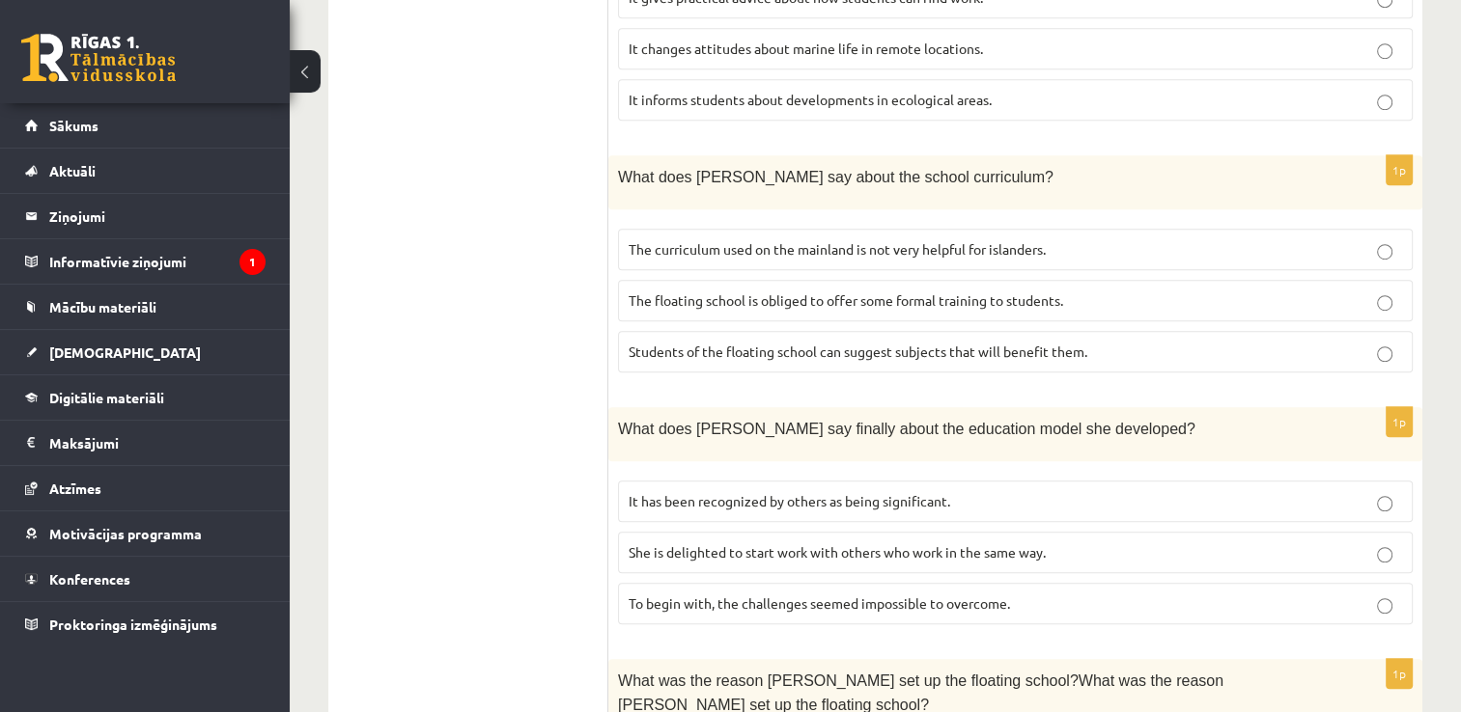
scroll to position [1240, 0]
click at [851, 228] on label "The curriculum used on the mainland is not very helpful for islanders." at bounding box center [1015, 249] width 795 height 42
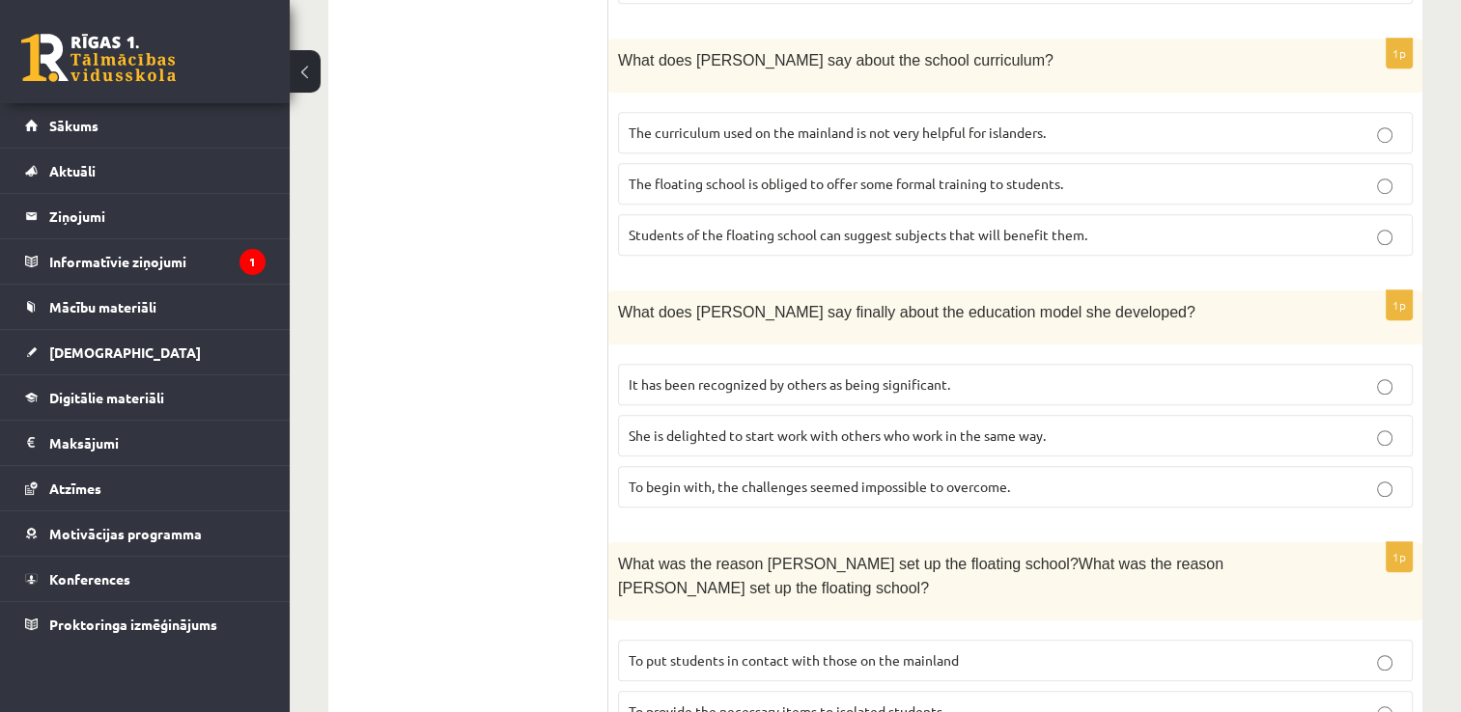
scroll to position [1355, 0]
click at [715, 376] on span "It has been recognized by others as being significant." at bounding box center [788, 384] width 321 height 17
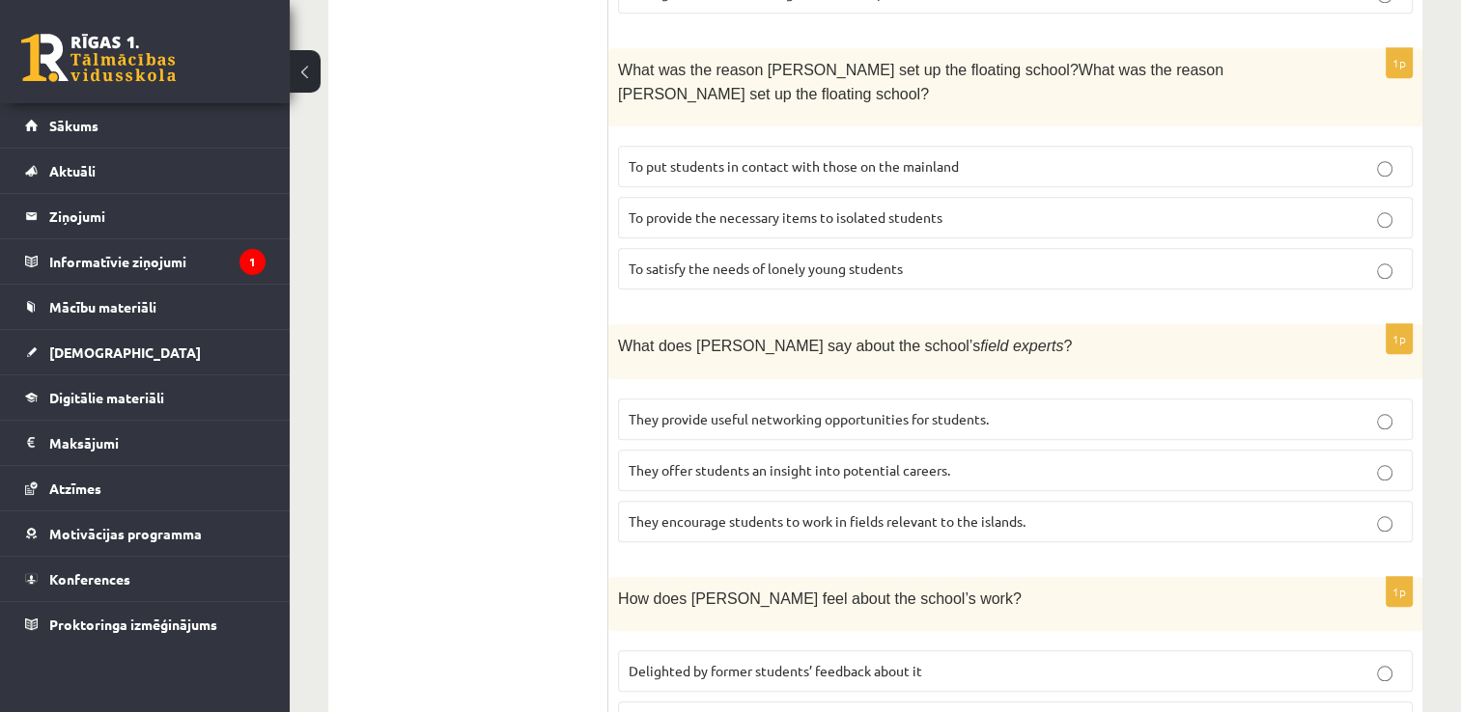
scroll to position [1849, 0]
click at [868, 209] on span "To provide the necessary items to isolated students" at bounding box center [785, 217] width 314 height 17
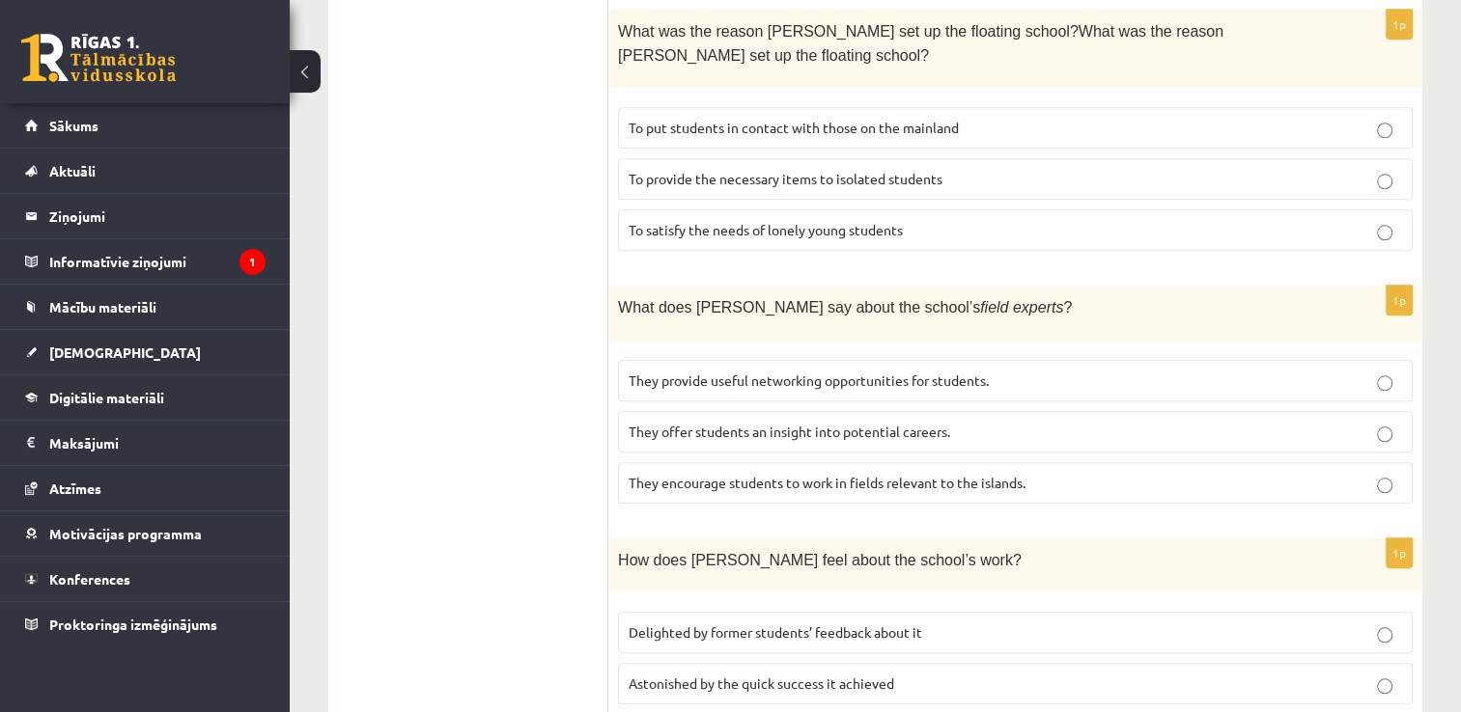
click at [812, 360] on label "They provide useful networking opportunities for students." at bounding box center [1015, 381] width 795 height 42
click at [745, 411] on label "They offer students an insight into potential careers." at bounding box center [1015, 432] width 795 height 42
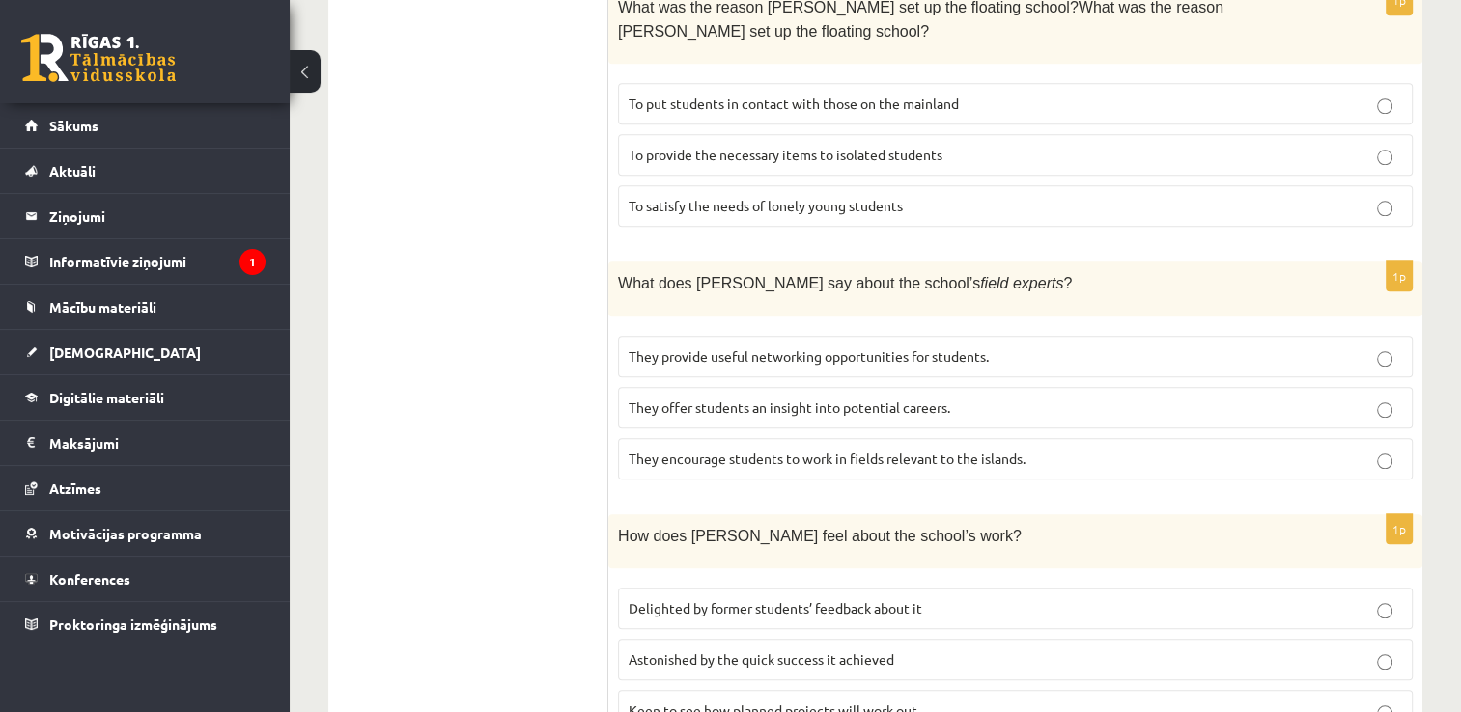
click at [694, 600] on span "Delighted by former students’ feedback about it" at bounding box center [774, 608] width 293 height 17
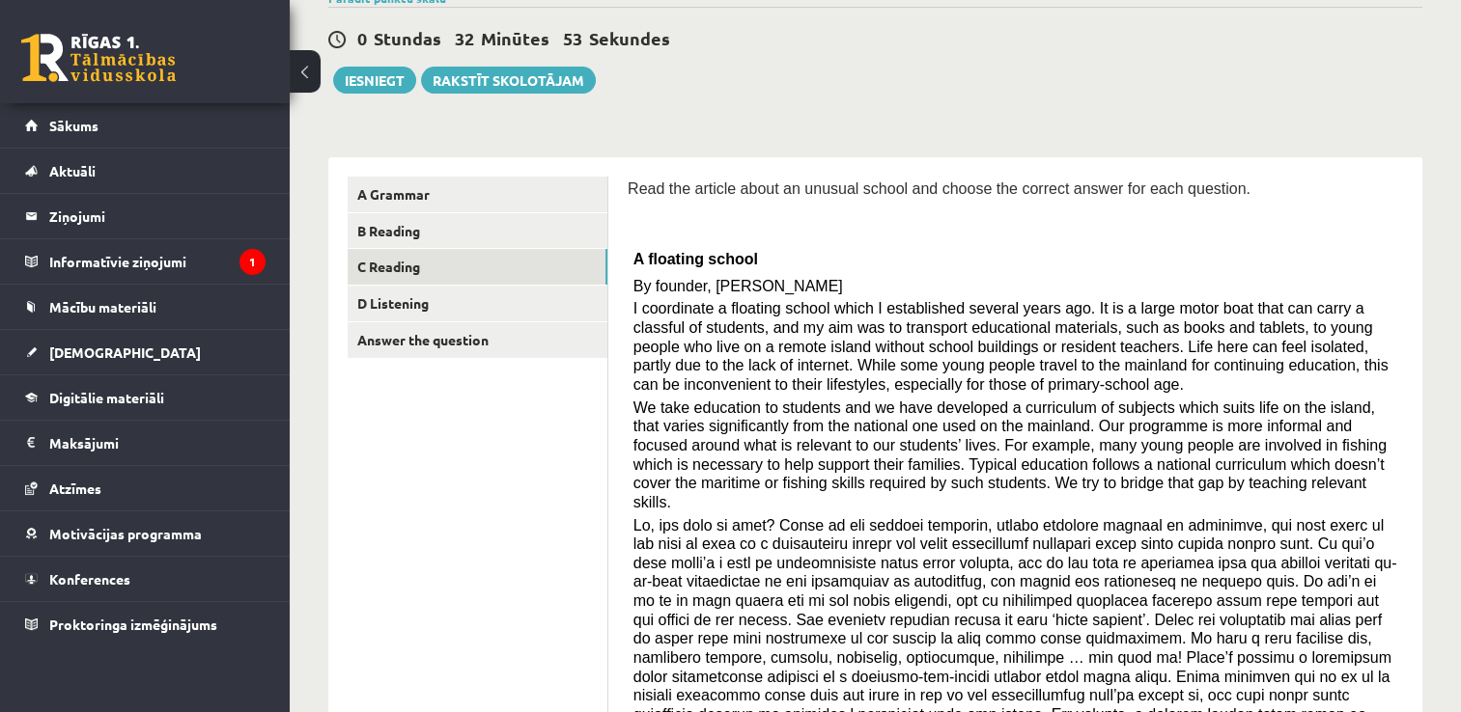
scroll to position [0, 0]
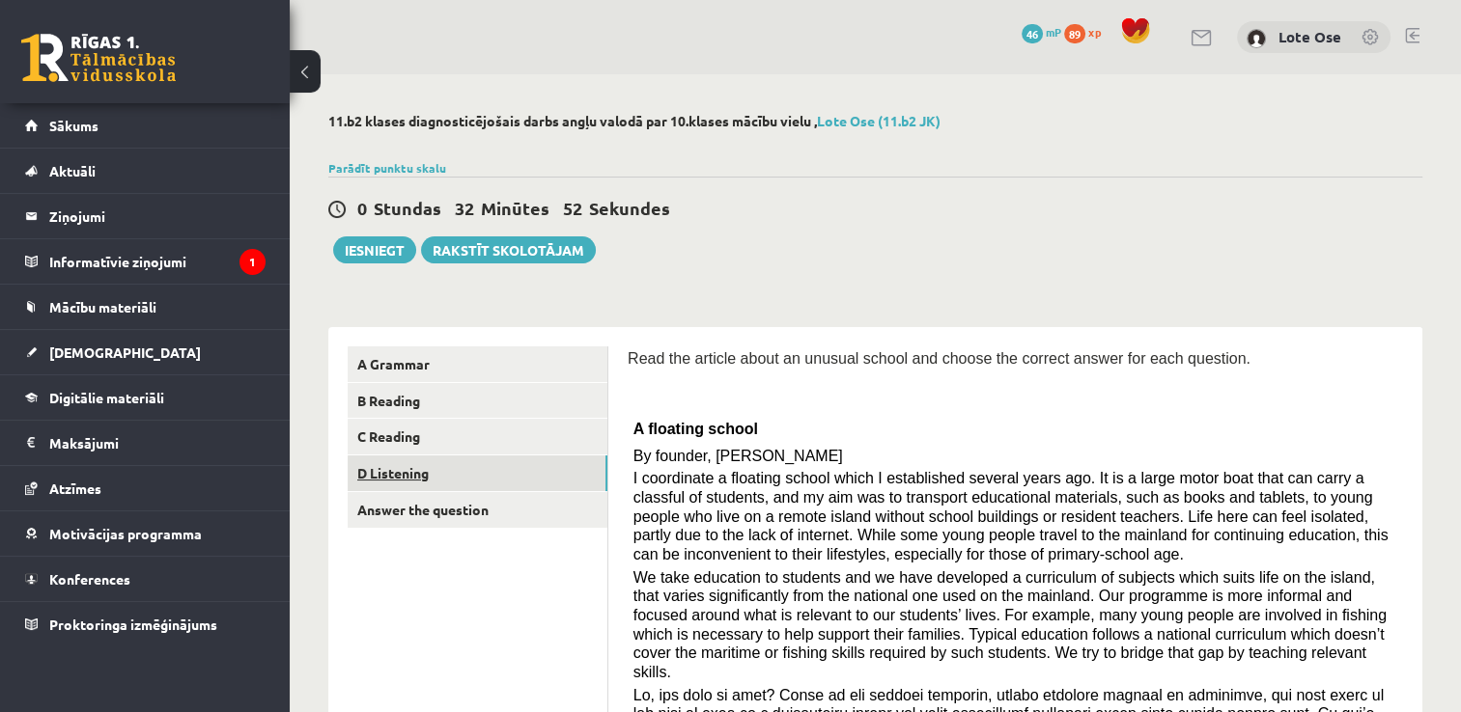
click at [413, 477] on link "D Listening" at bounding box center [478, 474] width 260 height 36
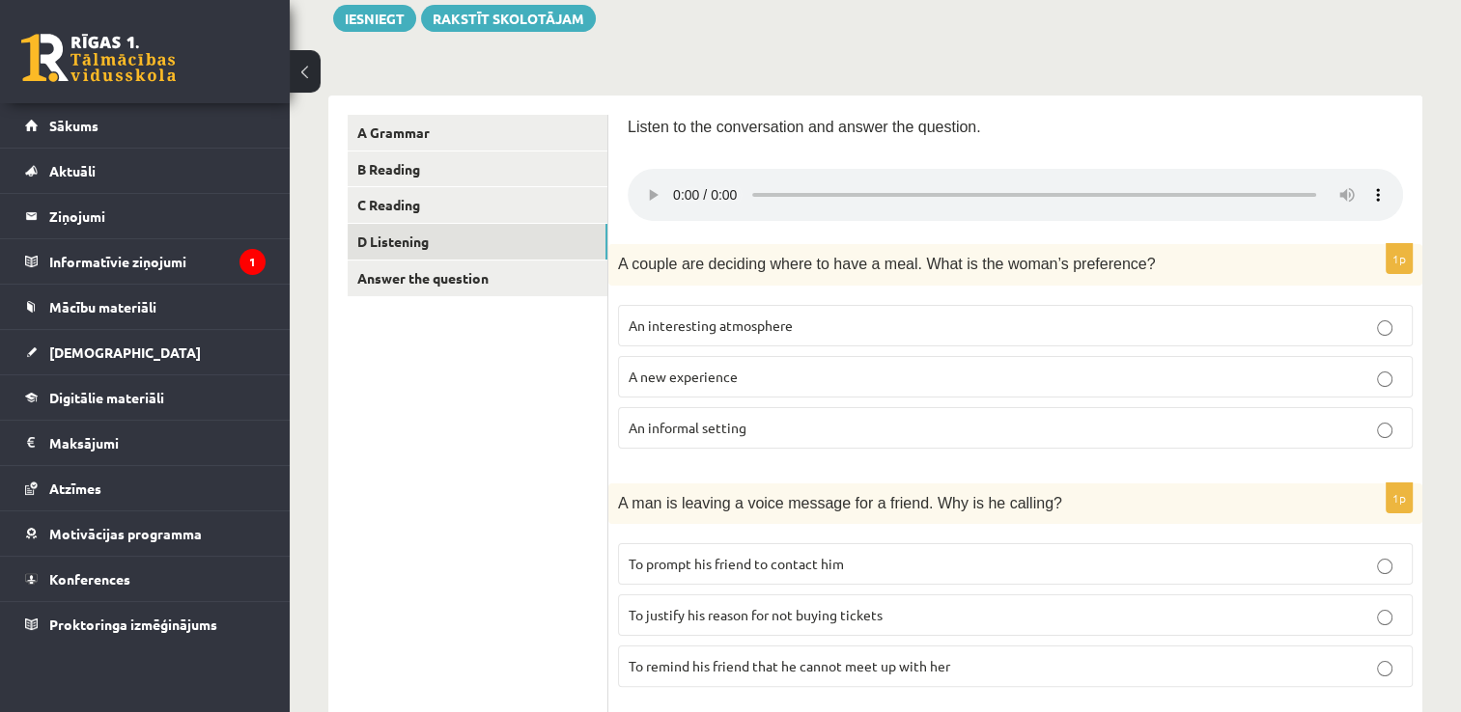
scroll to position [246, 0]
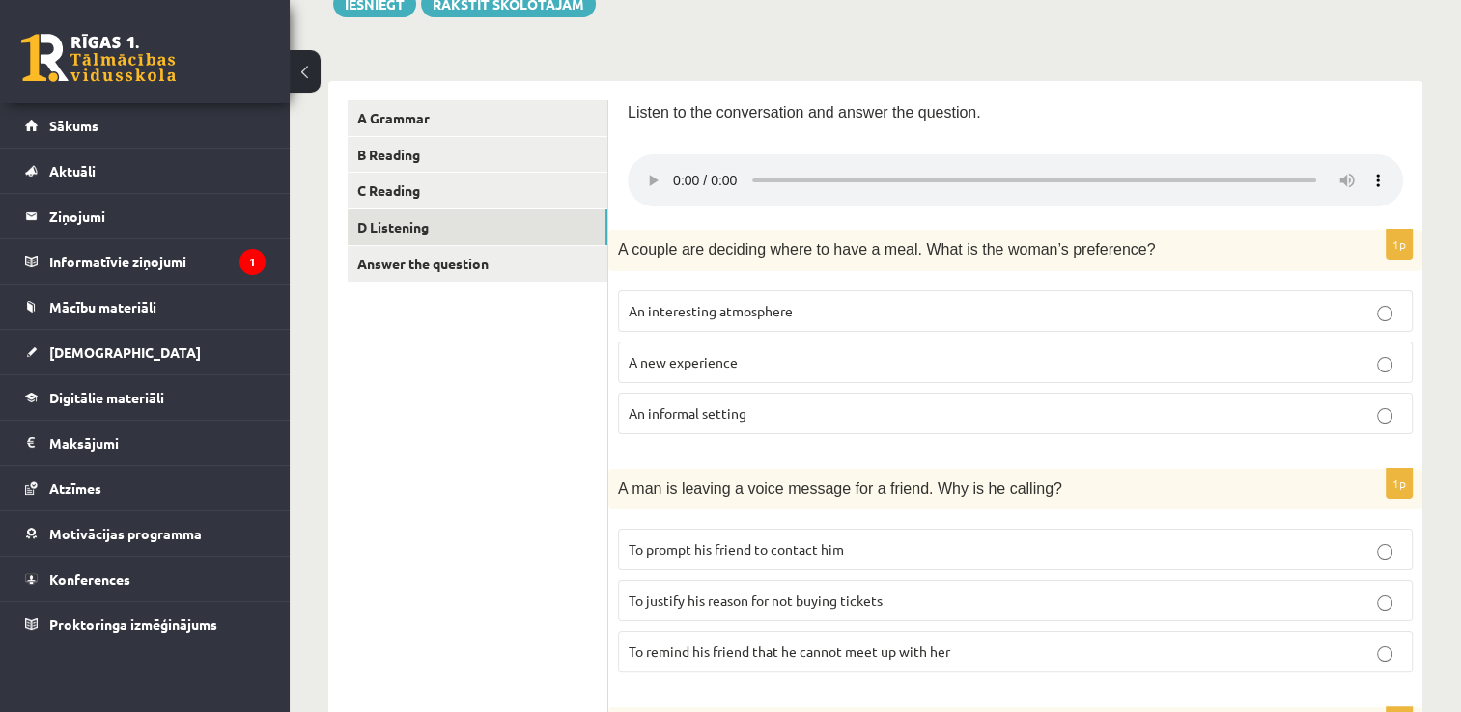
click at [738, 405] on span "An informal setting" at bounding box center [687, 413] width 118 height 17
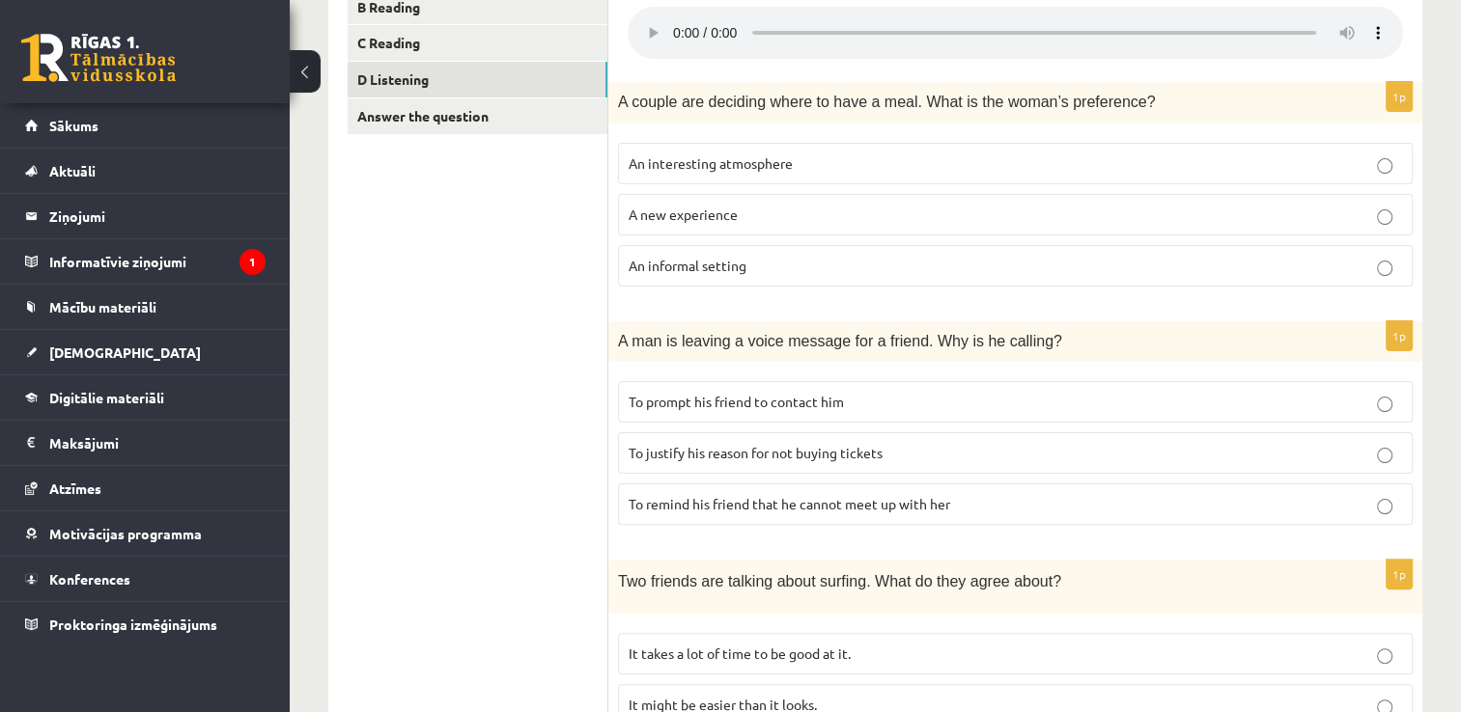
scroll to position [394, 0]
click at [870, 399] on p "To prompt his friend to contact him" at bounding box center [1014, 402] width 773 height 20
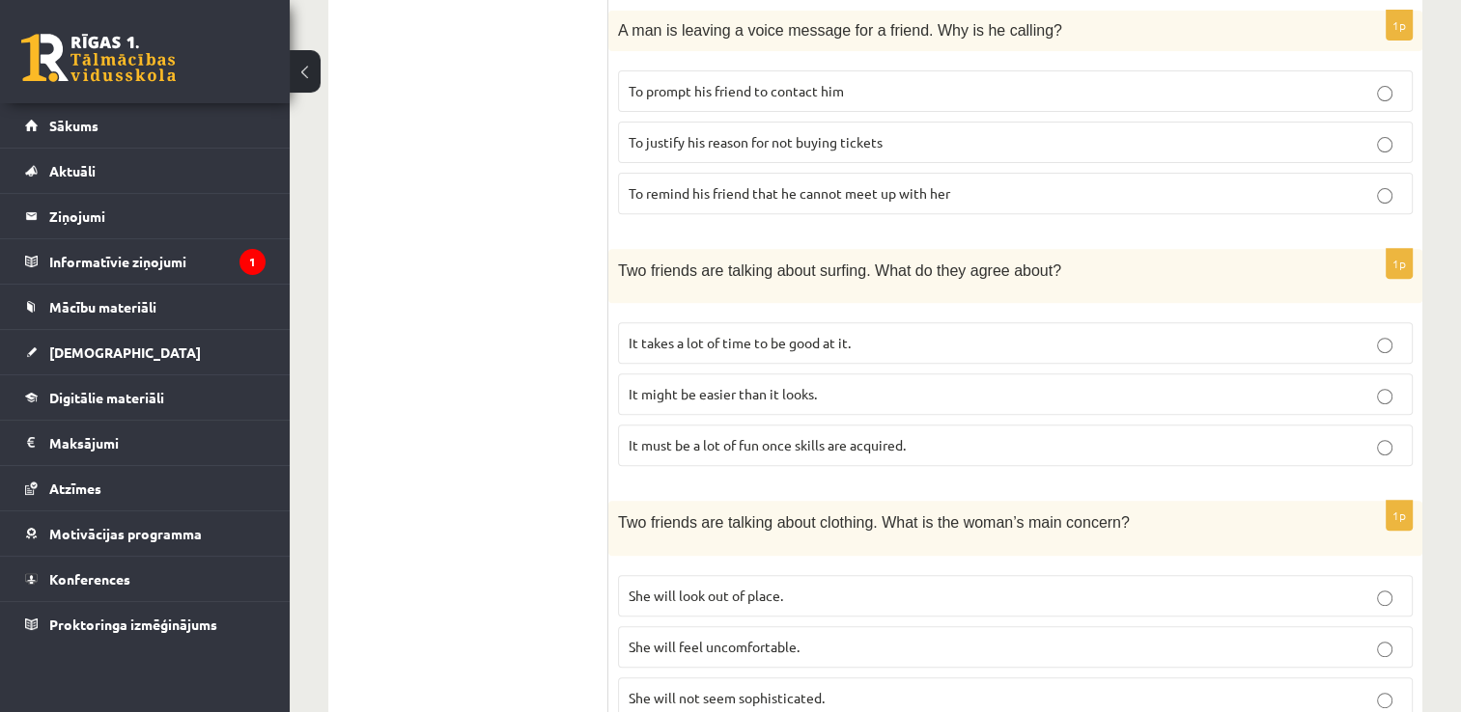
scroll to position [1274, 0]
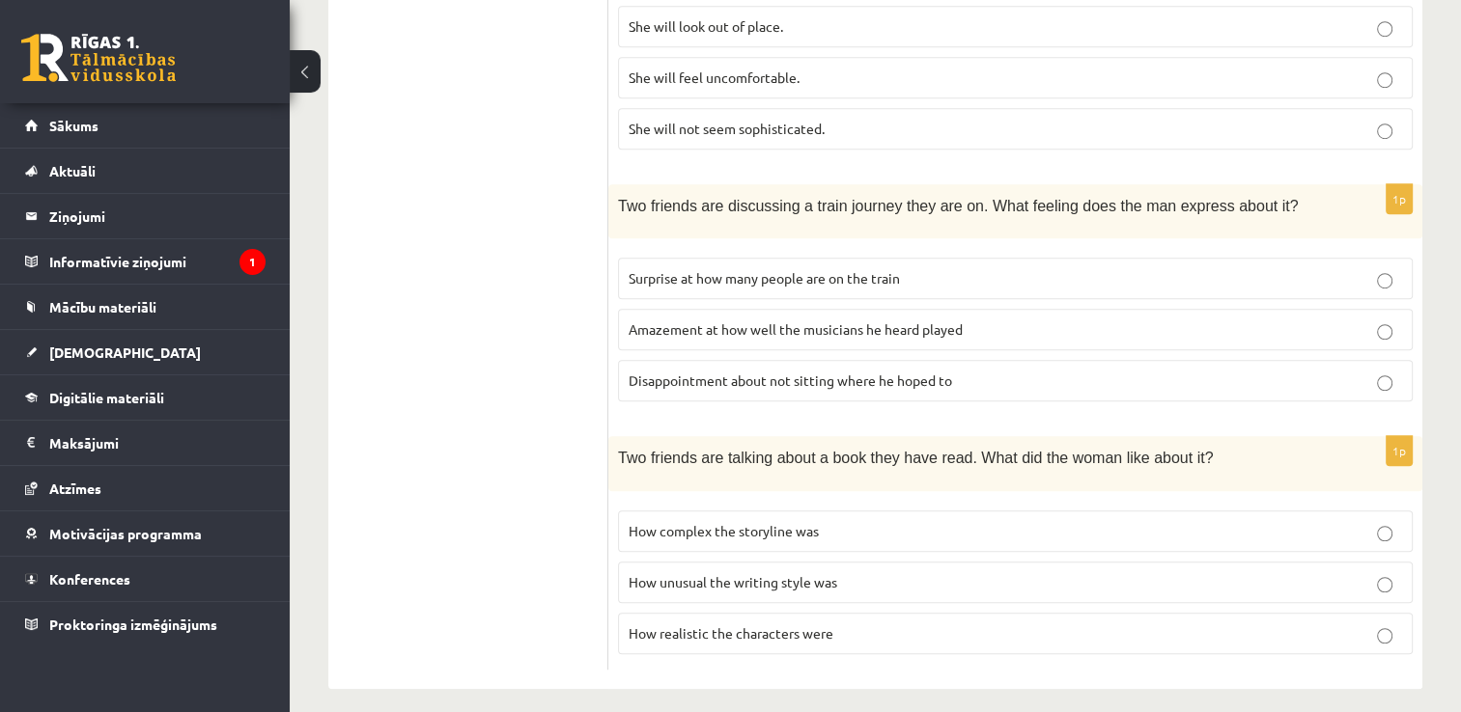
click at [815, 528] on label "How complex the storyline was" at bounding box center [1015, 532] width 795 height 42
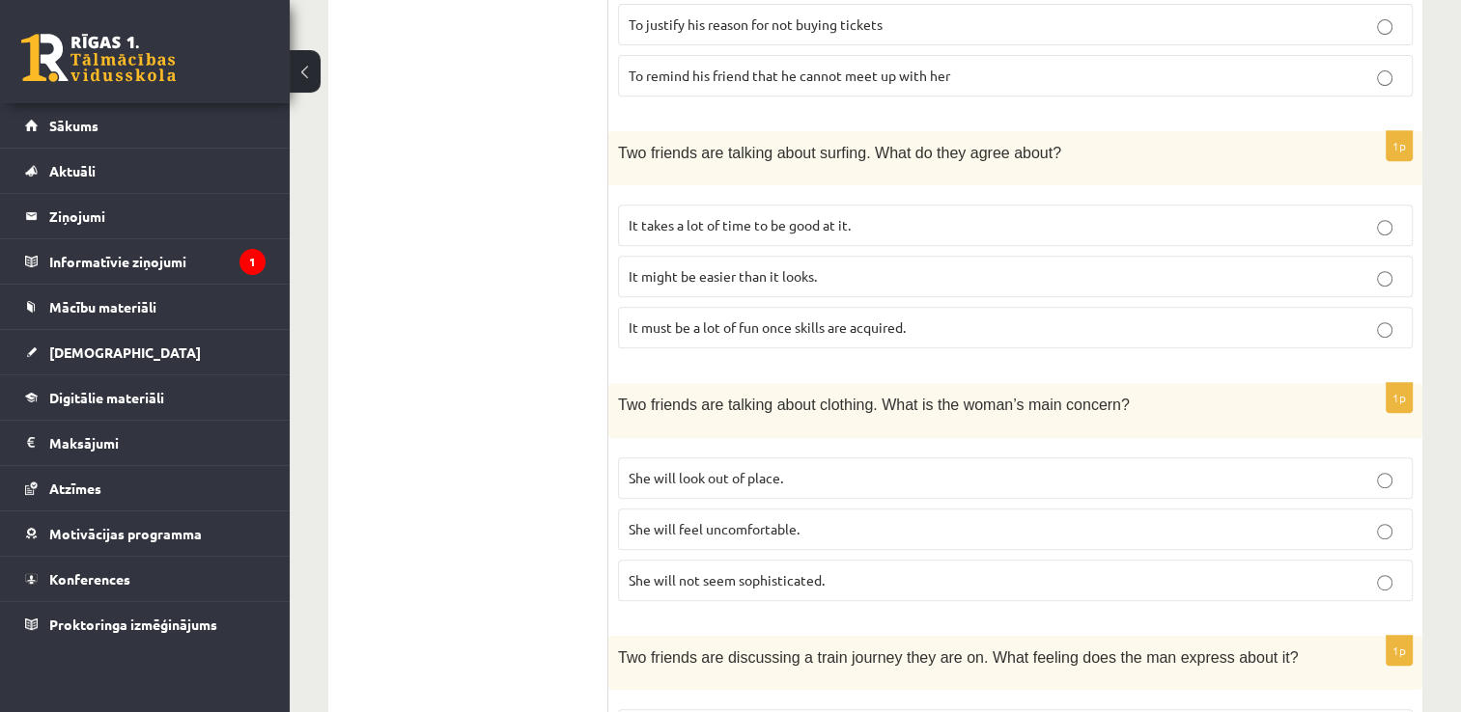
scroll to position [822, 0]
click at [726, 521] on span "She will feel uncomfortable." at bounding box center [713, 529] width 171 height 17
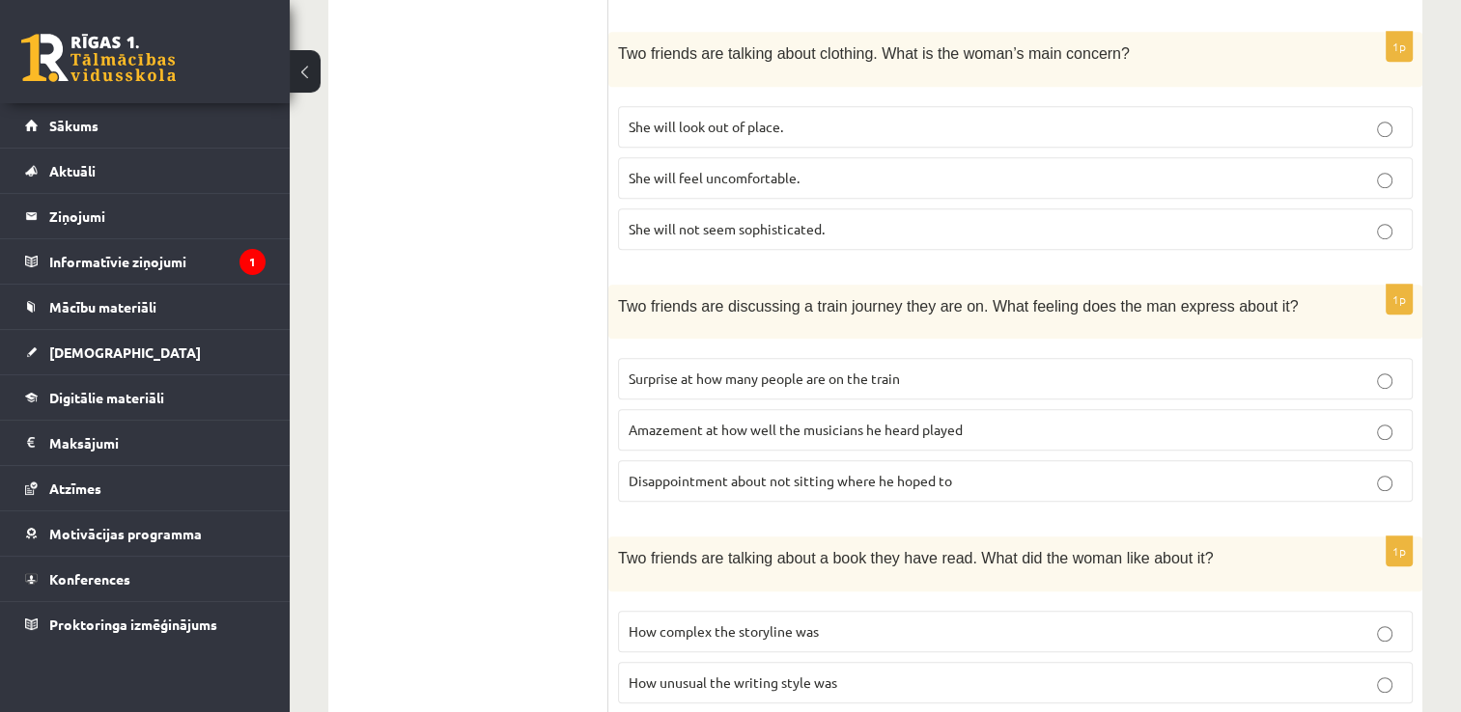
scroll to position [1181, 0]
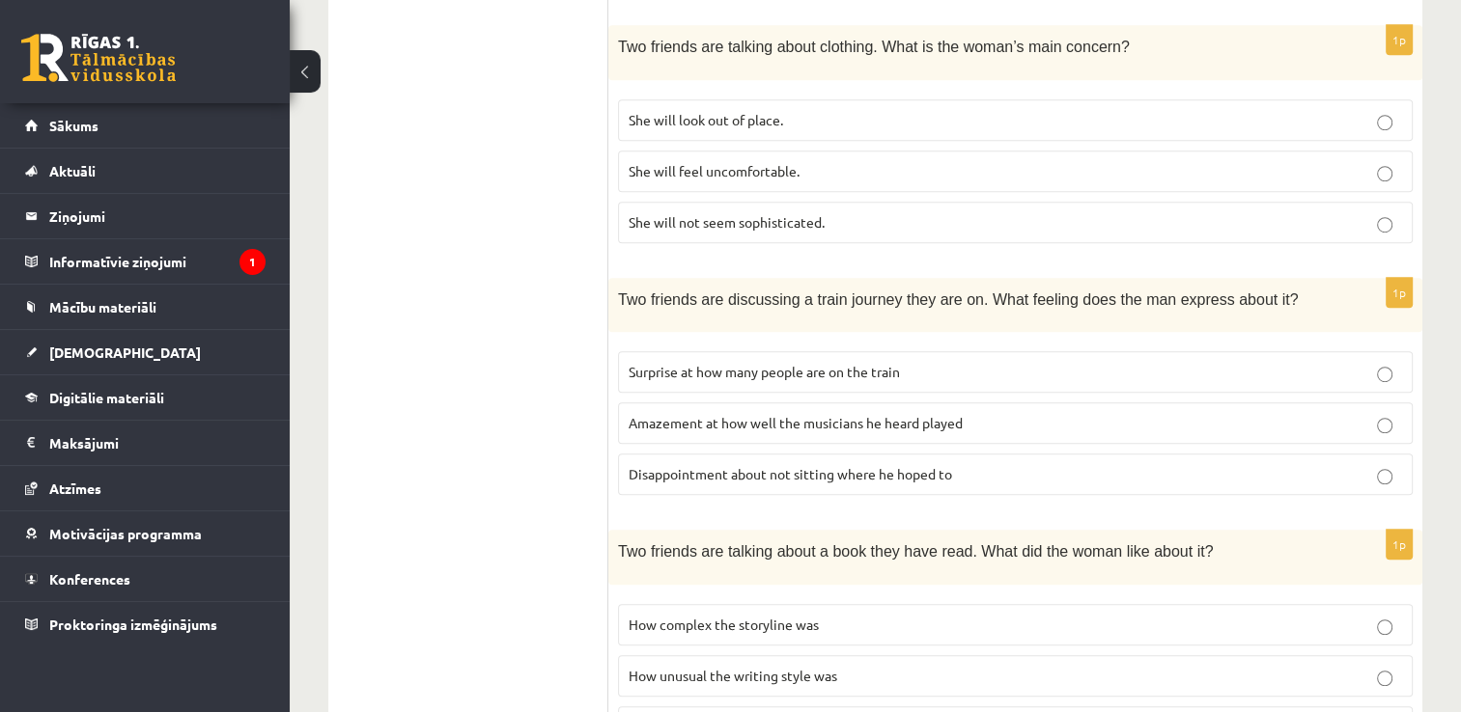
click at [833, 469] on span "Disappointment about not sitting where he hoped to" at bounding box center [789, 473] width 323 height 17
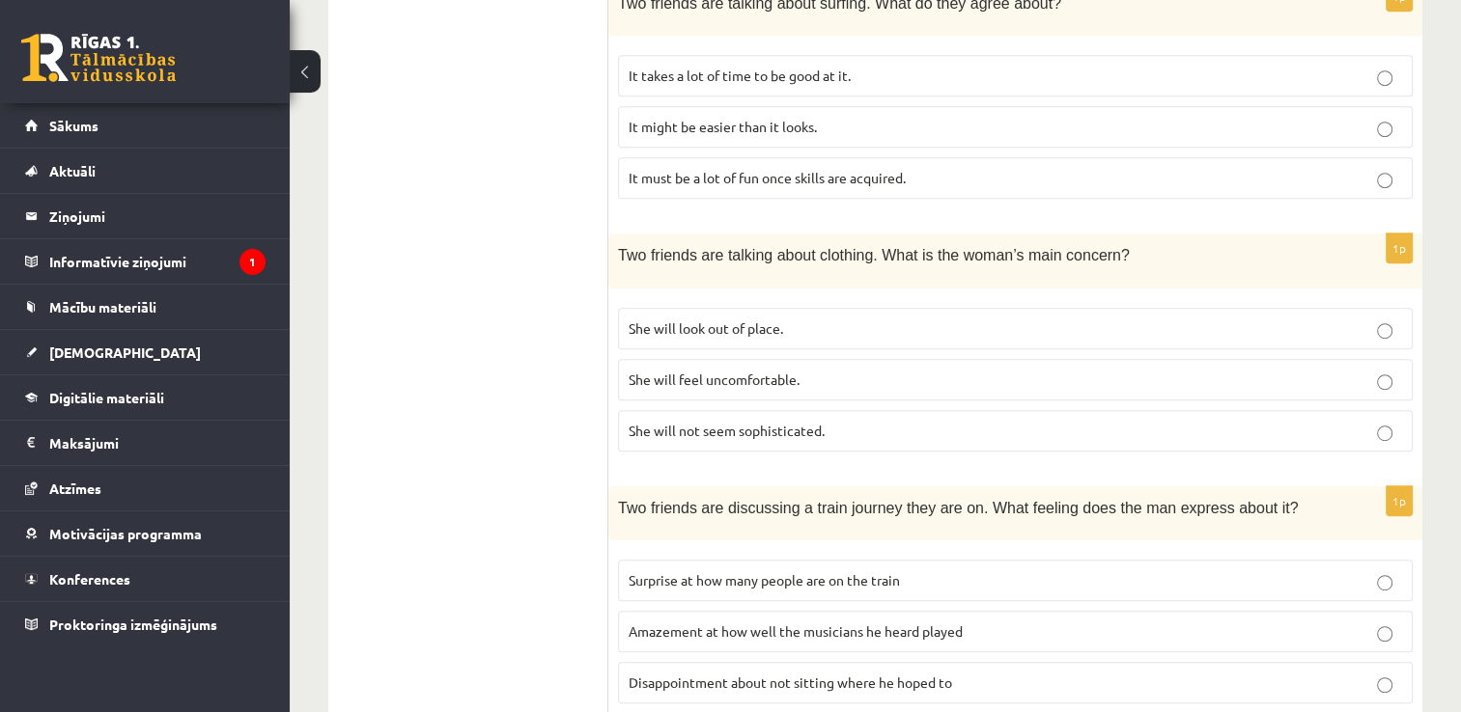
scroll to position [973, 0]
click at [873, 129] on p "It might be easier than it looks." at bounding box center [1014, 126] width 773 height 20
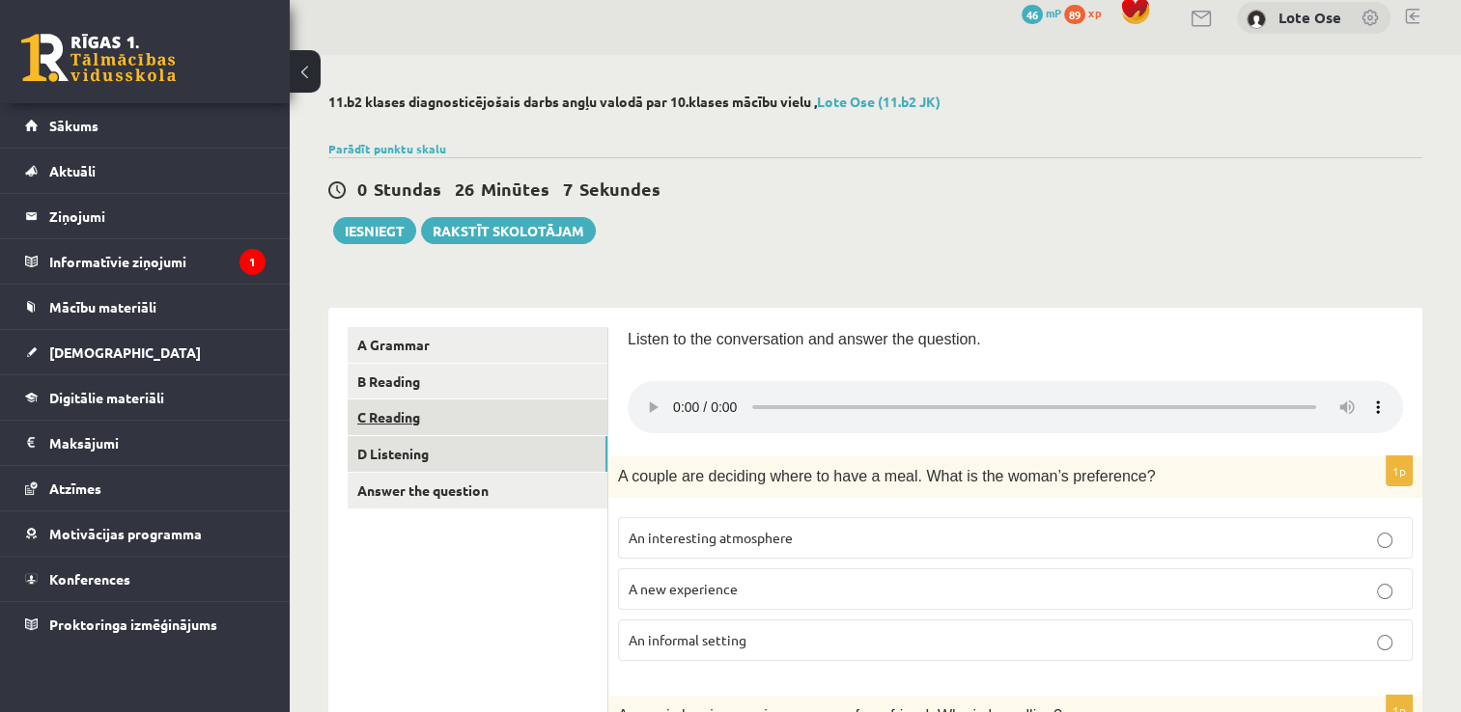
scroll to position [19, 0]
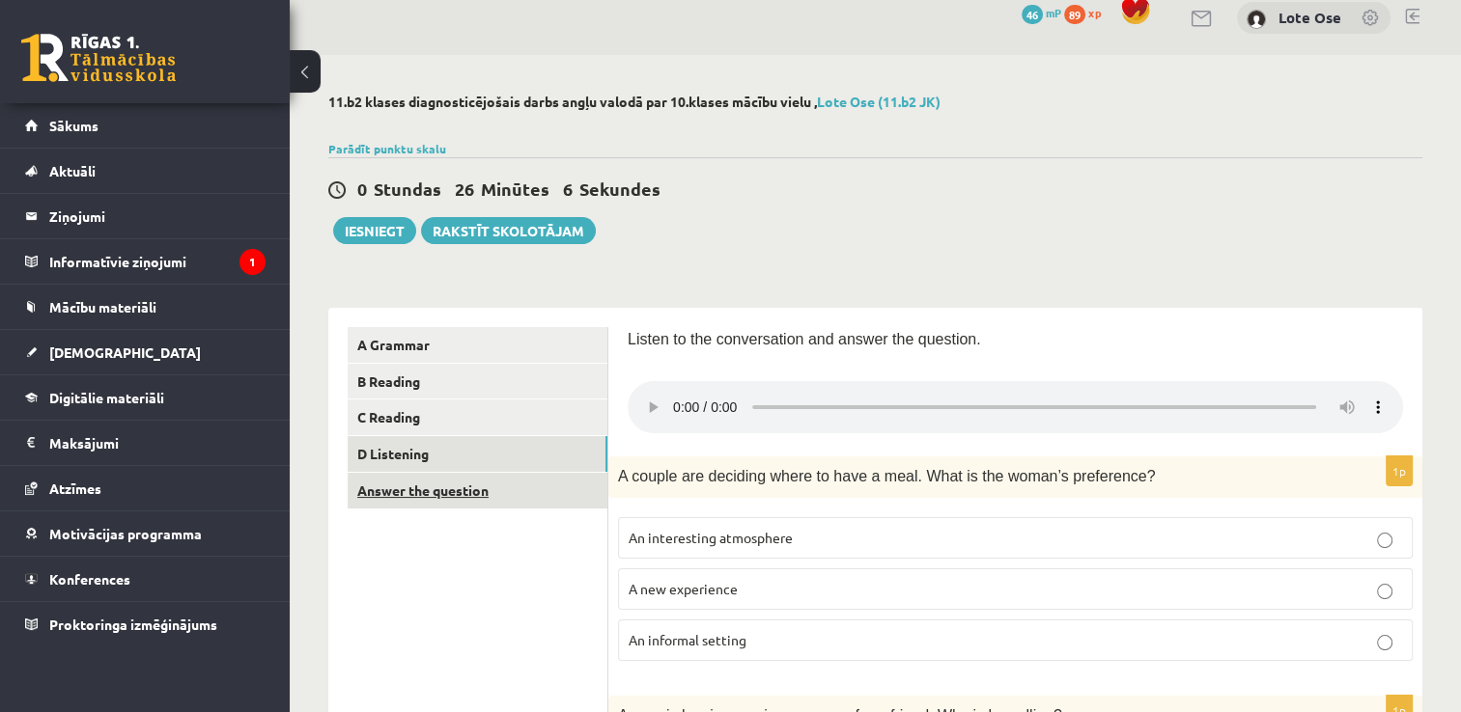
click at [403, 492] on link "Answer the question" at bounding box center [478, 491] width 260 height 36
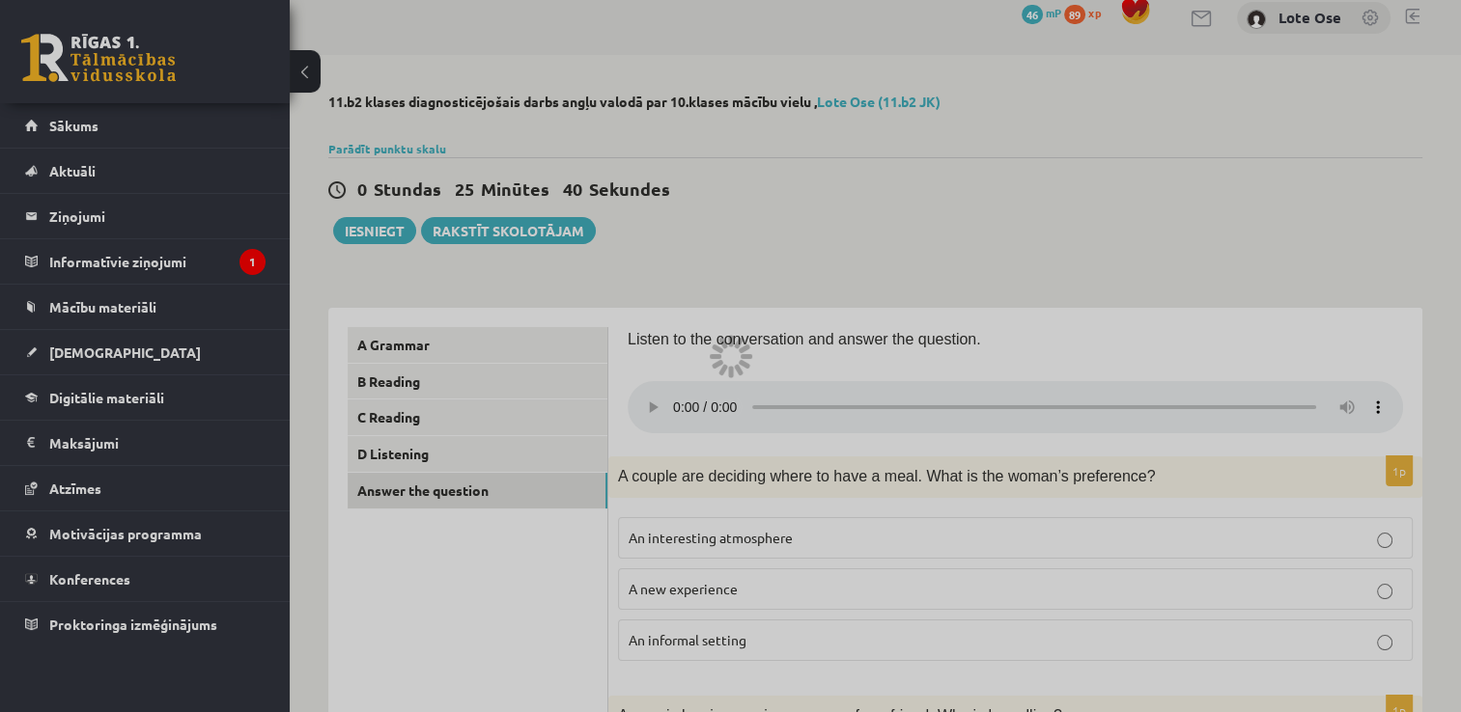
click at [395, 423] on div at bounding box center [730, 356] width 1461 height 712
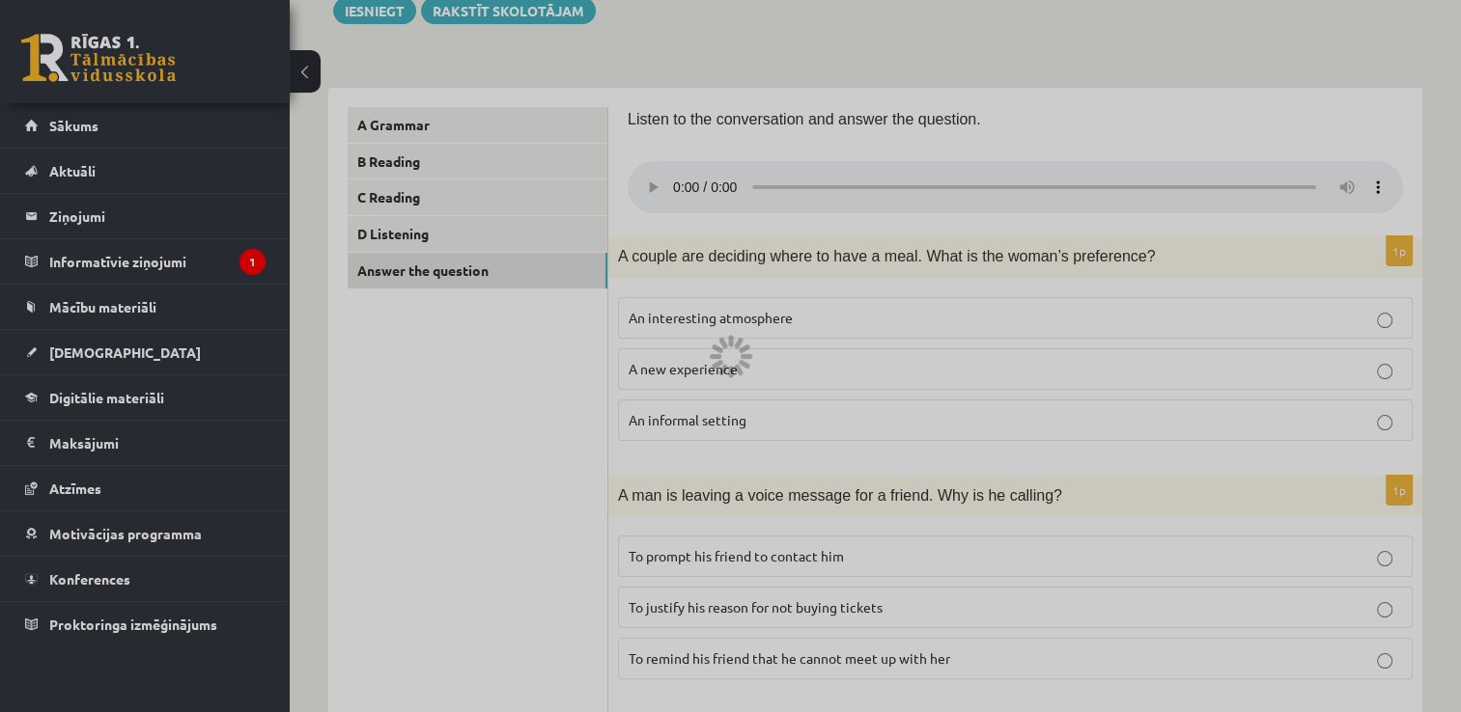
scroll to position [0, 0]
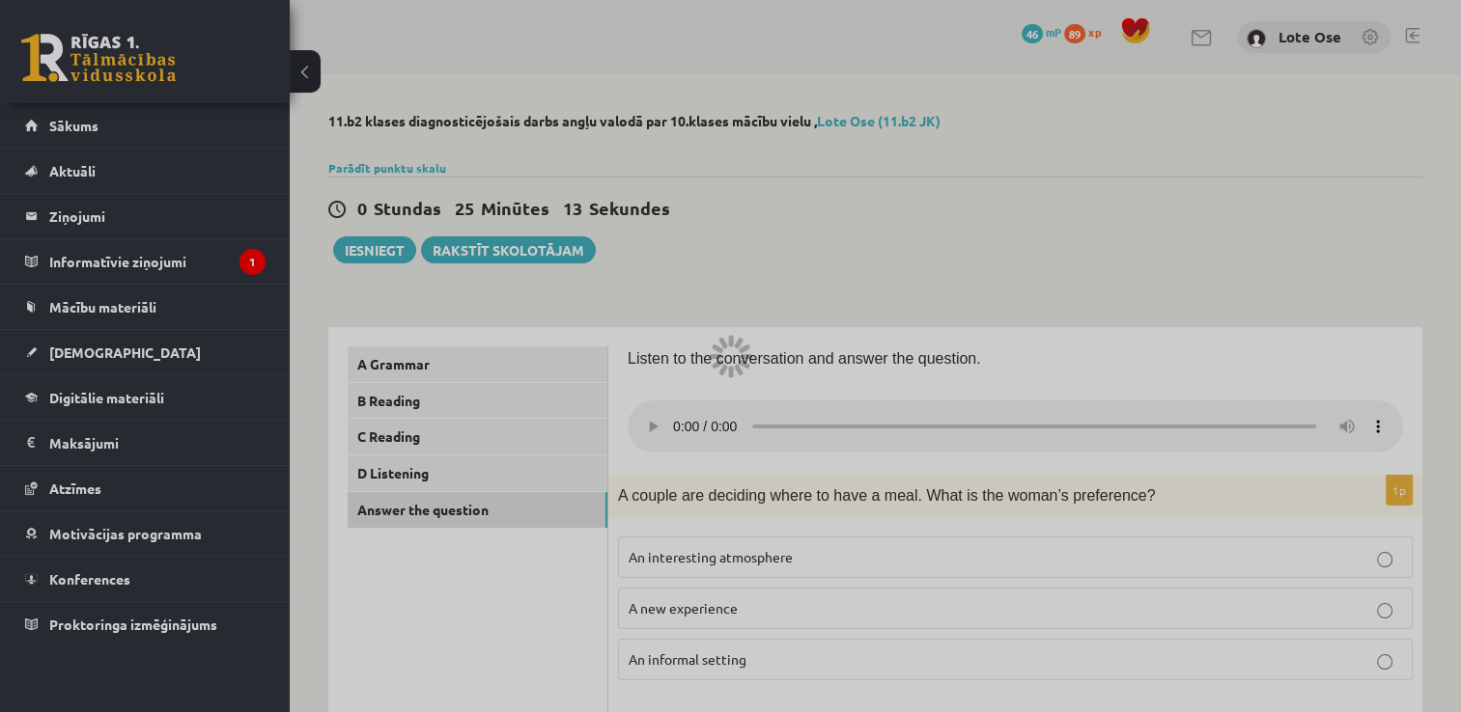
click at [873, 454] on div at bounding box center [730, 356] width 1461 height 712
click at [412, 522] on div at bounding box center [730, 356] width 1461 height 712
click at [594, 453] on div at bounding box center [730, 356] width 1461 height 712
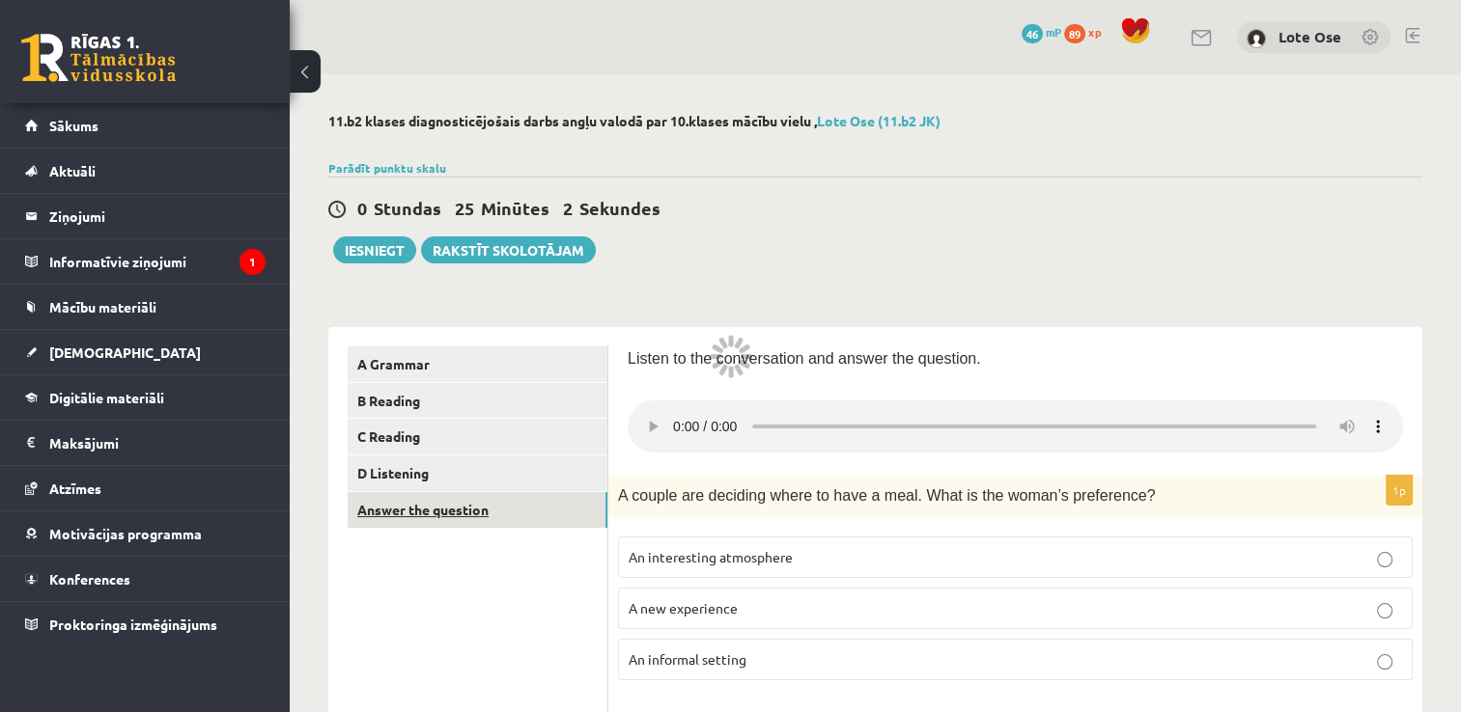
click at [413, 511] on link "Answer the question" at bounding box center [478, 510] width 260 height 36
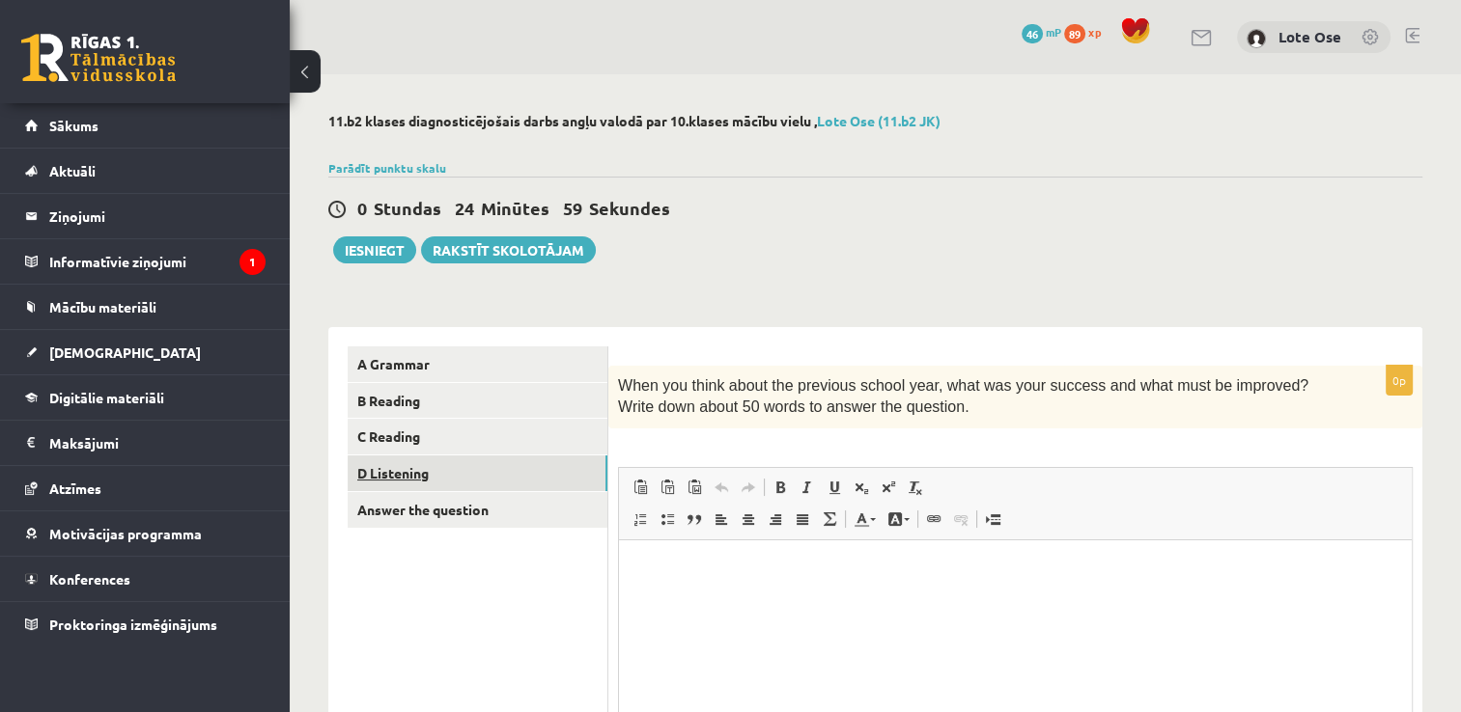
click at [398, 476] on link "D Listening" at bounding box center [478, 474] width 260 height 36
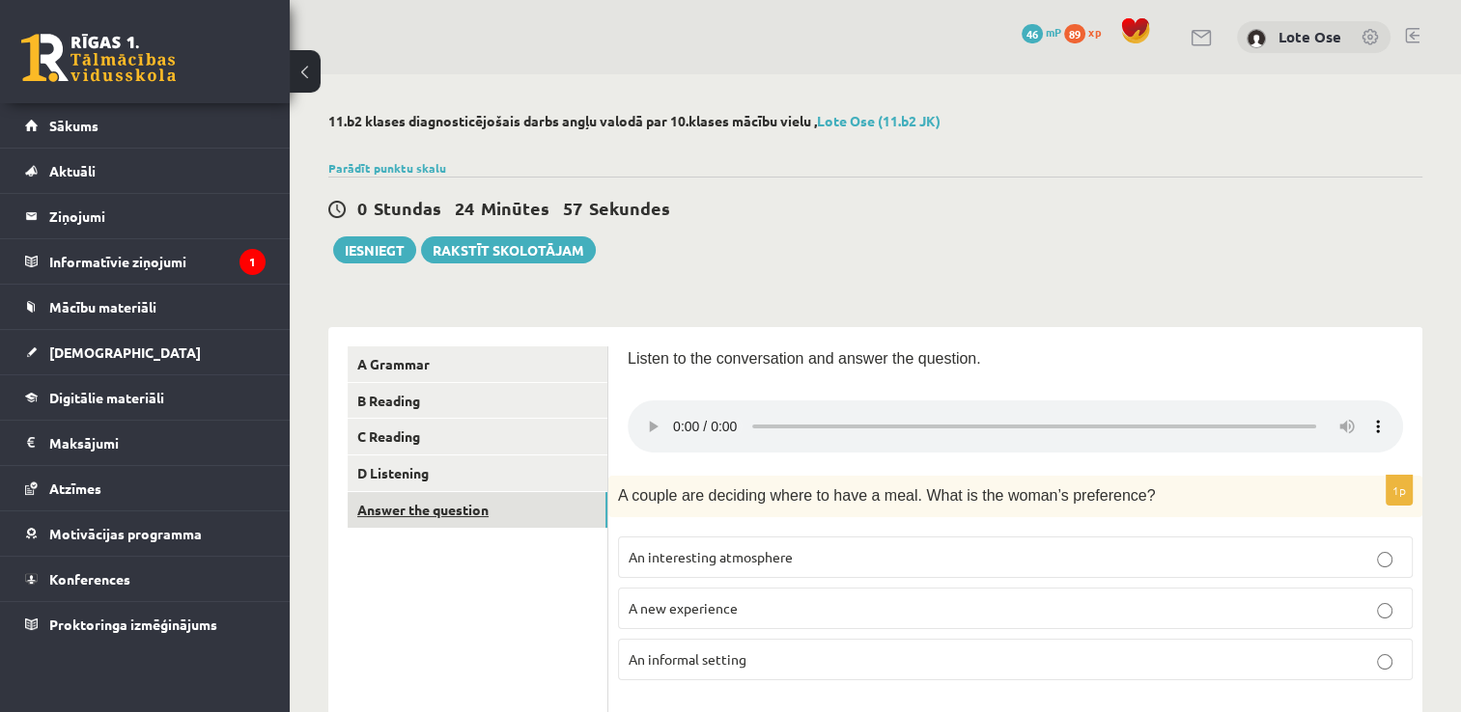
click at [401, 518] on link "Answer the question" at bounding box center [478, 510] width 260 height 36
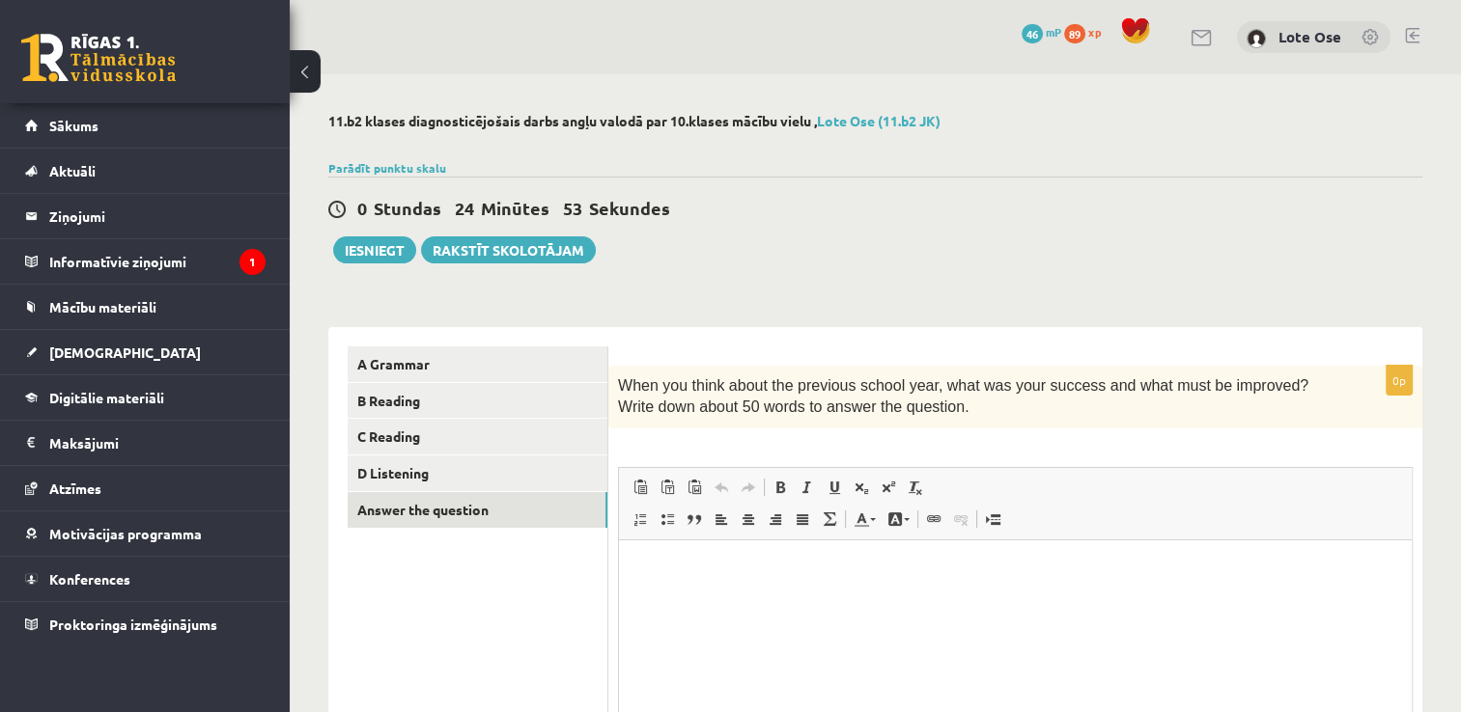
scroll to position [213, 0]
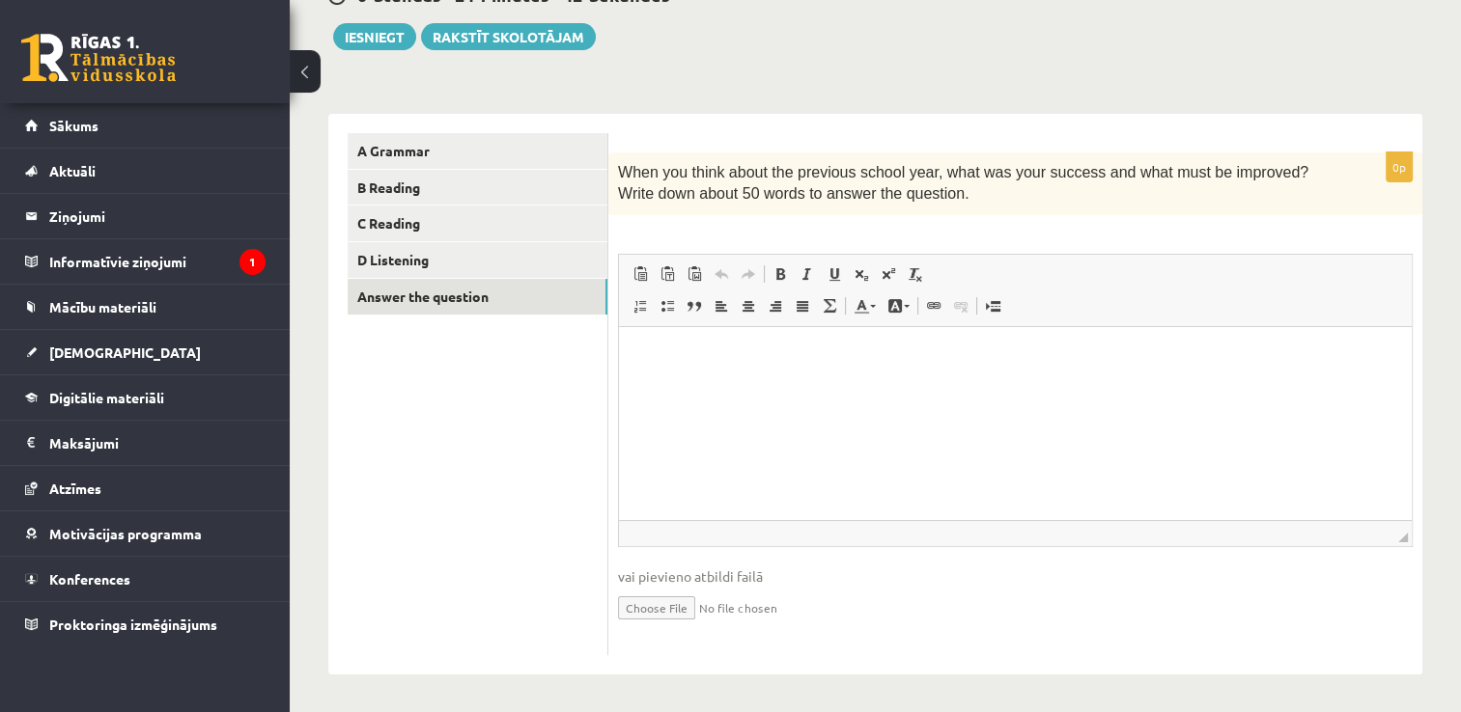
click at [686, 379] on html at bounding box center [1015, 355] width 793 height 59
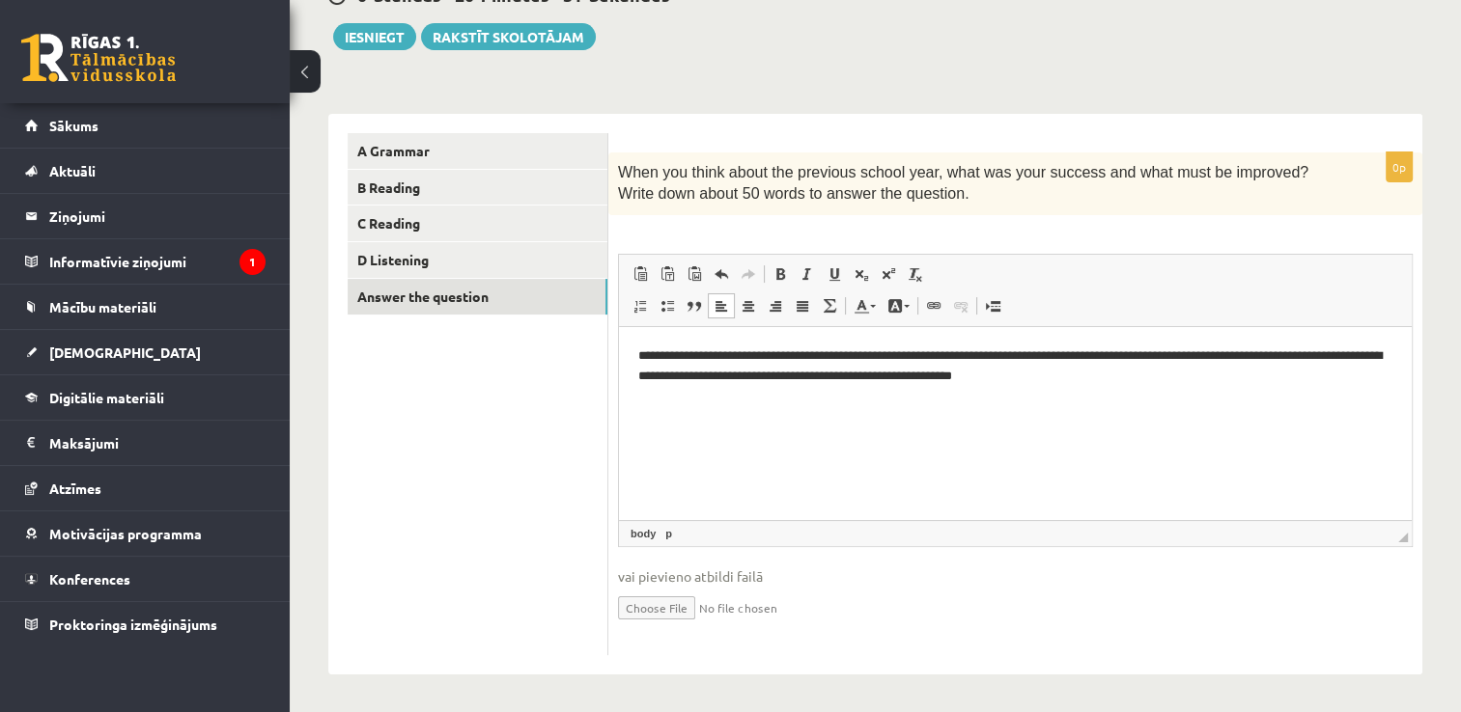
click at [1015, 378] on p "**********" at bounding box center [1015, 366] width 755 height 41
click at [1145, 379] on p "**********" at bounding box center [1015, 366] width 755 height 41
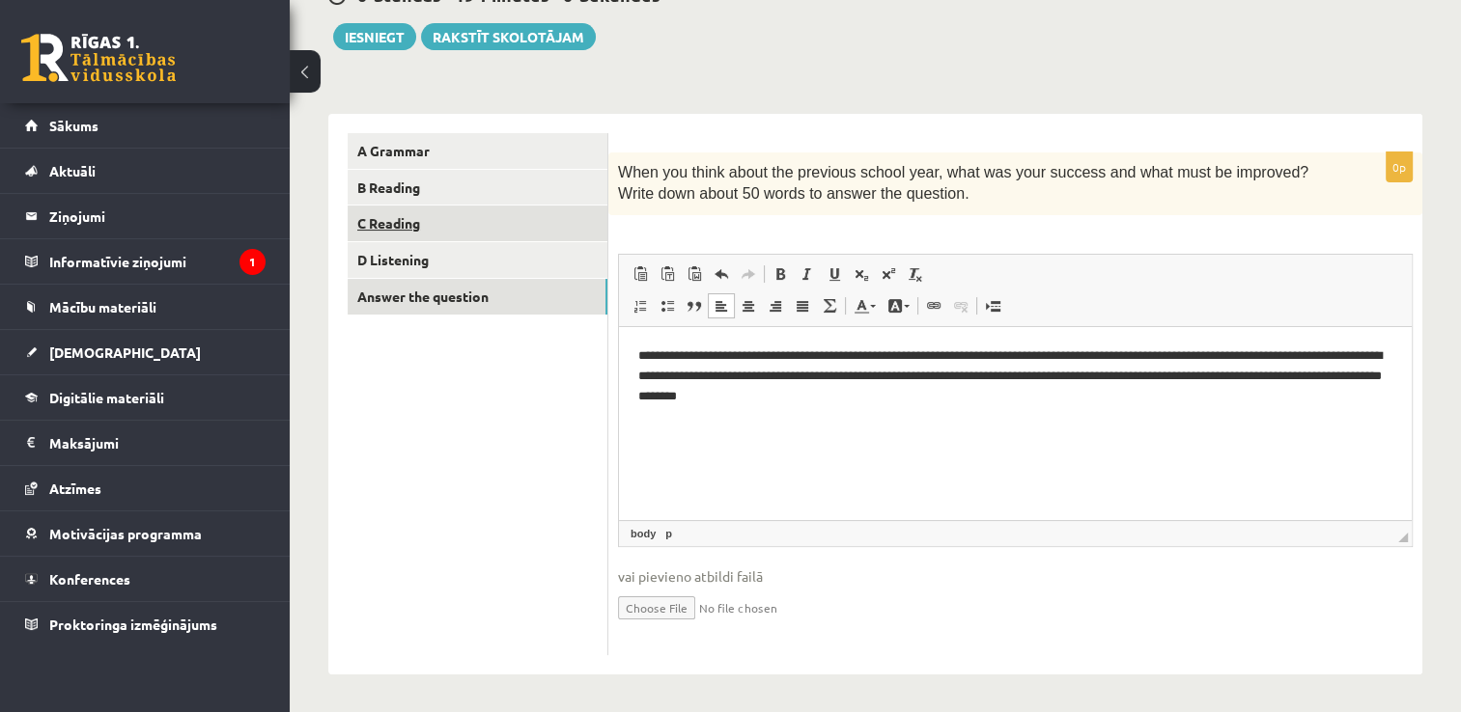
scroll to position [0, 0]
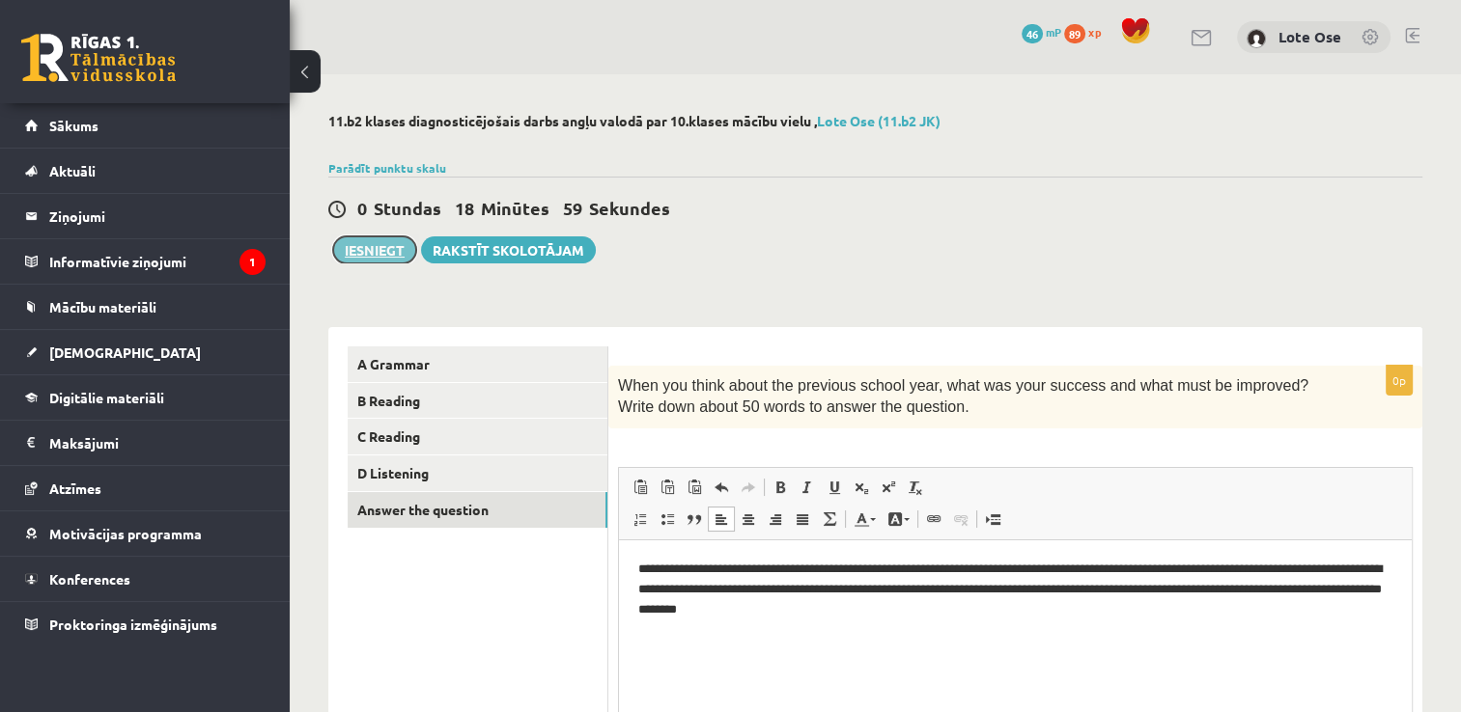
click at [382, 250] on button "Iesniegt" at bounding box center [374, 250] width 83 height 27
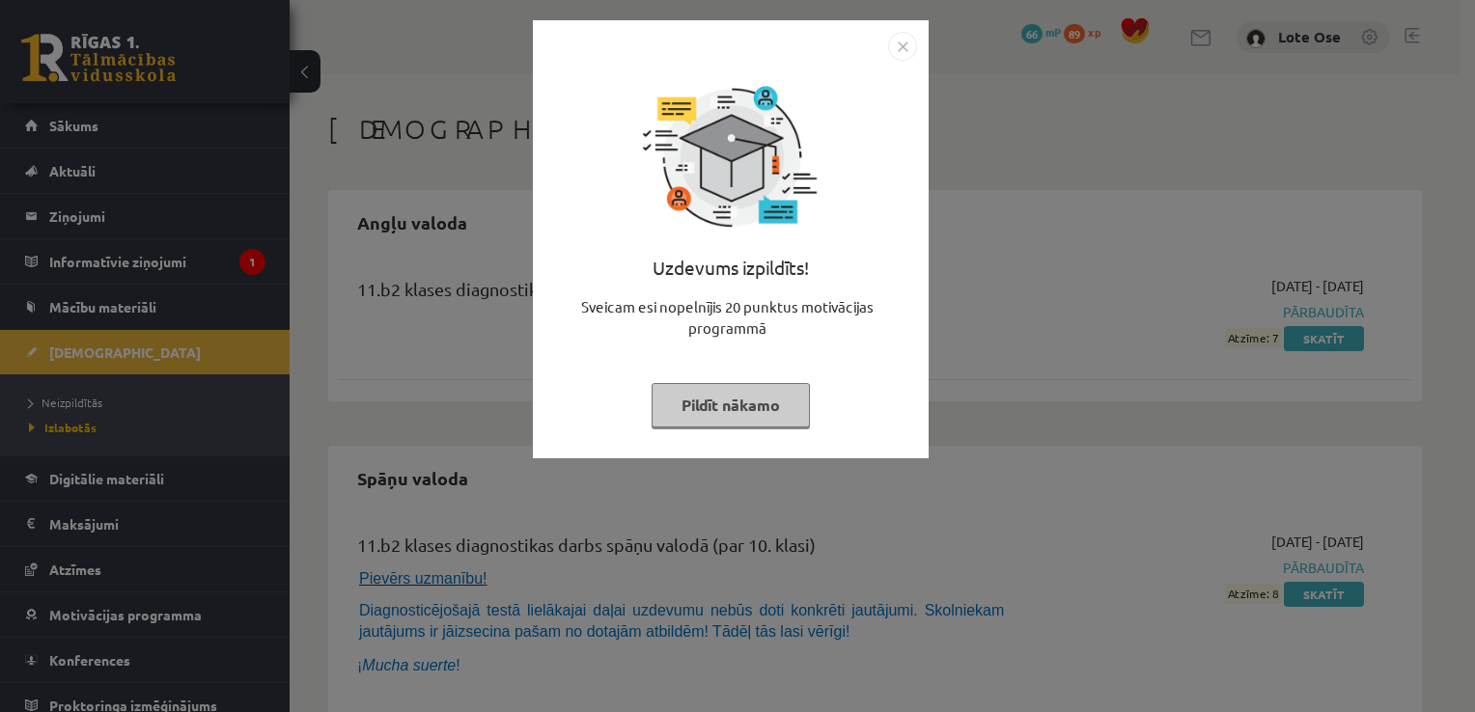
click at [772, 397] on button "Pildīt nākamo" at bounding box center [731, 405] width 158 height 44
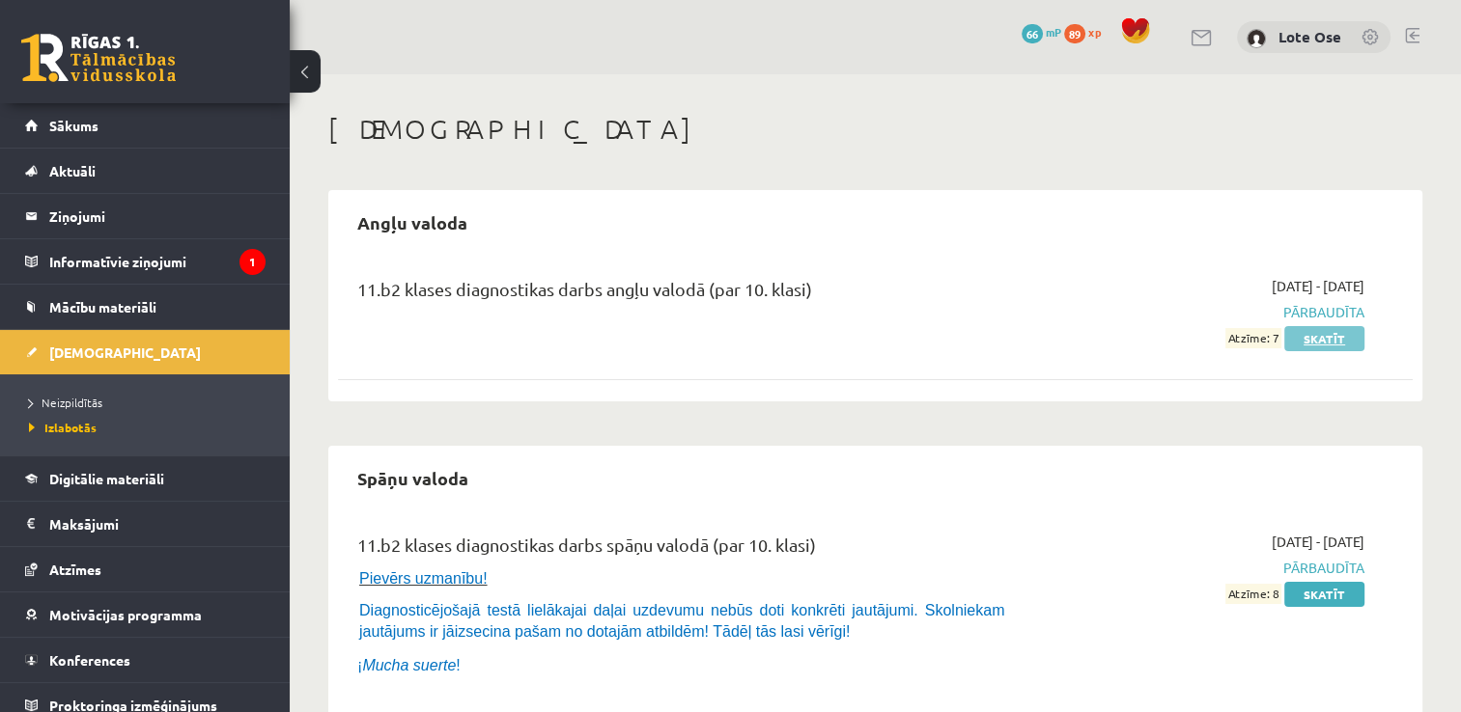
click at [1341, 338] on link "Skatīt" at bounding box center [1324, 338] width 80 height 25
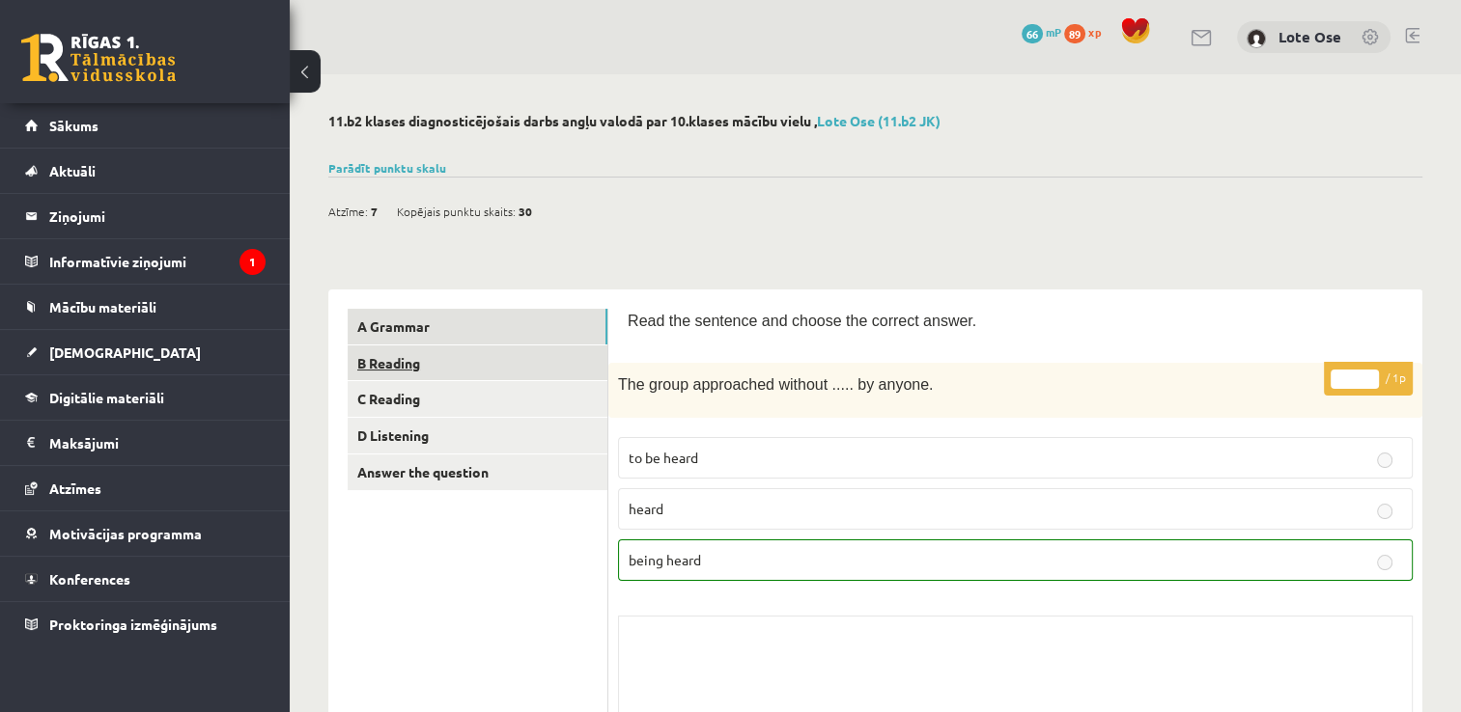
click at [402, 373] on link "B Reading" at bounding box center [478, 364] width 260 height 36
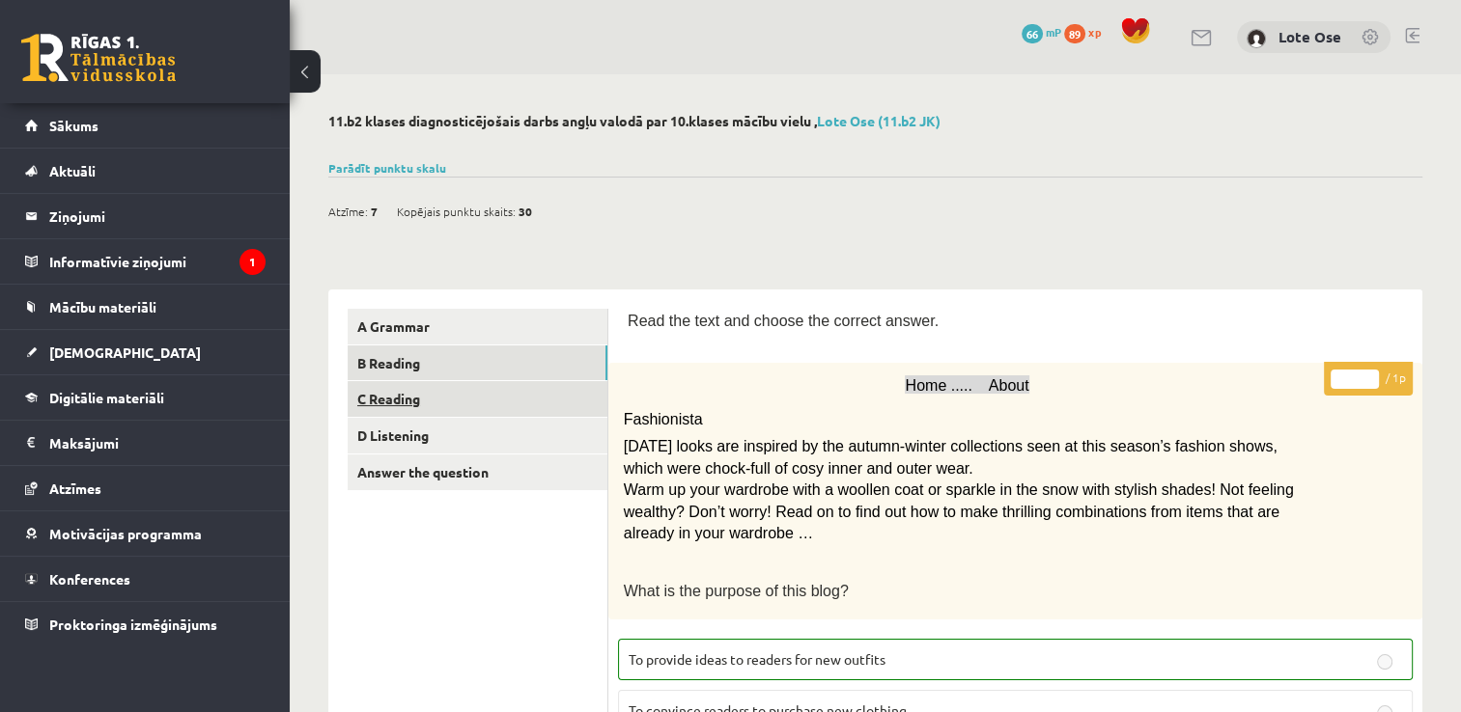
click at [377, 391] on link "C Reading" at bounding box center [478, 399] width 260 height 36
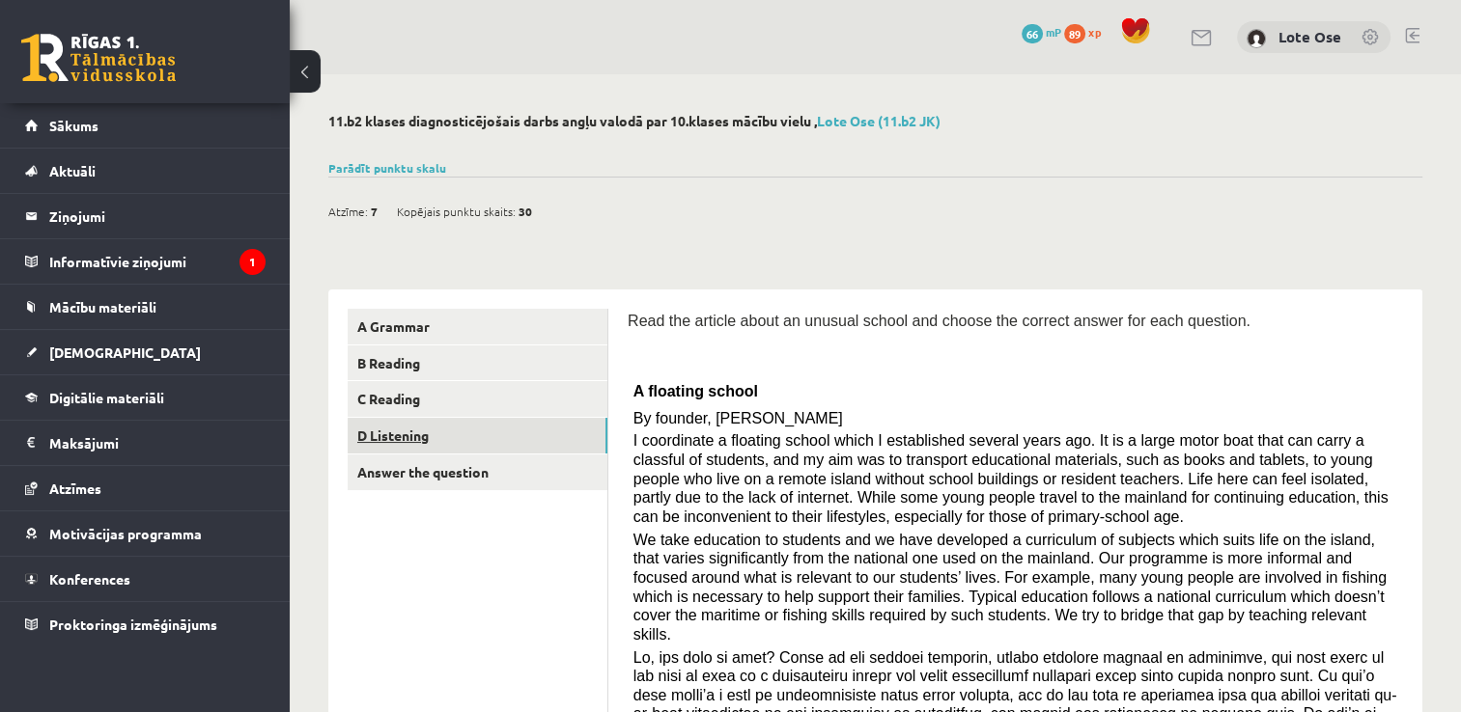
click at [453, 436] on link "D Listening" at bounding box center [478, 436] width 260 height 36
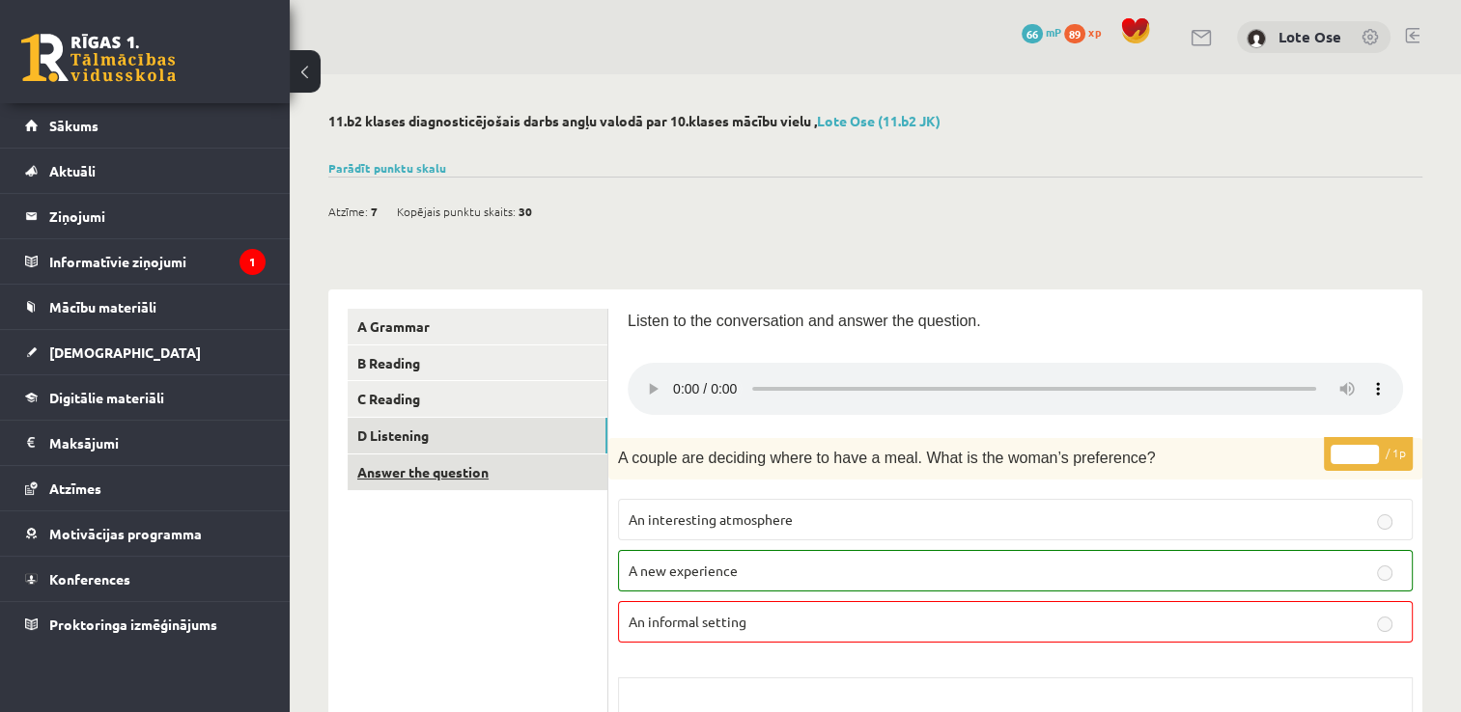
click at [401, 479] on link "Answer the question" at bounding box center [478, 473] width 260 height 36
